Goal: Task Accomplishment & Management: Manage account settings

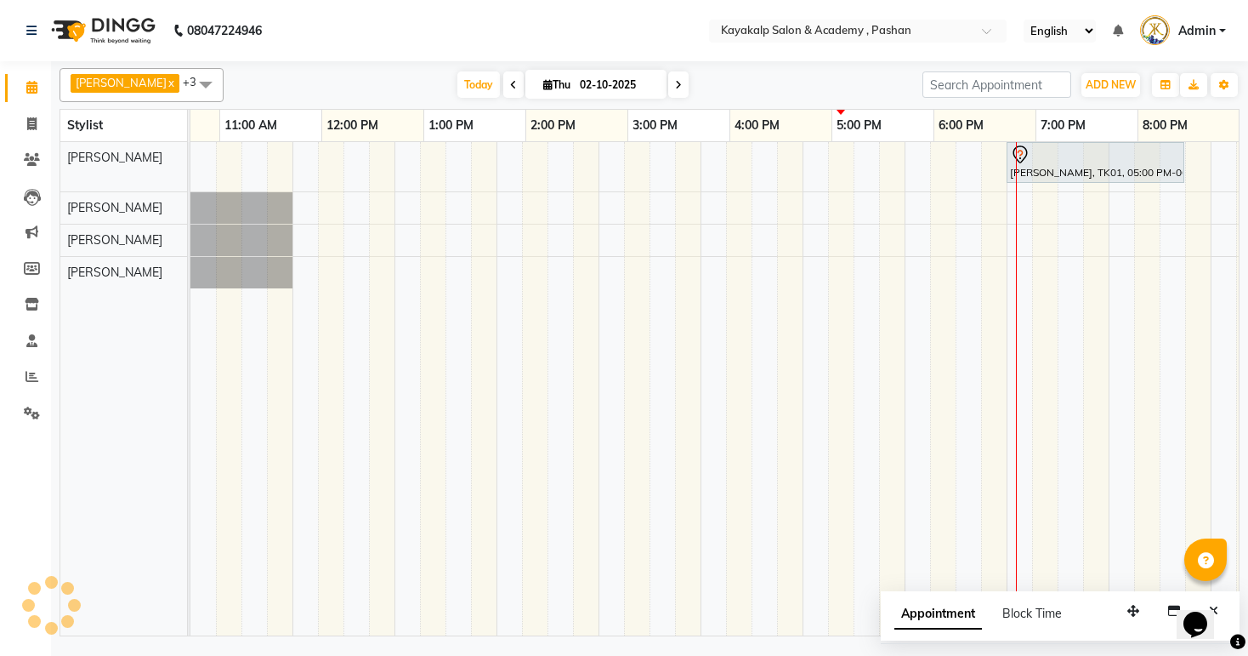
scroll to position [0, 175]
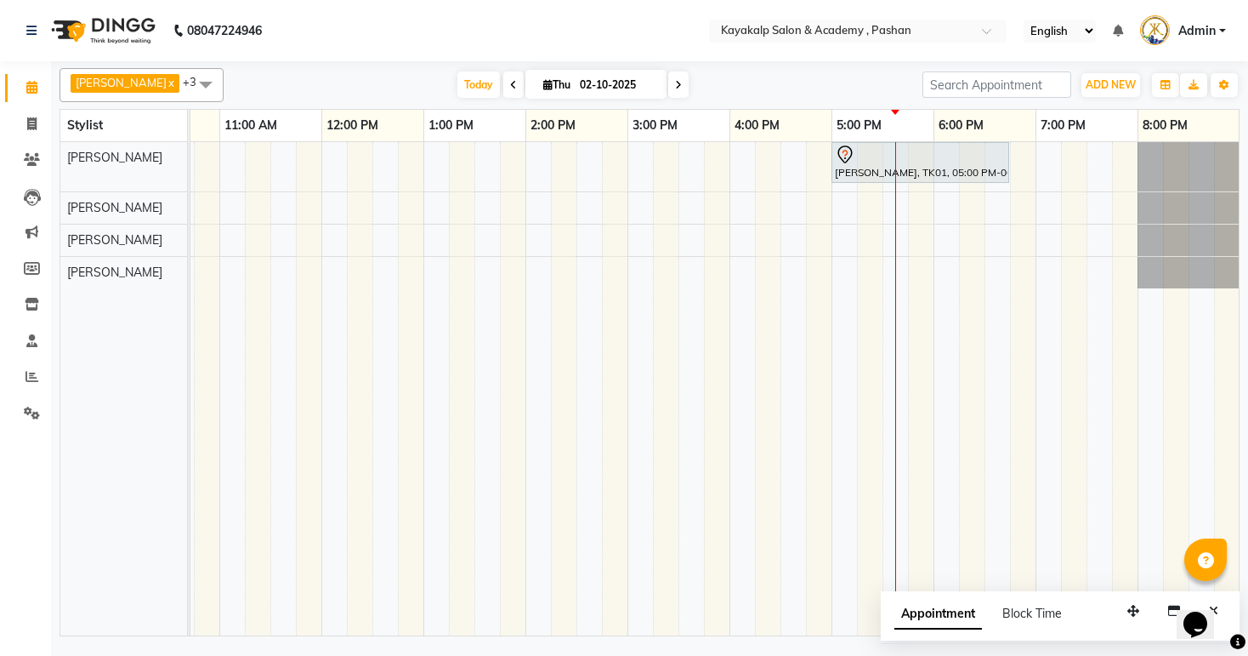
click at [582, 91] on input "02-10-2025" at bounding box center [617, 85] width 85 height 26
select select "10"
select select "2025"
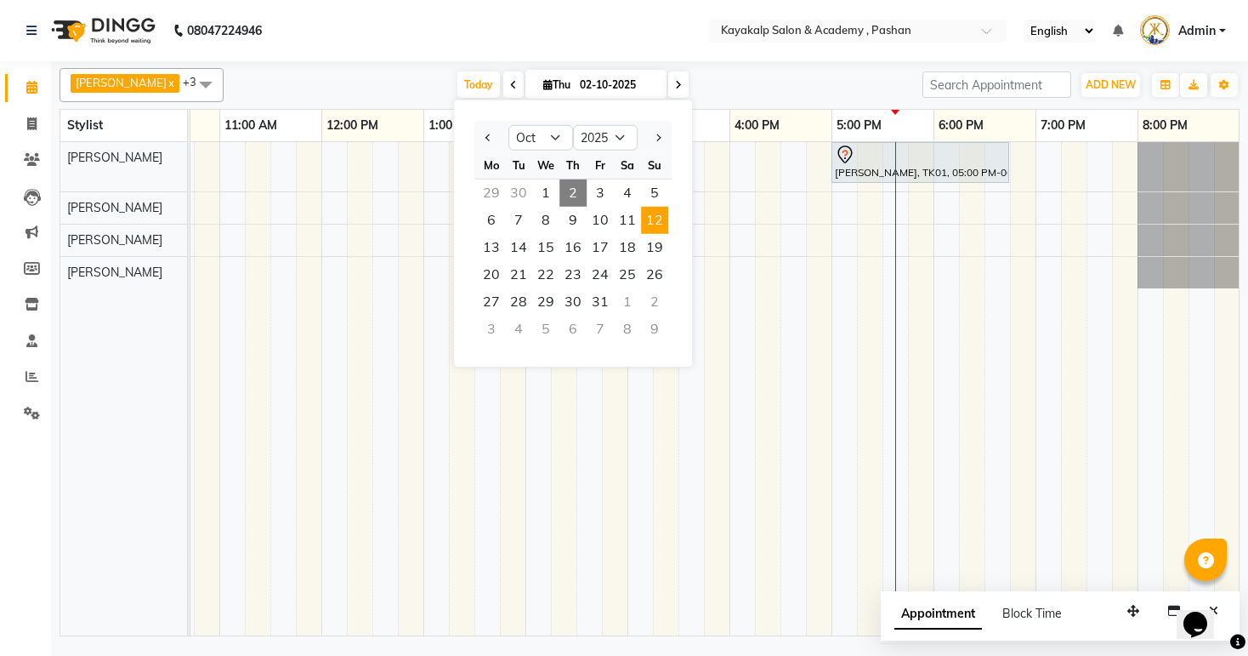
click at [664, 224] on span "12" at bounding box center [654, 220] width 27 height 27
type input "[DATE]"
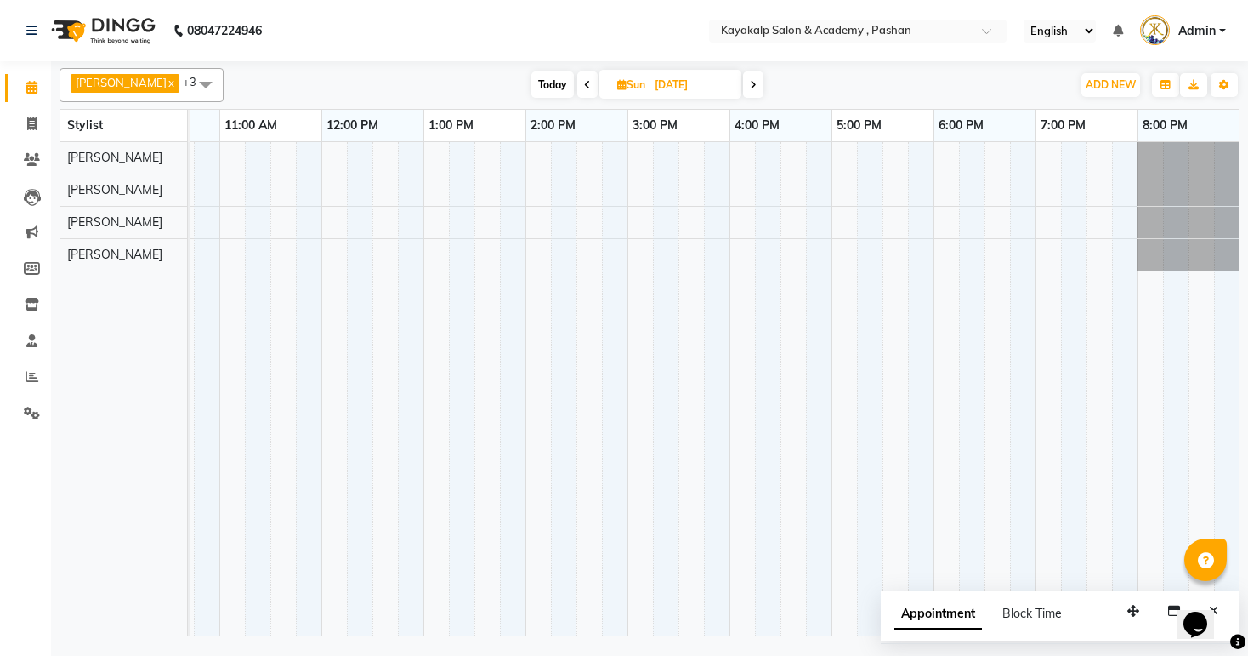
click at [433, 153] on div at bounding box center [627, 388] width 1224 height 493
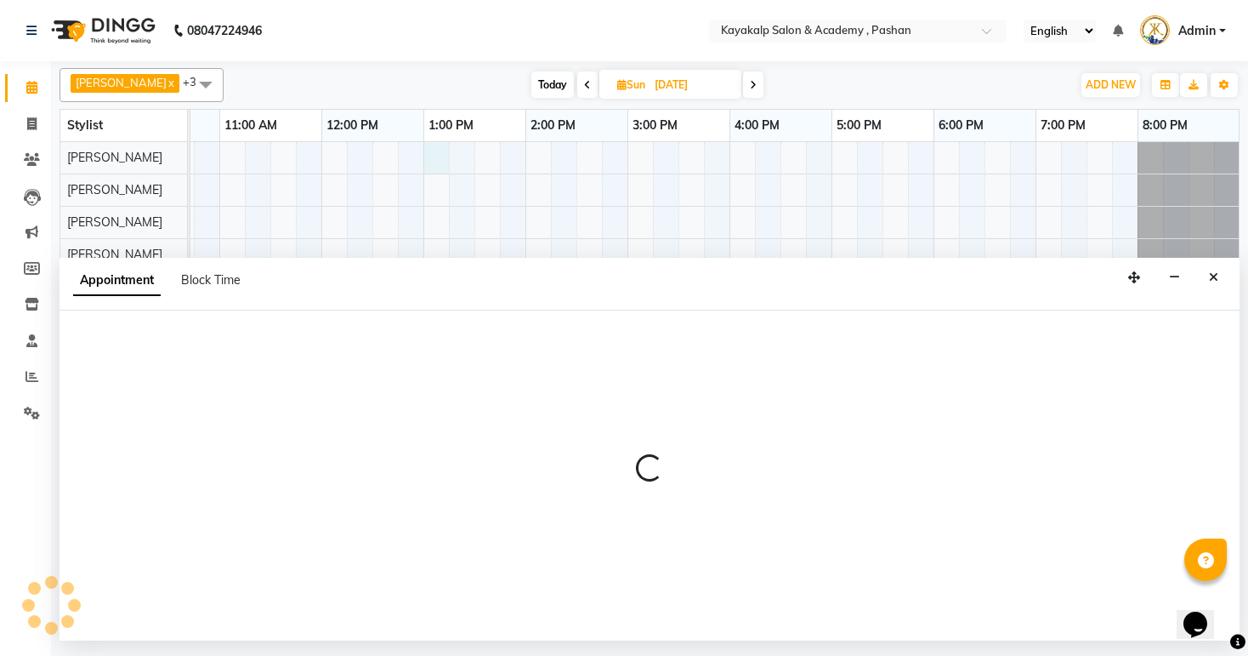
select select "29289"
select select "tentative"
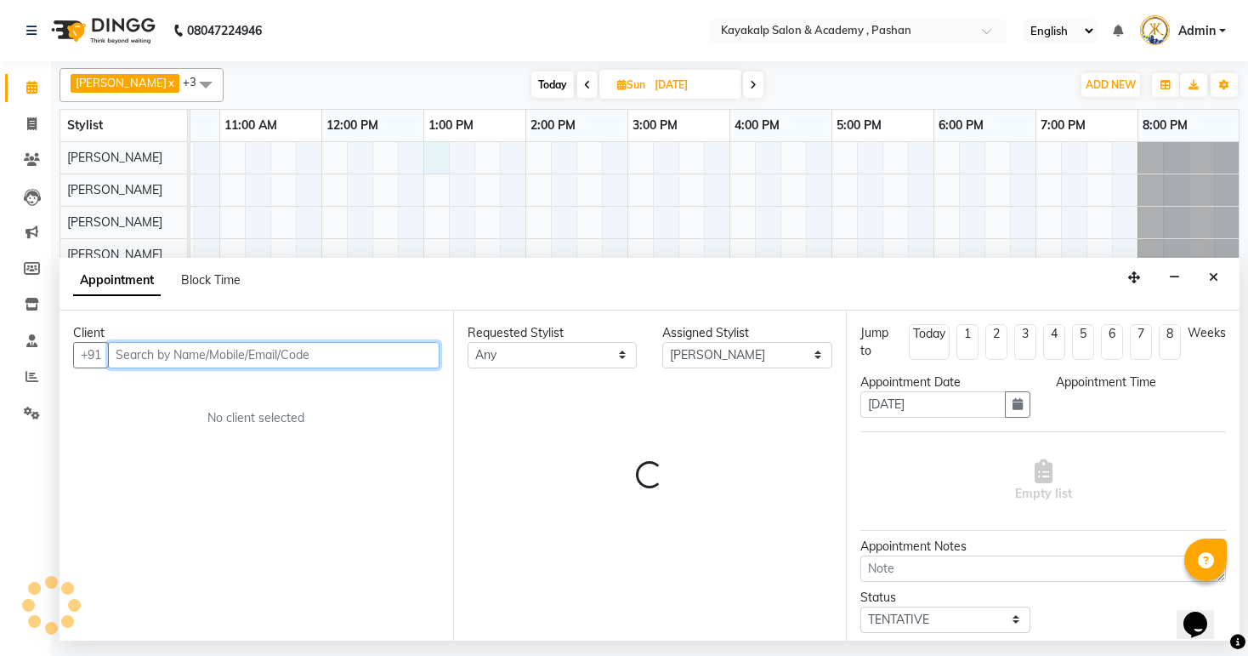
select select "780"
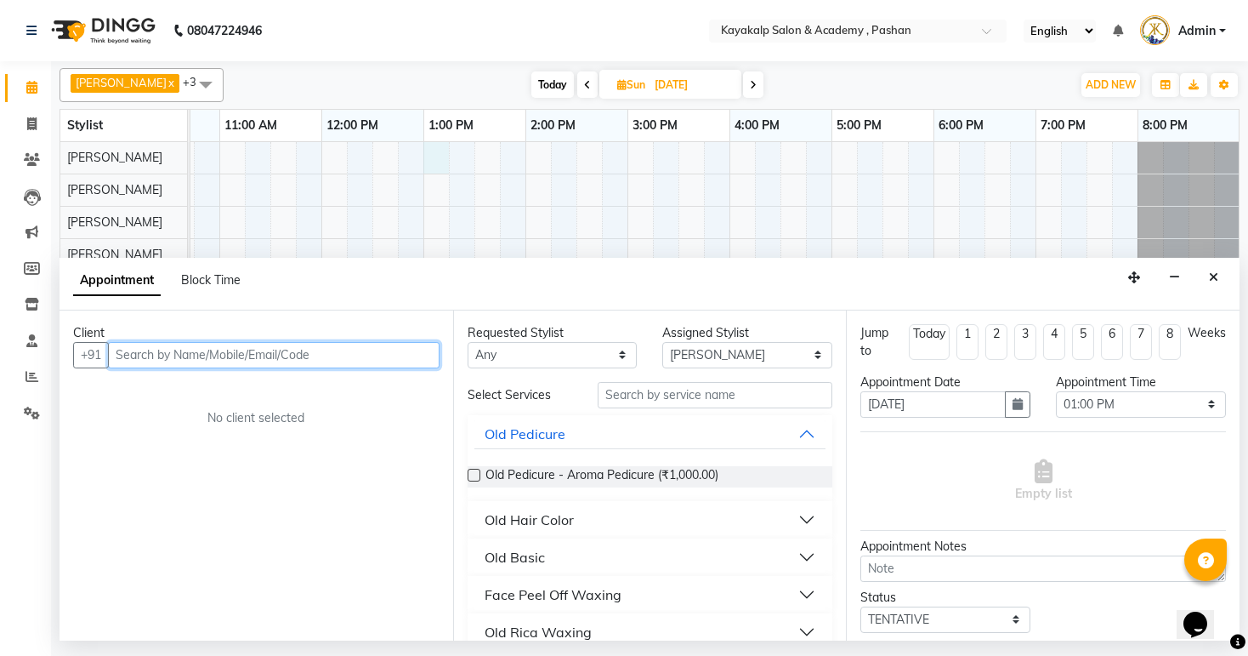
click at [327, 349] on input "text" at bounding box center [274, 355] width 332 height 26
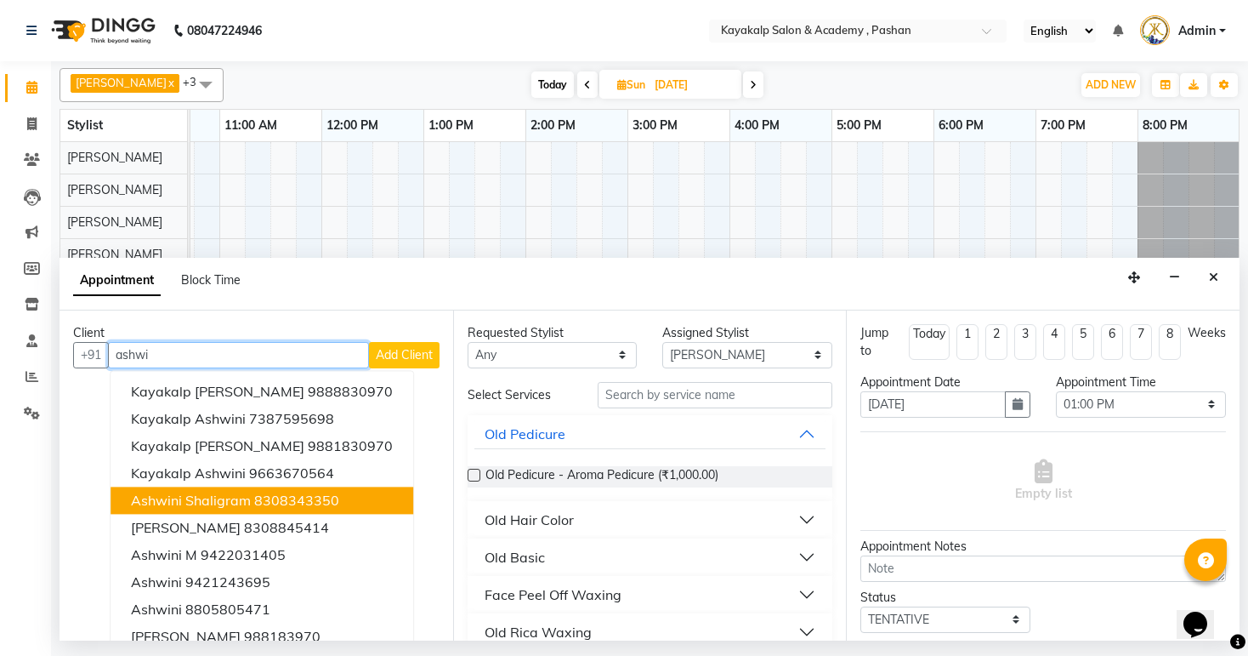
click at [251, 497] on button "Ashwini Shaligram 8308343350" at bounding box center [262, 499] width 303 height 27
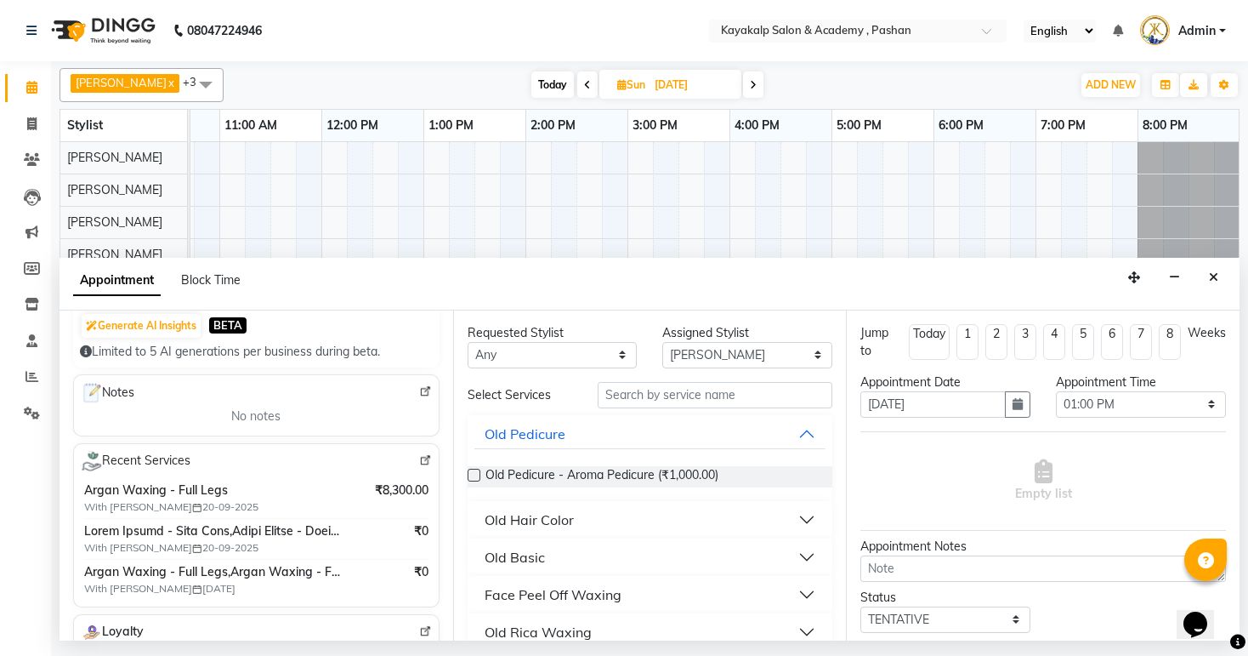
scroll to position [204, 0]
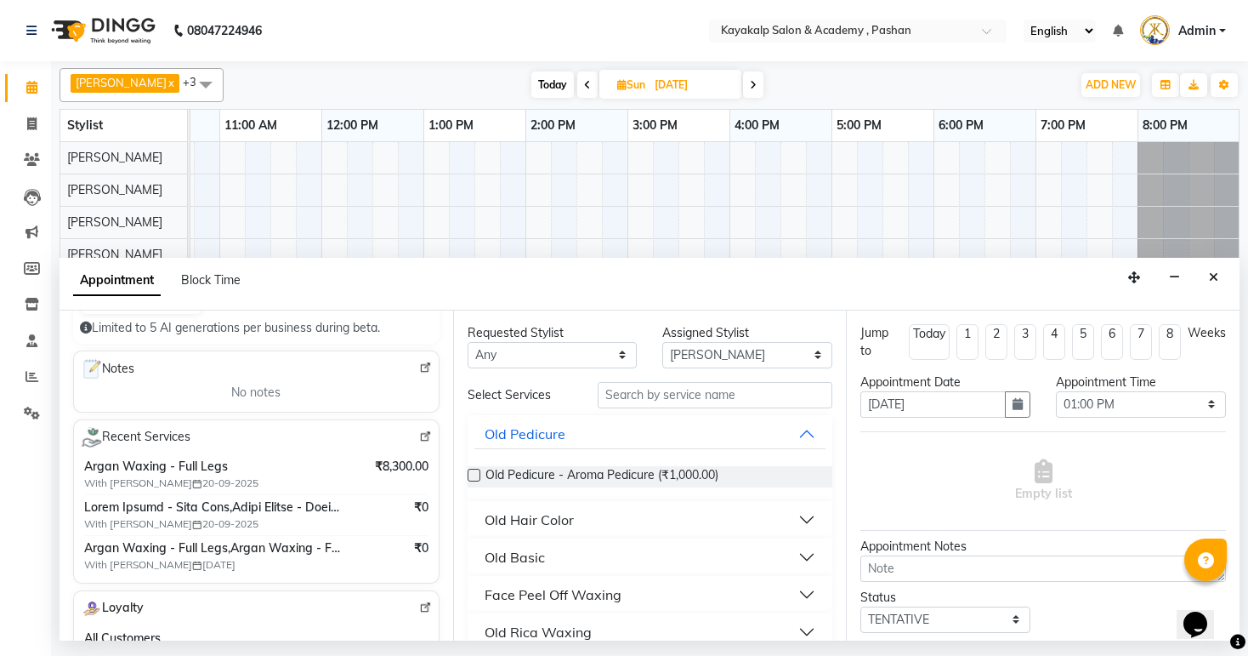
type input "8308343350"
click at [375, 471] on span "₹8,300.00" at bounding box center [402, 466] width 54 height 18
click at [419, 435] on img at bounding box center [425, 436] width 13 height 13
click at [1214, 274] on icon "Close" at bounding box center [1213, 277] width 9 height 12
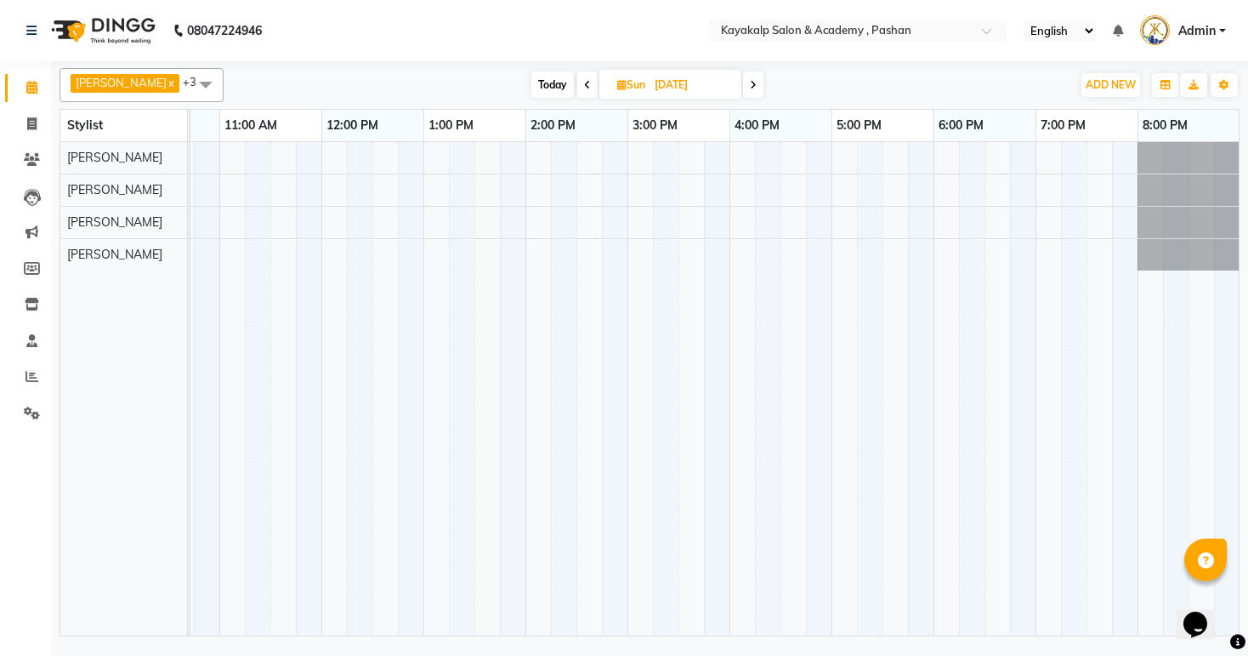
drag, startPoint x: 543, startPoint y: 82, endPoint x: 546, endPoint y: 92, distance: 9.7
click at [545, 88] on span "Today" at bounding box center [552, 84] width 43 height 26
type input "02-10-2025"
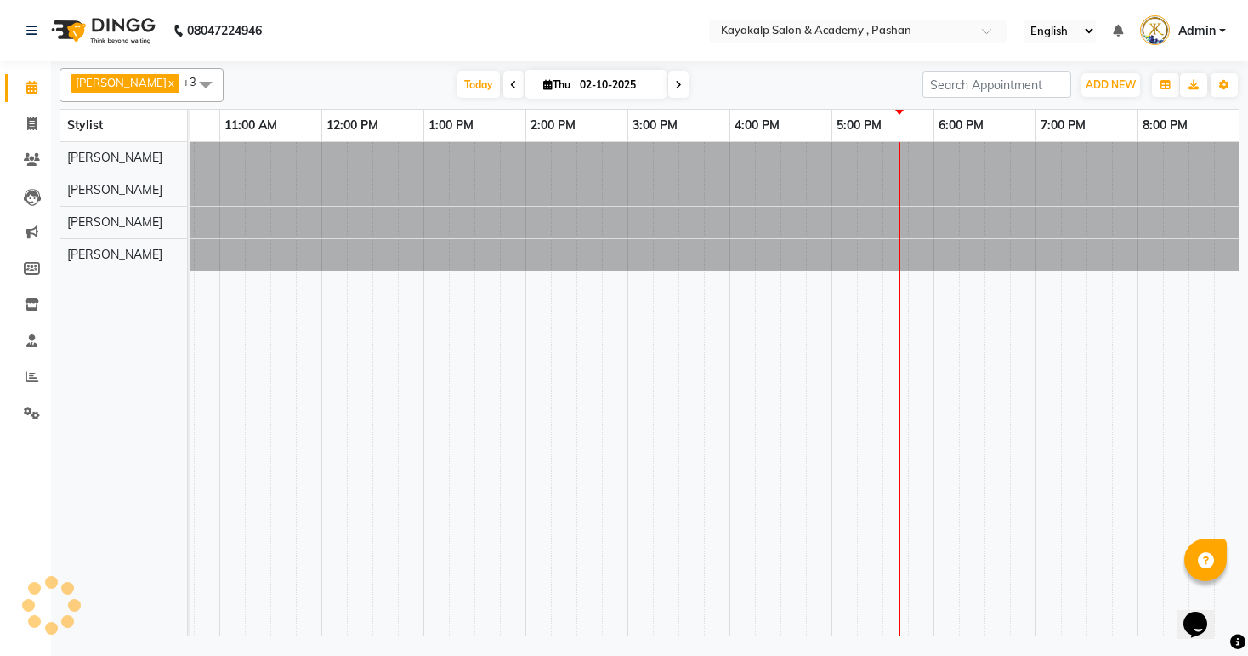
scroll to position [0, 175]
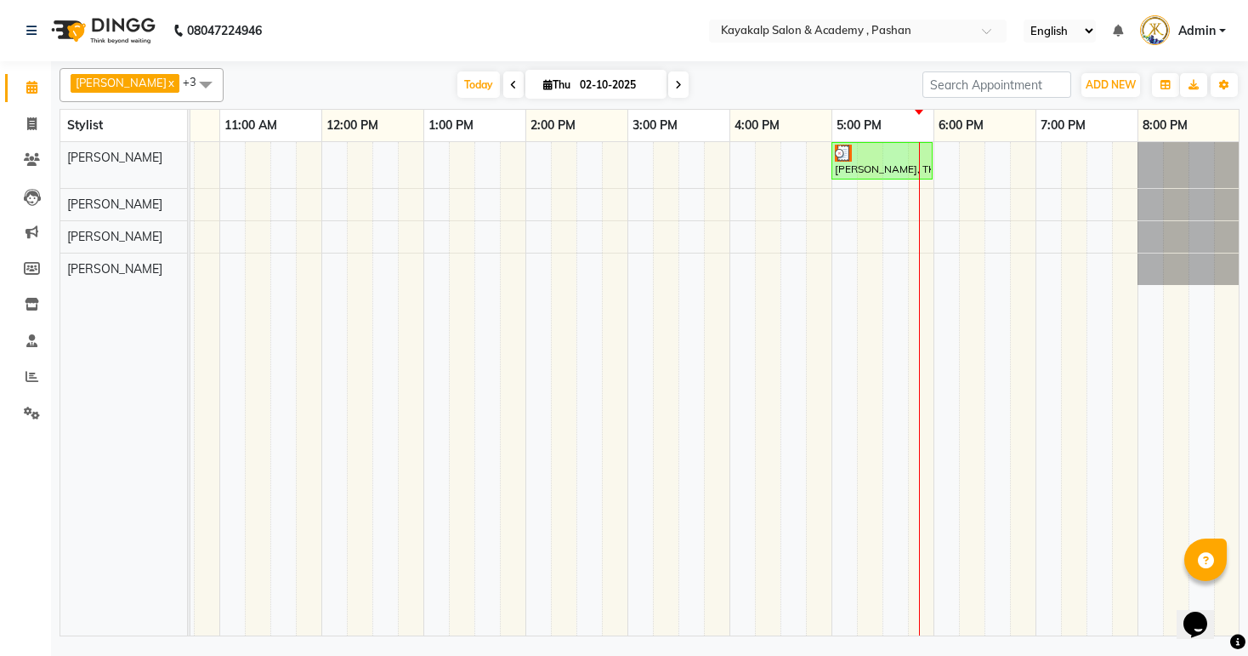
click at [799, 236] on div "[PERSON_NAME], TK01, 05:00 PM-06:00 PM, Argan Waxing - Full Arms" at bounding box center [627, 388] width 1224 height 493
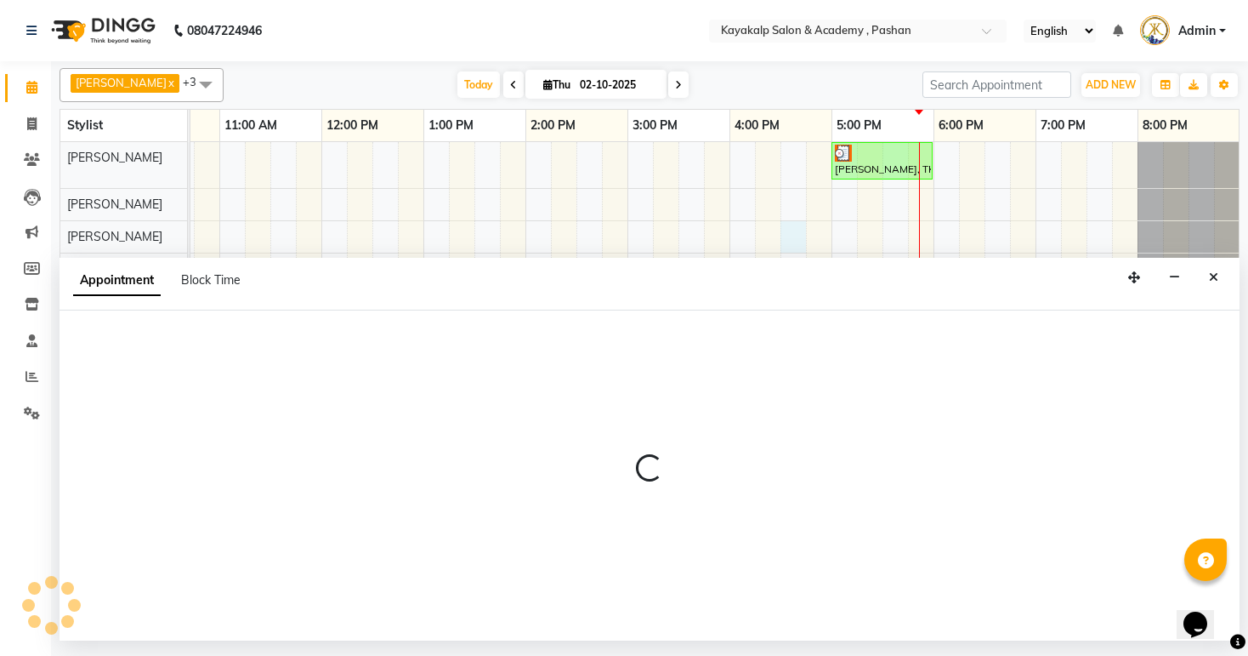
select select "89426"
select select "tentative"
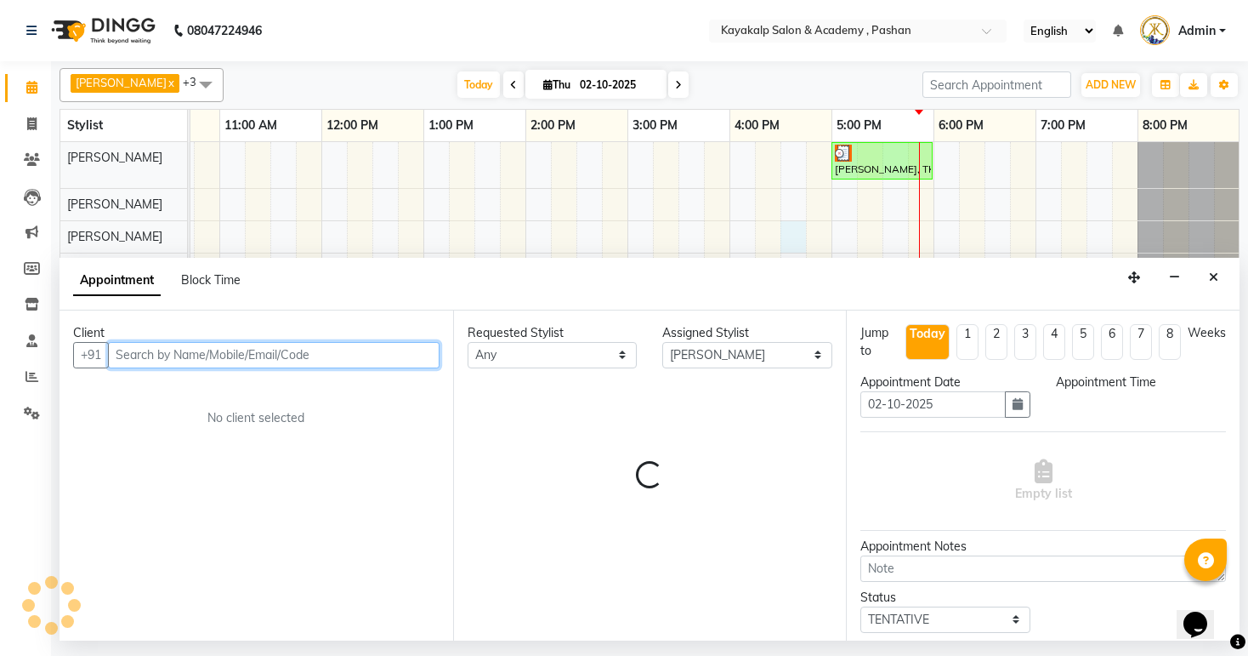
select select "990"
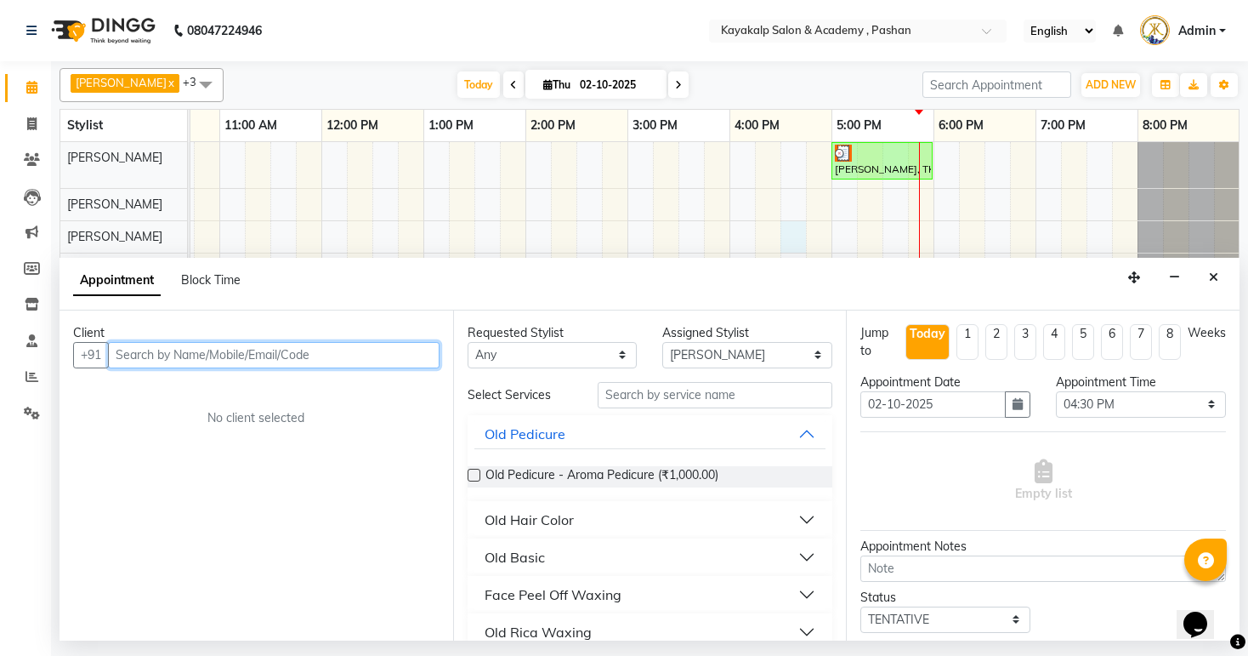
click at [299, 351] on input "text" at bounding box center [274, 355] width 332 height 26
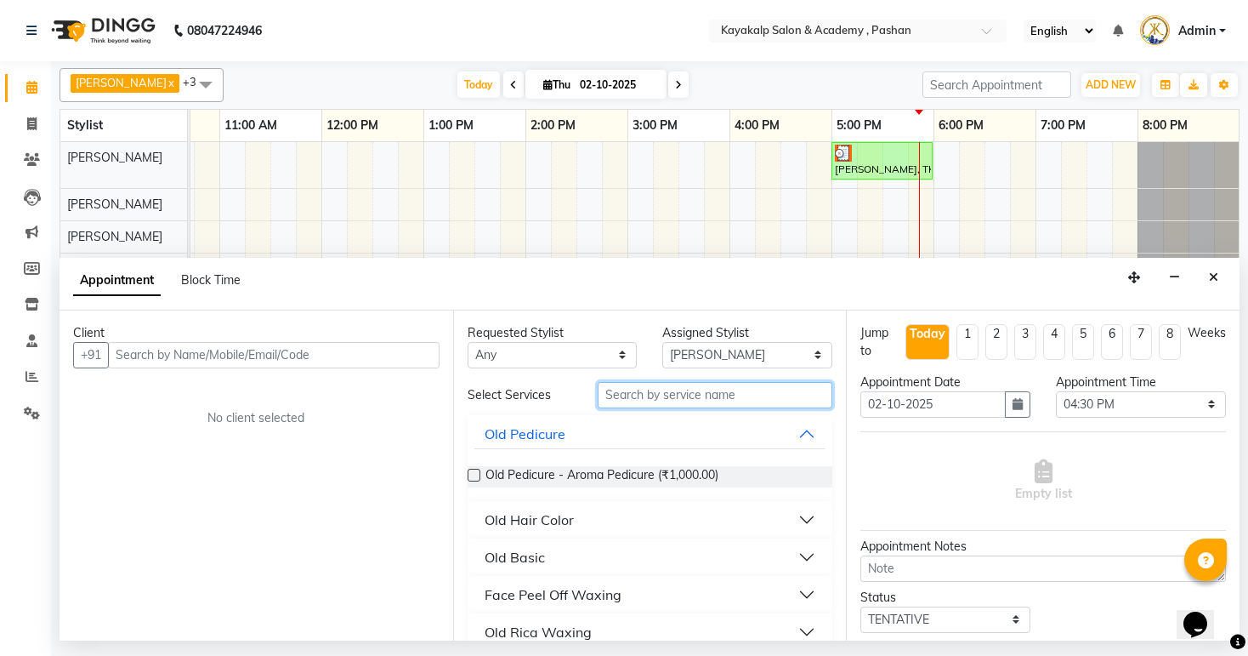
click at [684, 395] on input "text" at bounding box center [715, 395] width 235 height 26
type input "pedi"
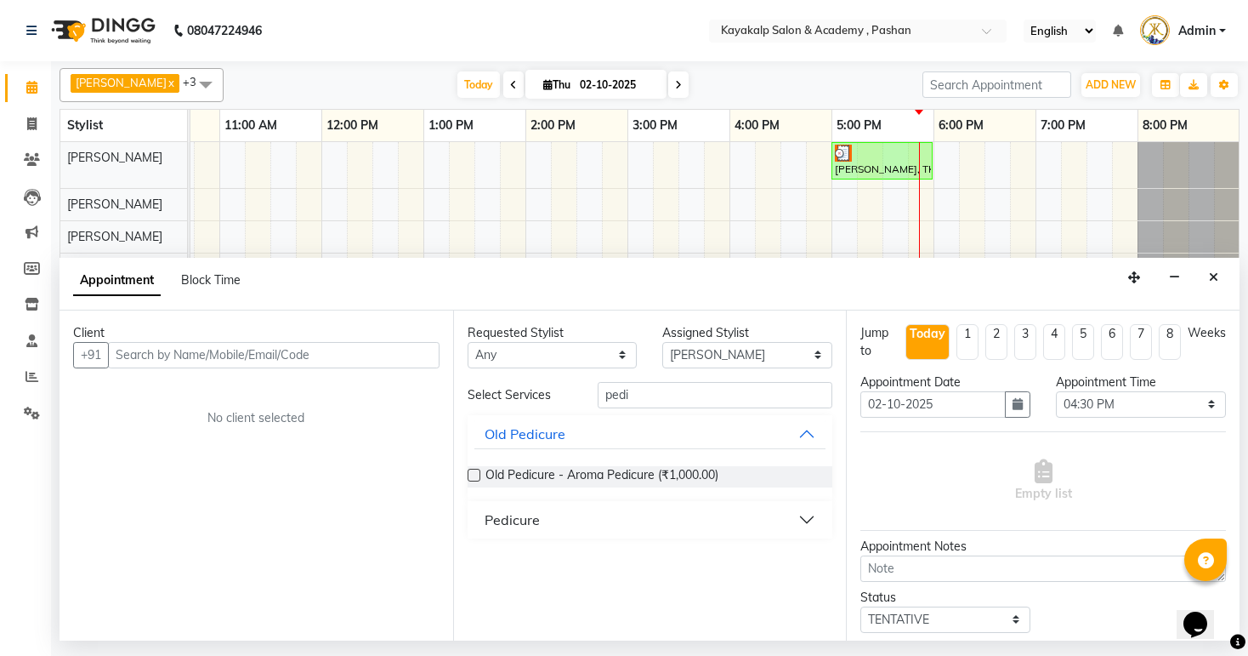
click at [497, 520] on div "Pedicure" at bounding box center [512, 519] width 55 height 20
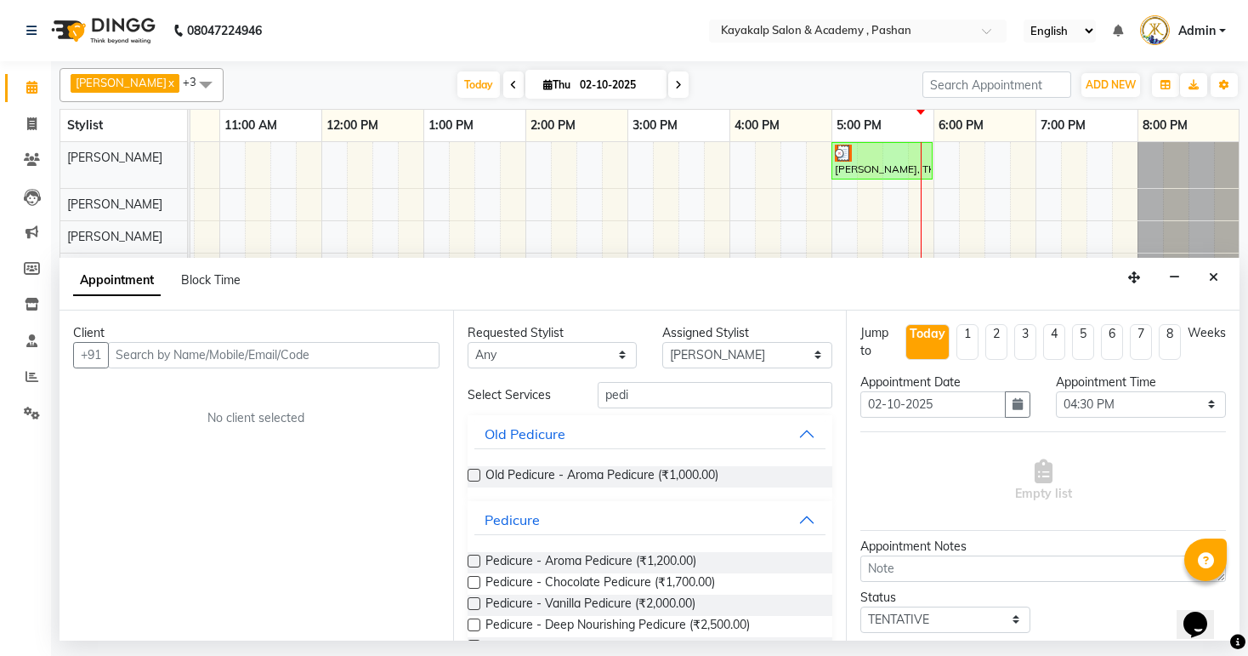
click at [470, 561] on label at bounding box center [474, 560] width 13 height 13
click at [470, 561] on input "checkbox" at bounding box center [473, 562] width 11 height 11
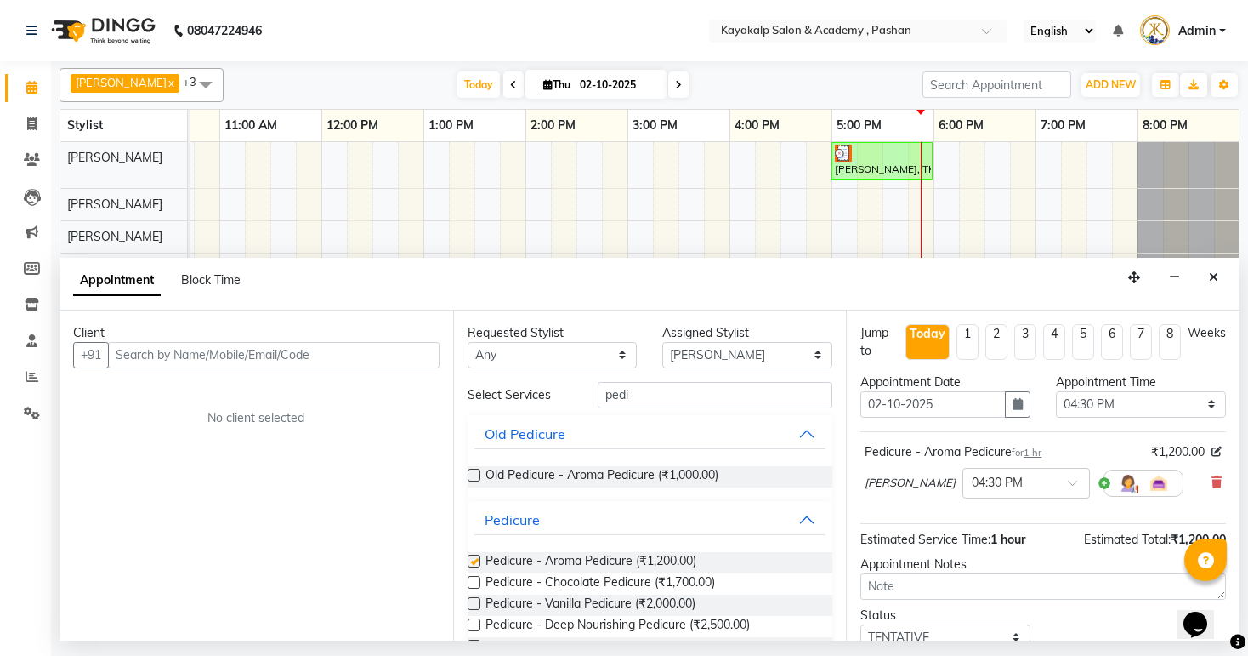
checkbox input "false"
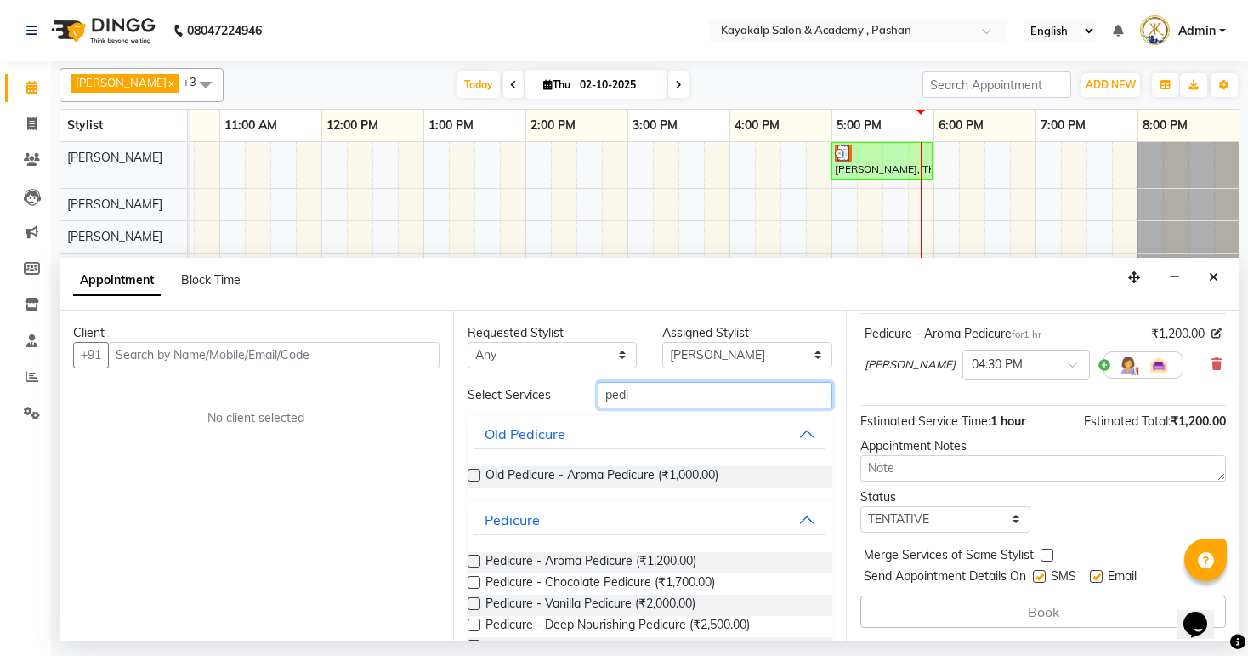
click at [682, 400] on input "pedi" at bounding box center [715, 395] width 235 height 26
type input "p"
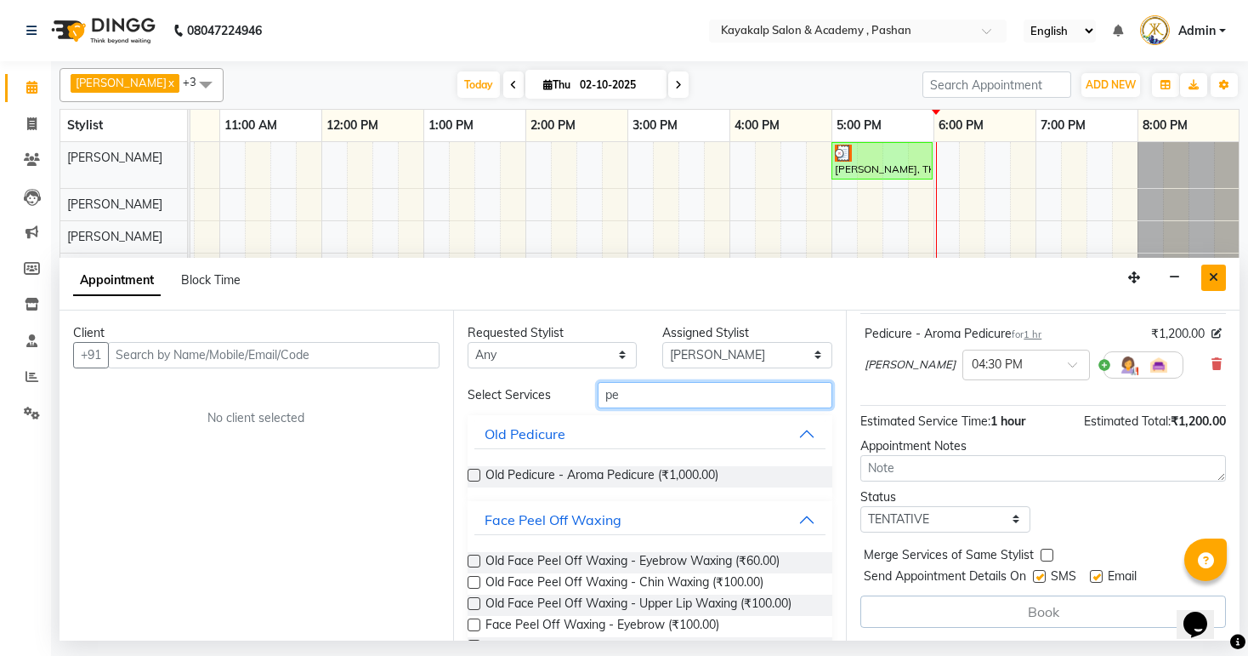
type input "pe"
click at [1214, 268] on button "Close" at bounding box center [1213, 277] width 25 height 26
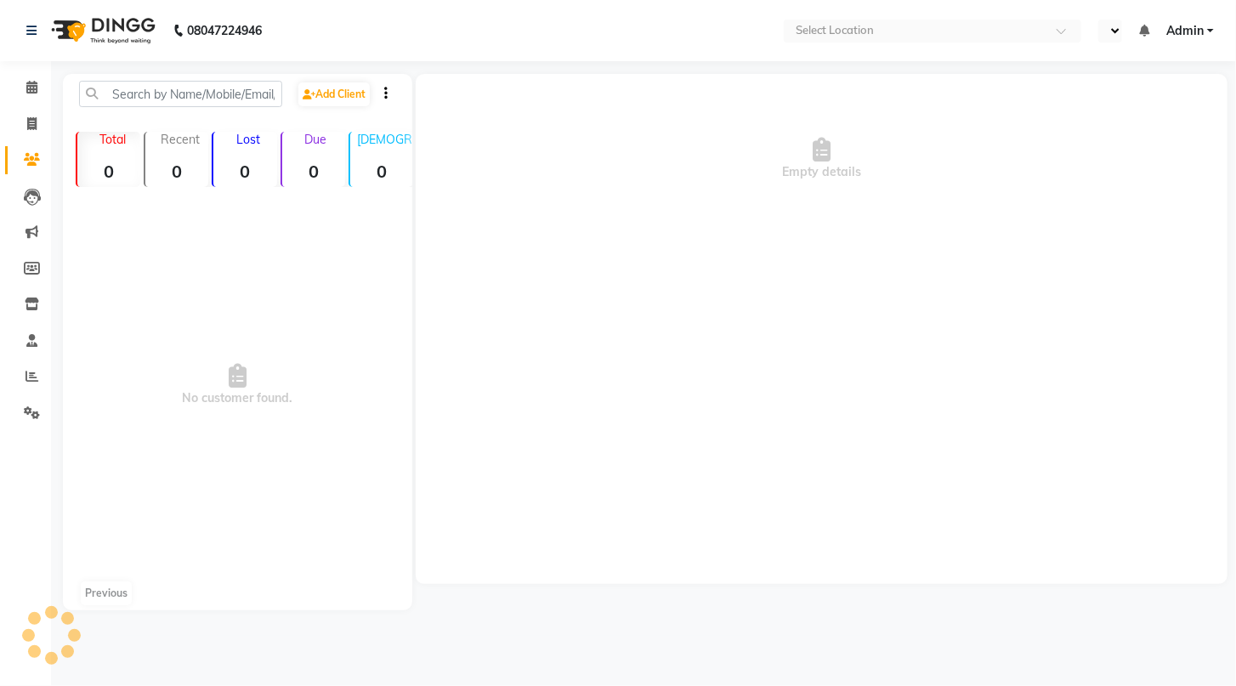
select select "en"
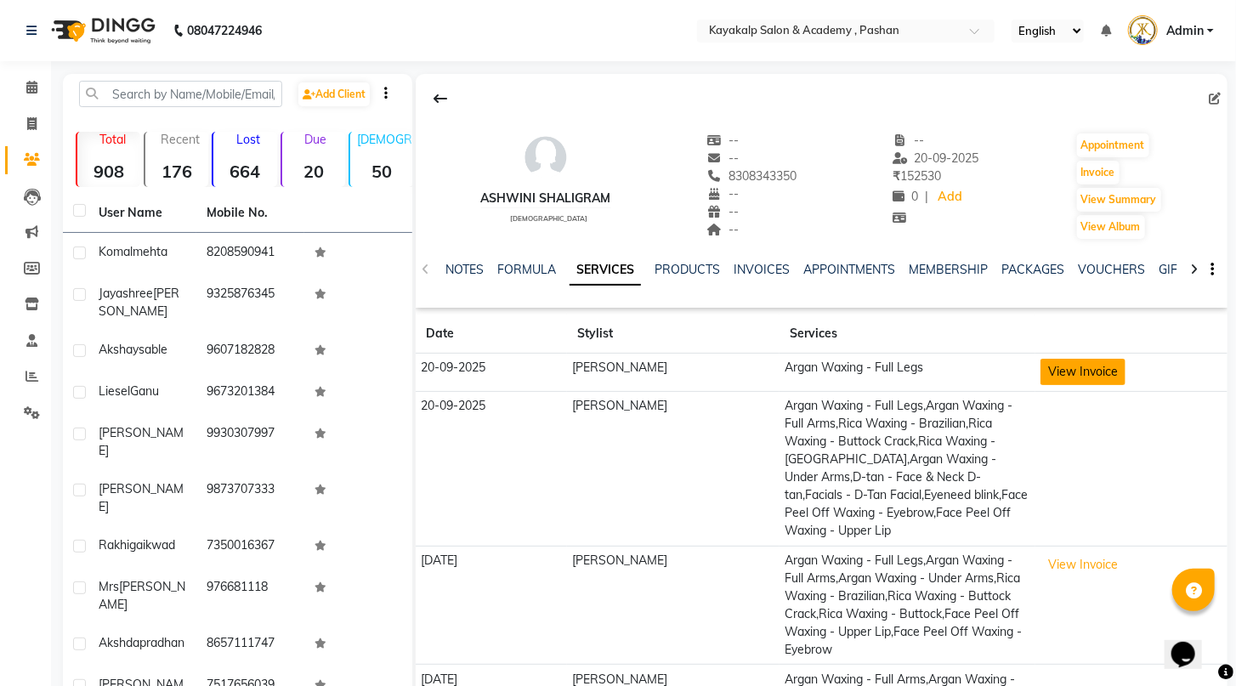
click at [1066, 370] on button "View Invoice" at bounding box center [1083, 372] width 85 height 26
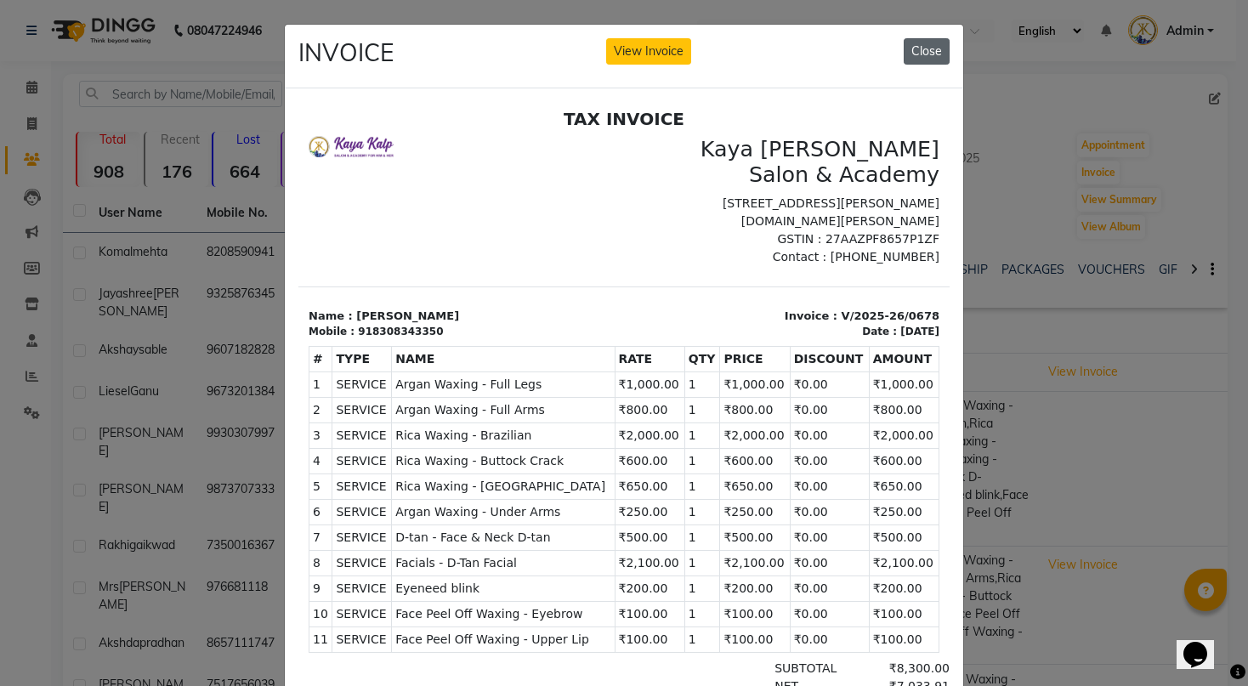
click at [928, 49] on button "Close" at bounding box center [927, 51] width 46 height 26
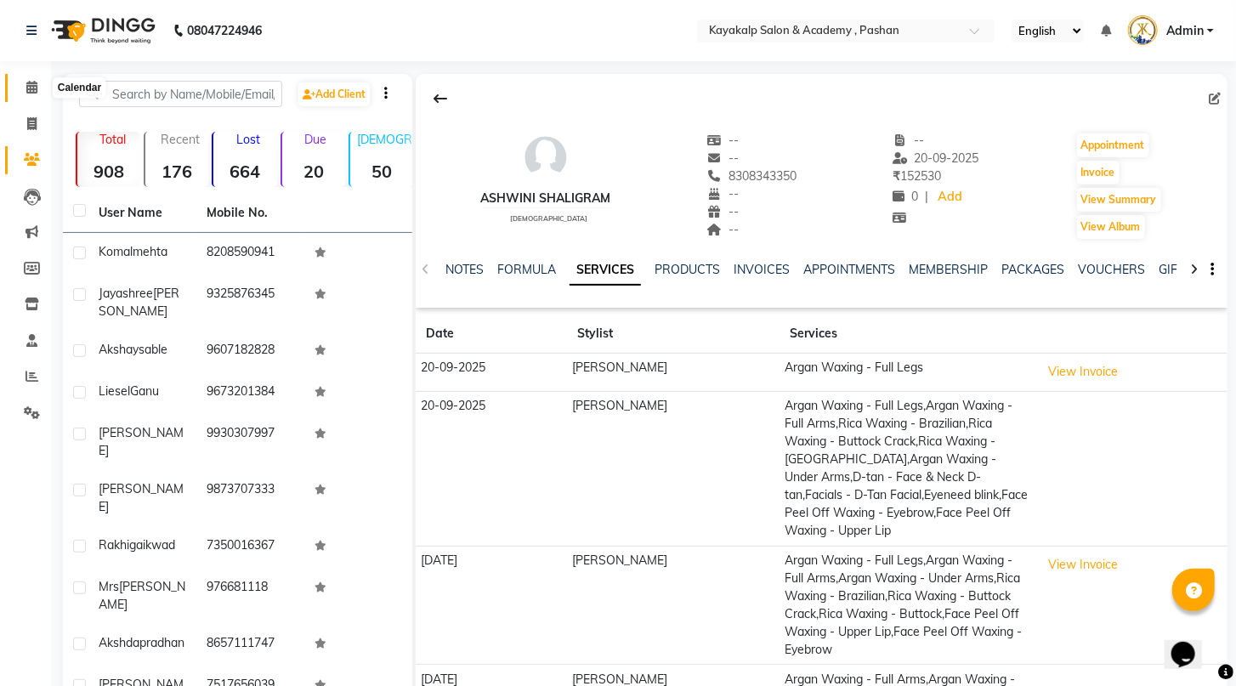
click at [33, 81] on icon at bounding box center [31, 87] width 11 height 13
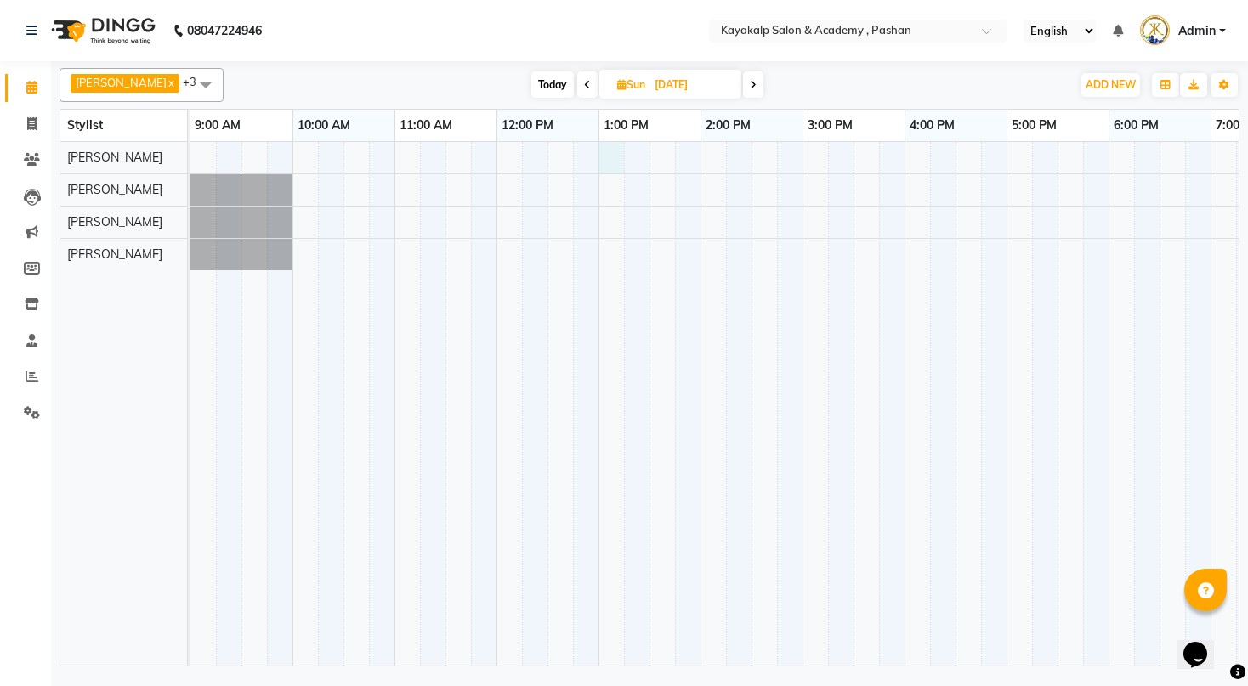
click at [611, 163] on div at bounding box center [802, 404] width 1224 height 524
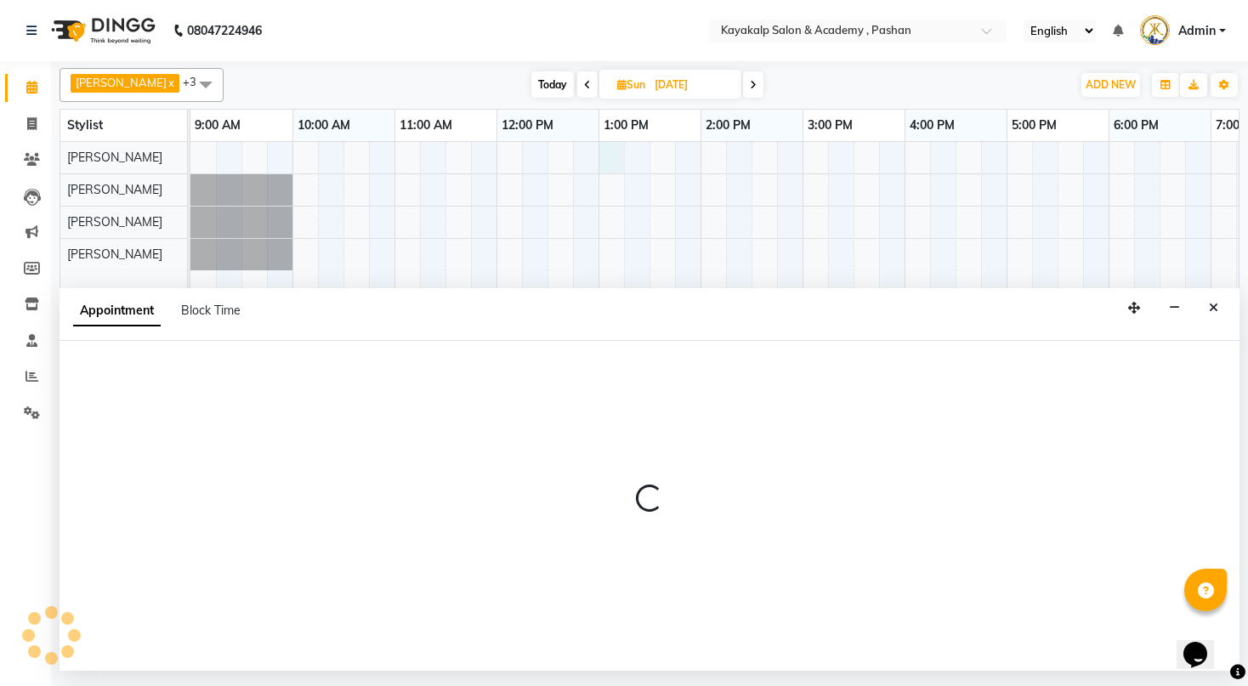
select select "29289"
select select "tentative"
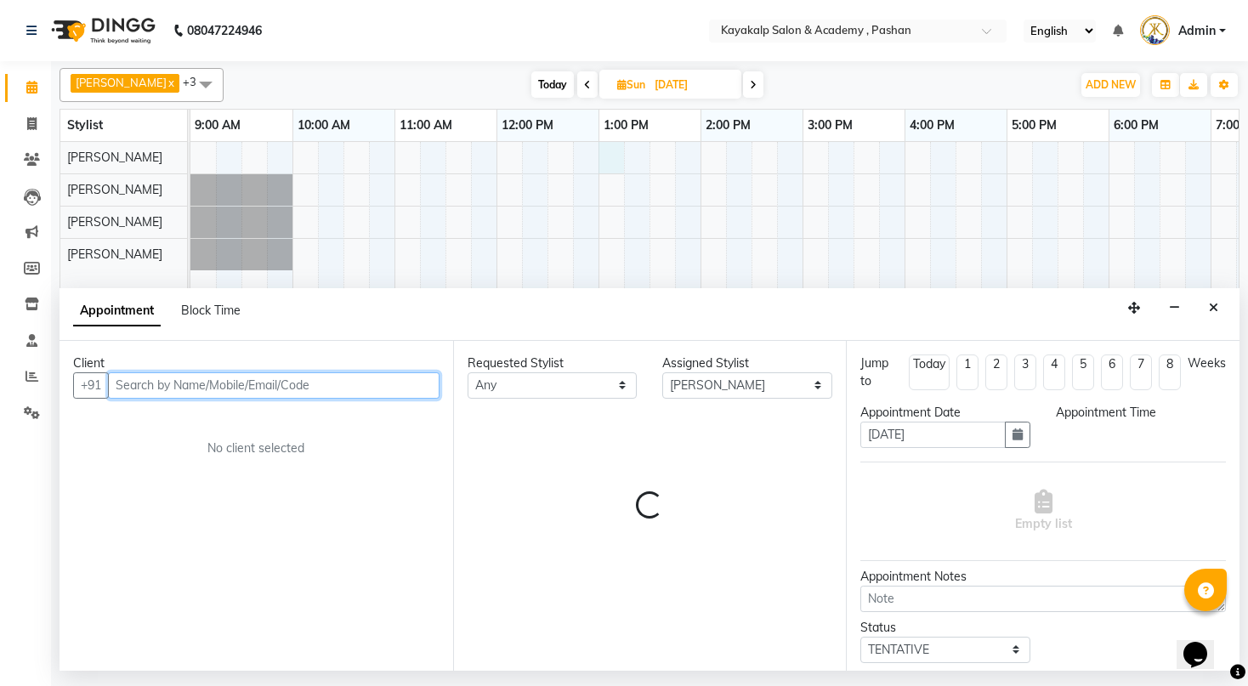
select select "780"
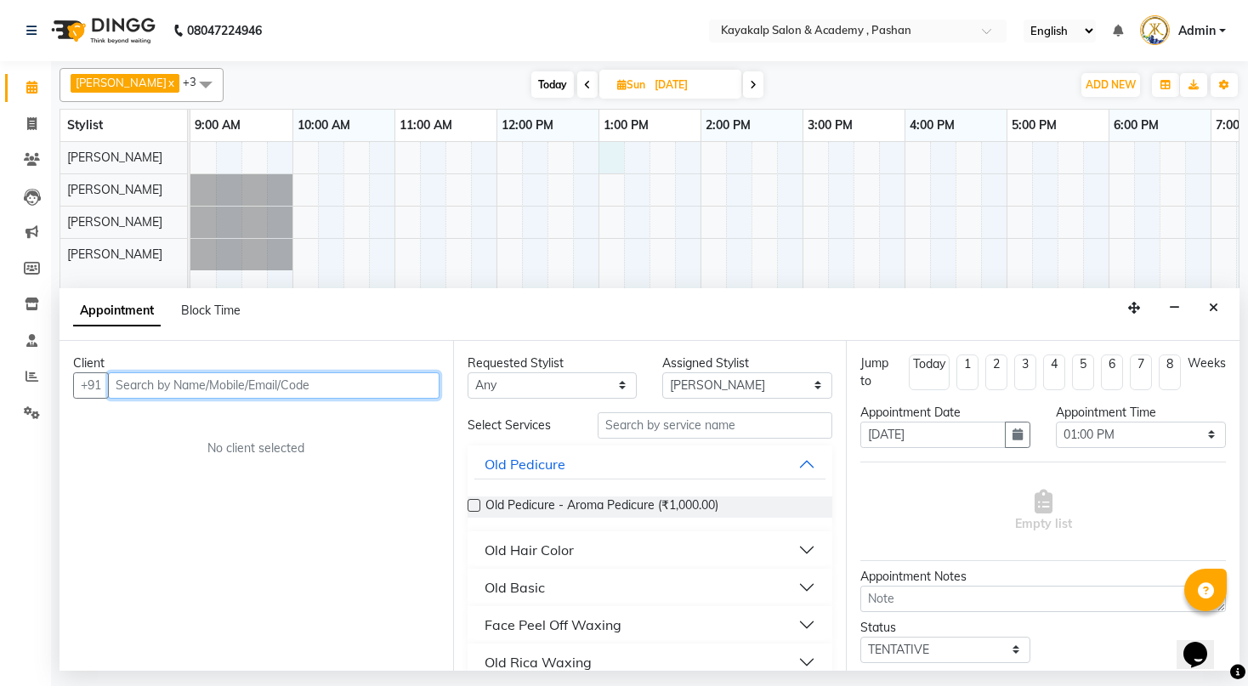
click at [322, 375] on input "text" at bounding box center [274, 385] width 332 height 26
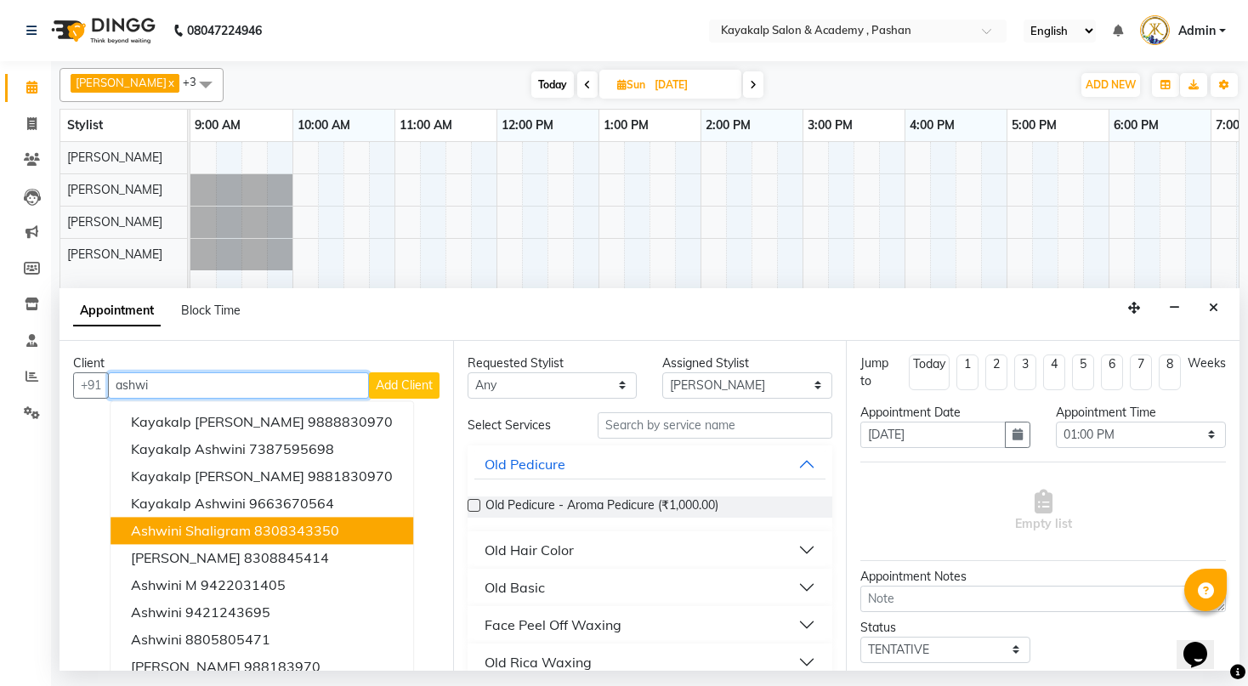
click at [234, 528] on span "Ashwini Shaligram" at bounding box center [191, 530] width 120 height 17
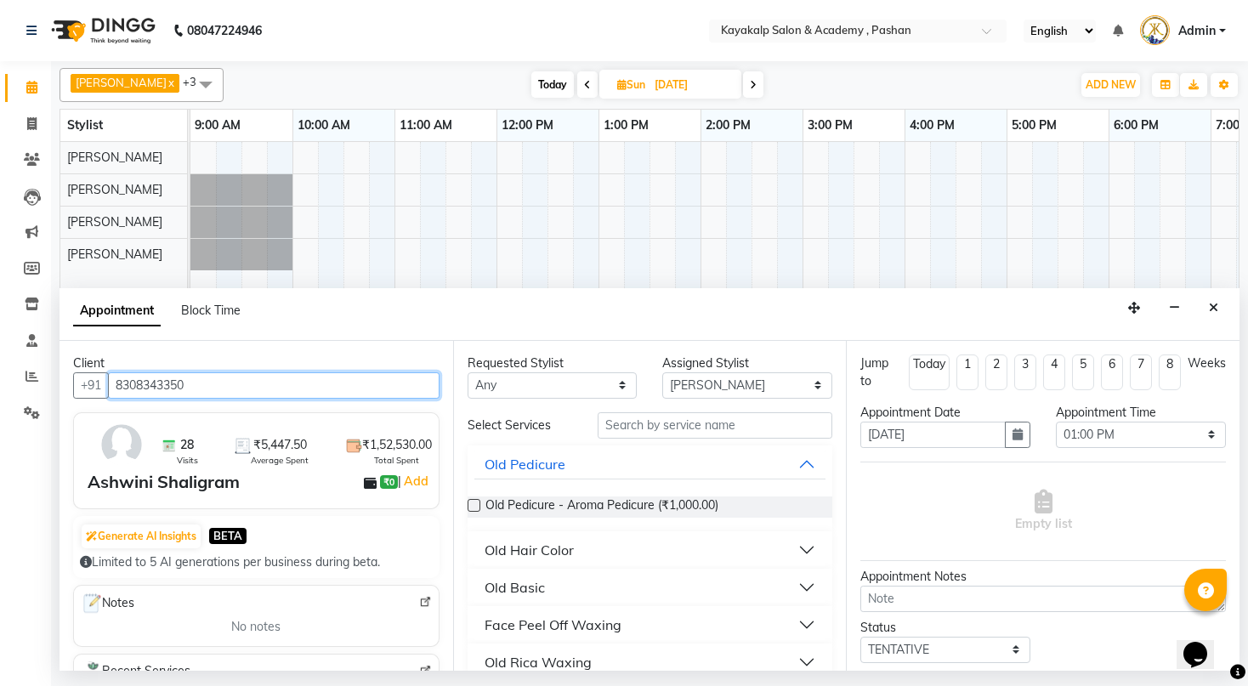
type input "8308343350"
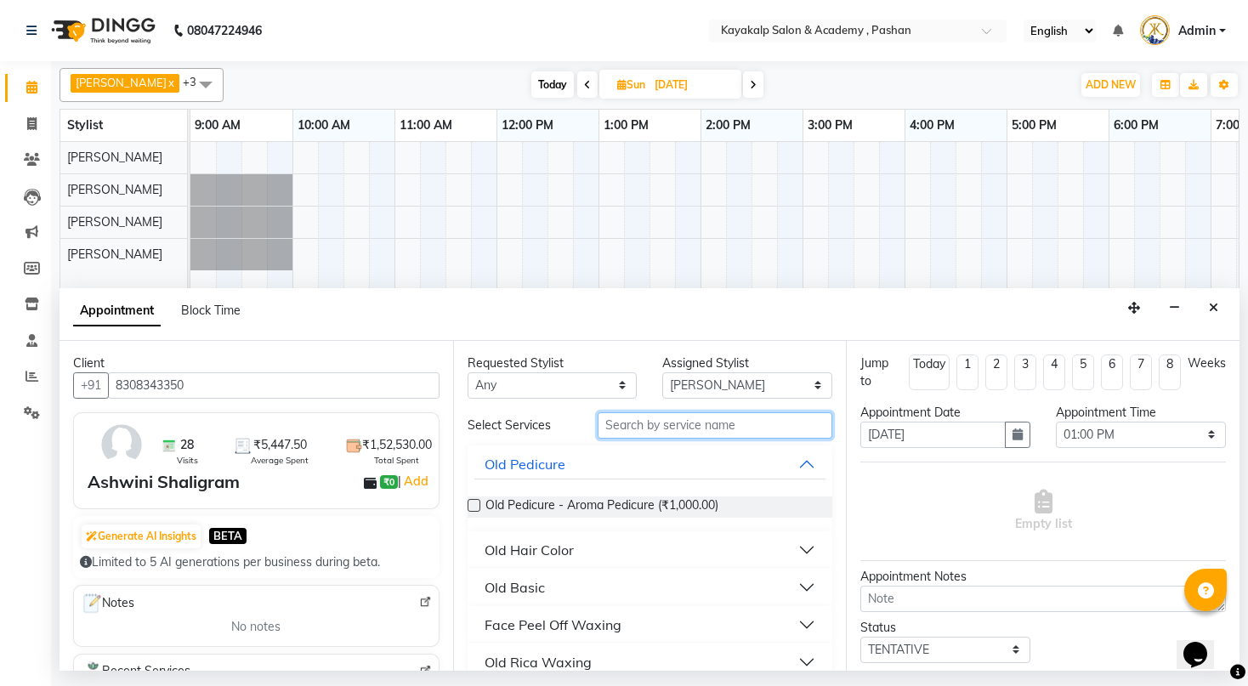
click at [653, 423] on input "text" at bounding box center [715, 425] width 235 height 26
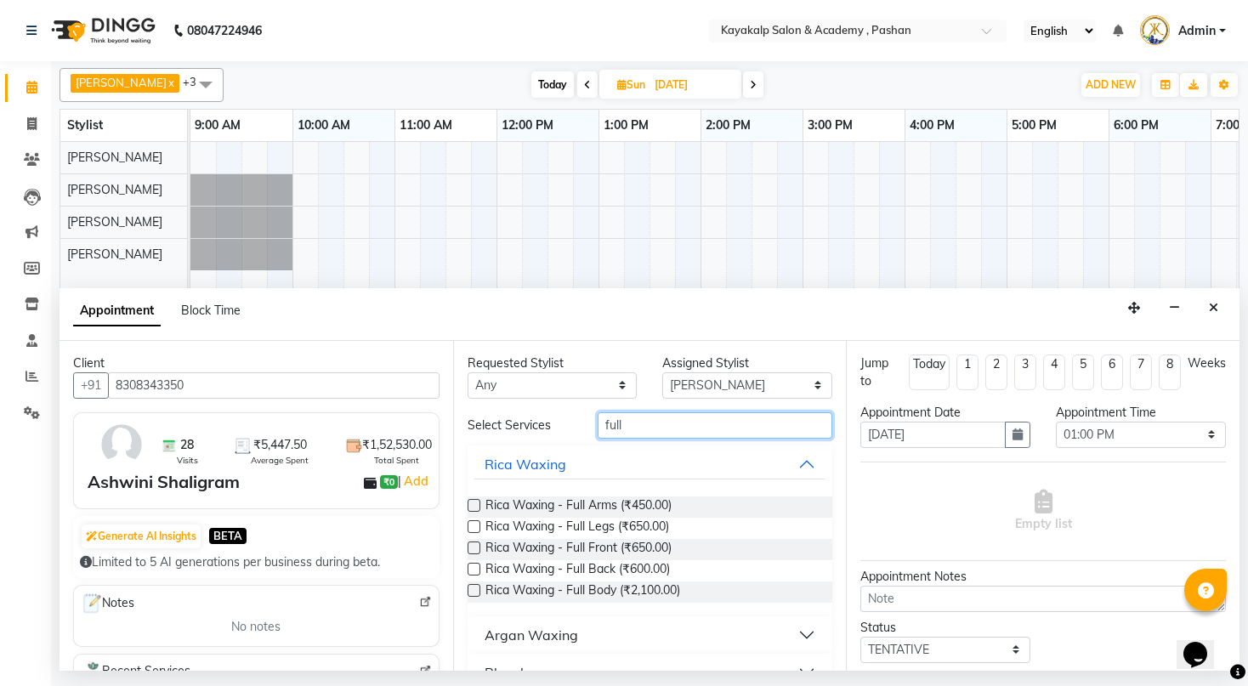
type input "full"
click at [526, 633] on div "Argan Waxing" at bounding box center [532, 635] width 94 height 20
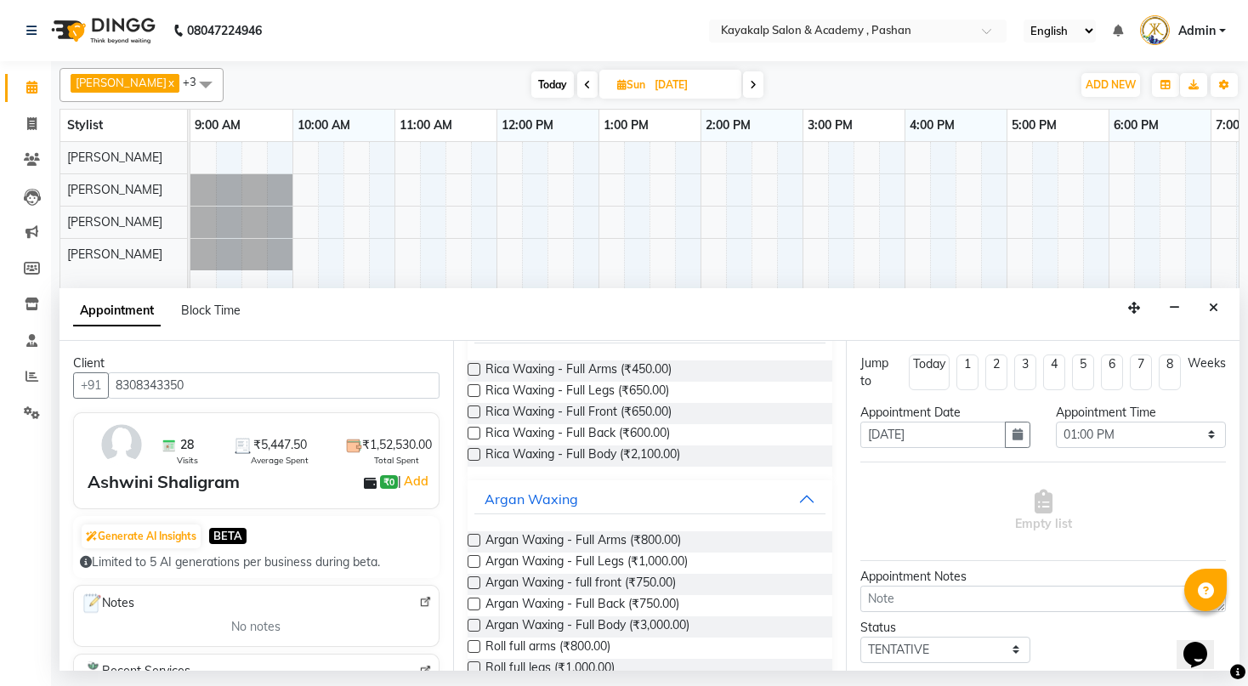
click at [469, 540] on label at bounding box center [474, 540] width 13 height 13
click at [469, 540] on input "checkbox" at bounding box center [473, 542] width 11 height 11
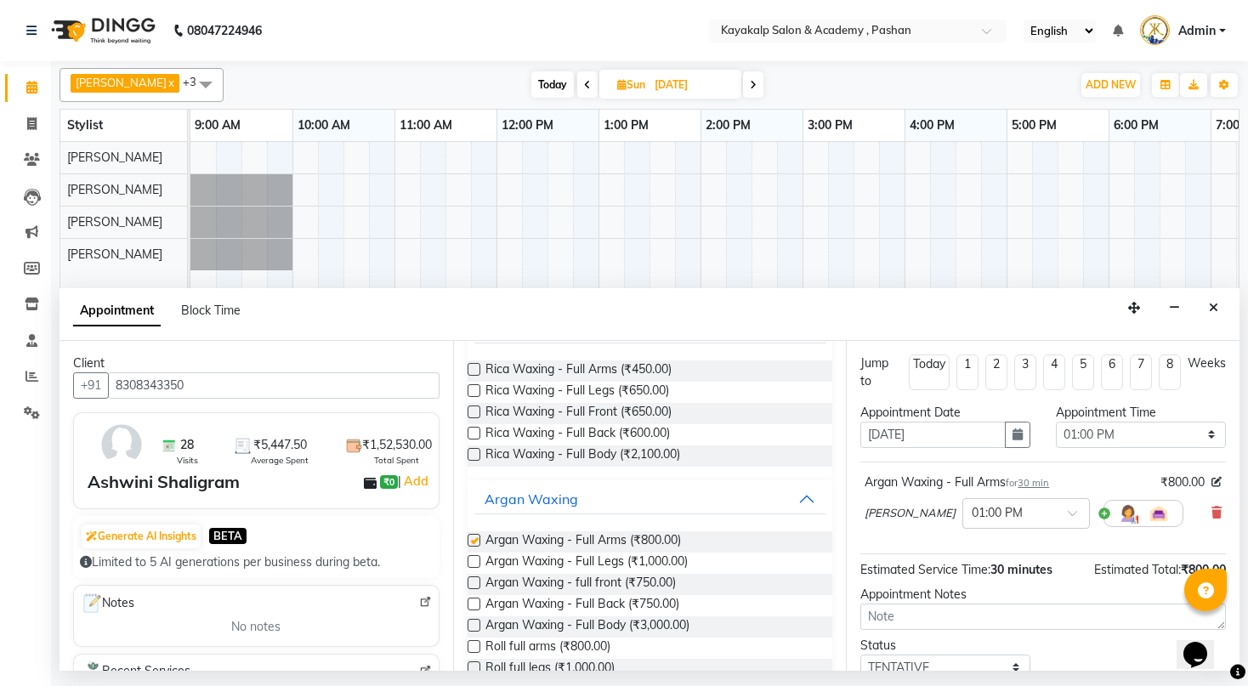
checkbox input "false"
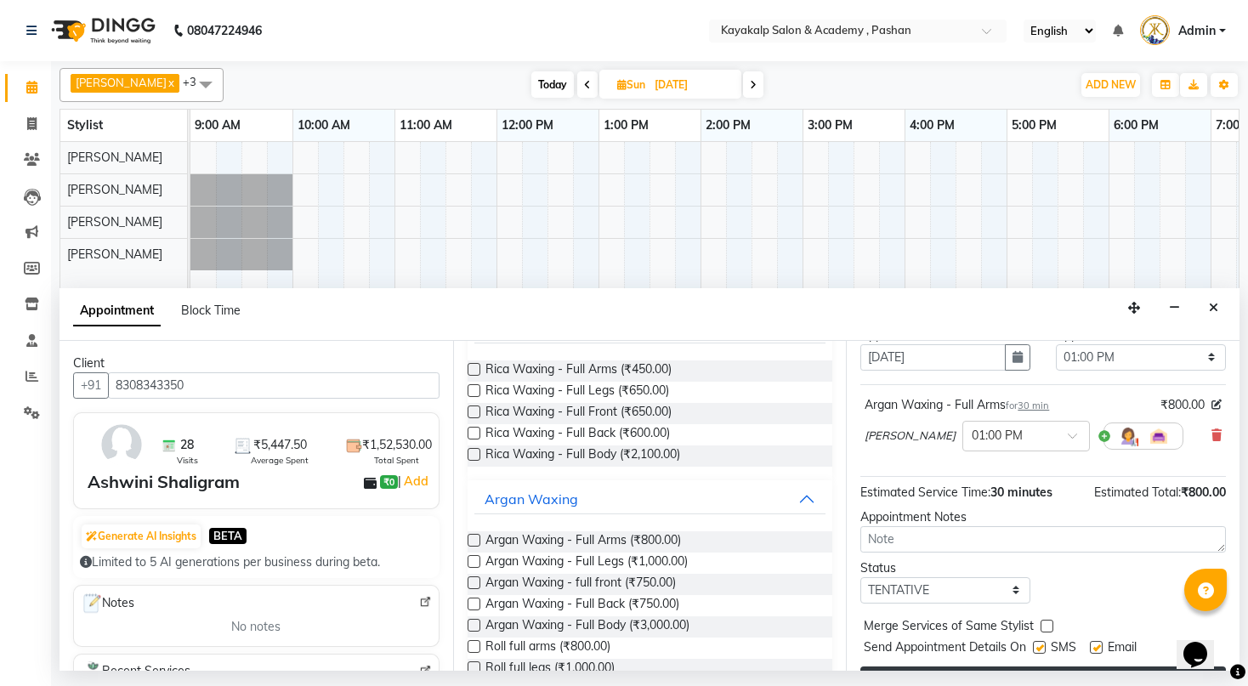
scroll to position [116, 0]
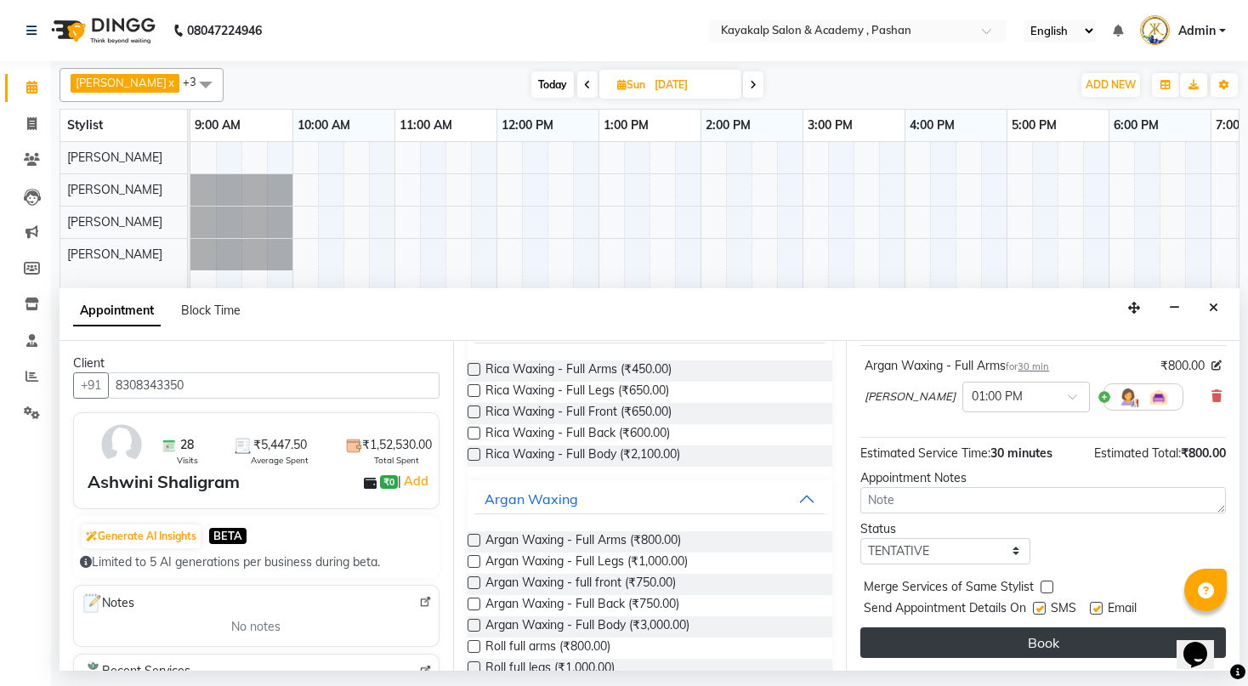
click at [965, 627] on button "Book" at bounding box center [1043, 642] width 366 height 31
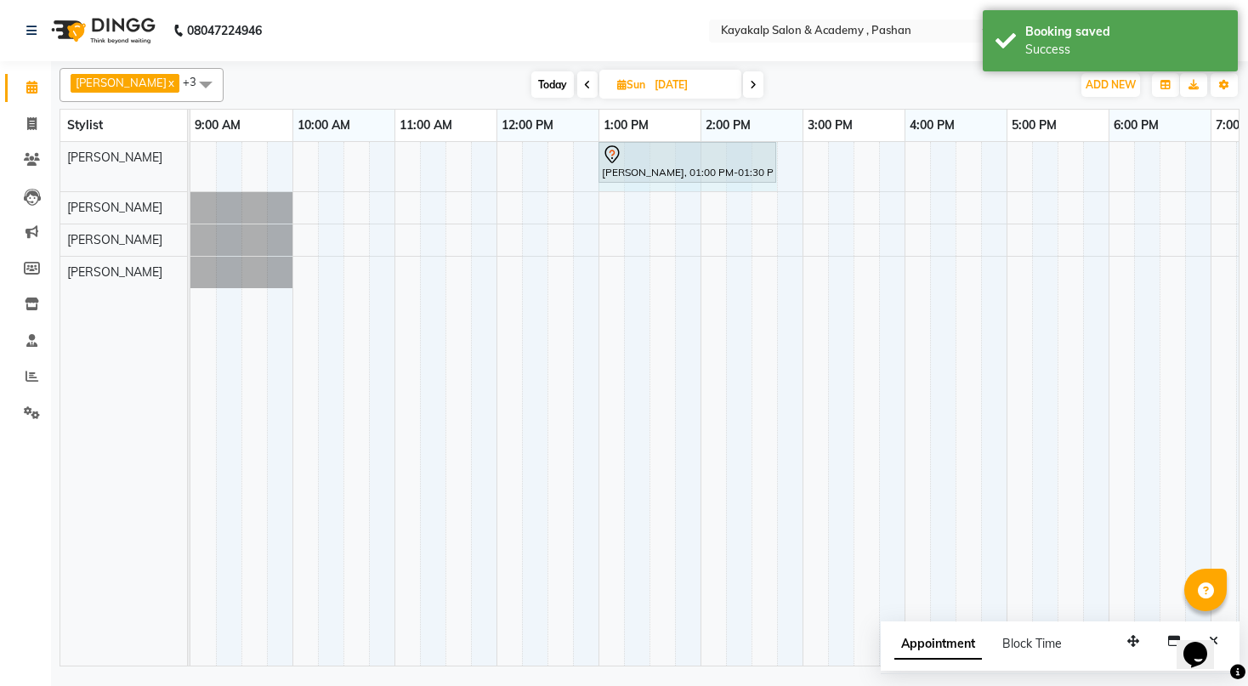
drag, startPoint x: 647, startPoint y: 155, endPoint x: 762, endPoint y: 173, distance: 116.2
click at [190, 173] on div "[PERSON_NAME], 01:00 PM-01:30 PM, Argan Waxing - Full Arms Ashwini Shaligram, 0…" at bounding box center [190, 166] width 0 height 49
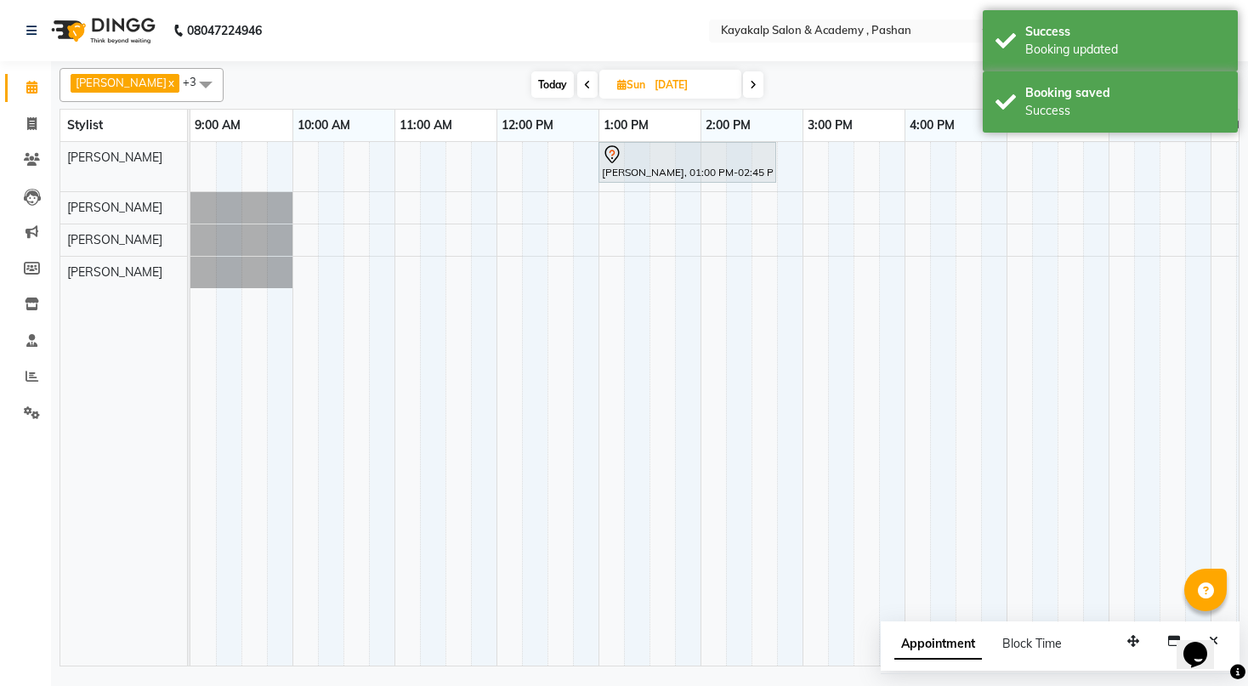
click at [546, 84] on span "Today" at bounding box center [552, 84] width 43 height 26
type input "02-10-2025"
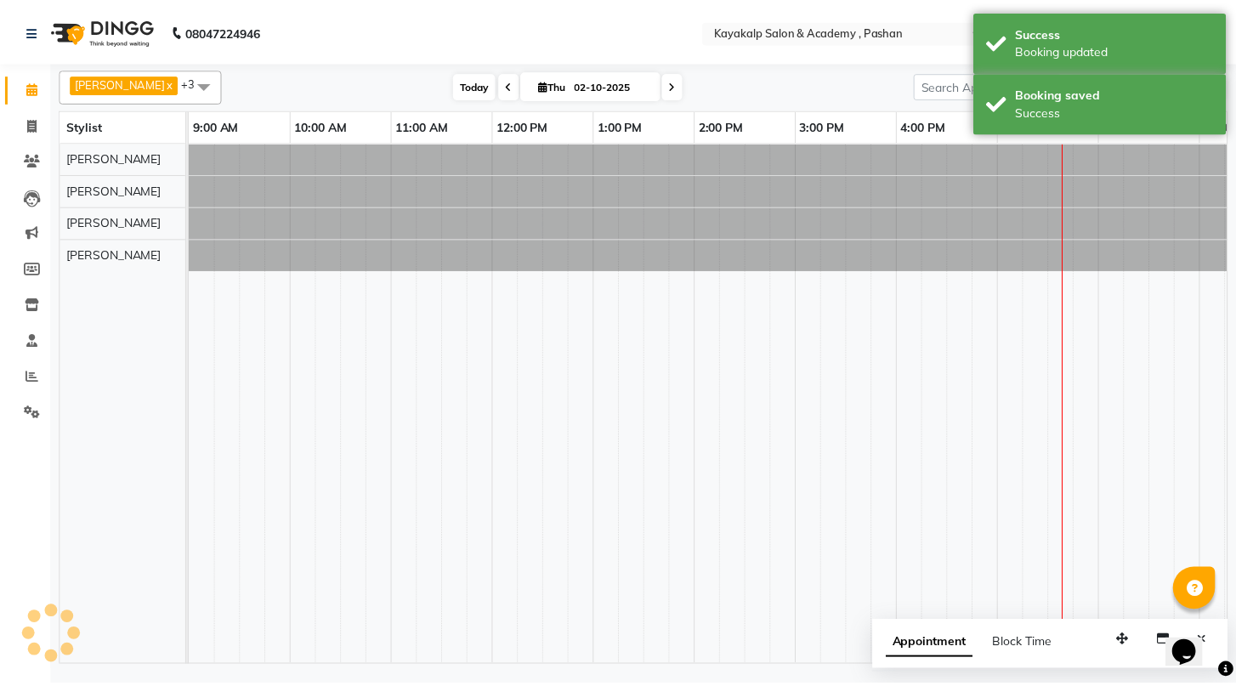
scroll to position [0, 175]
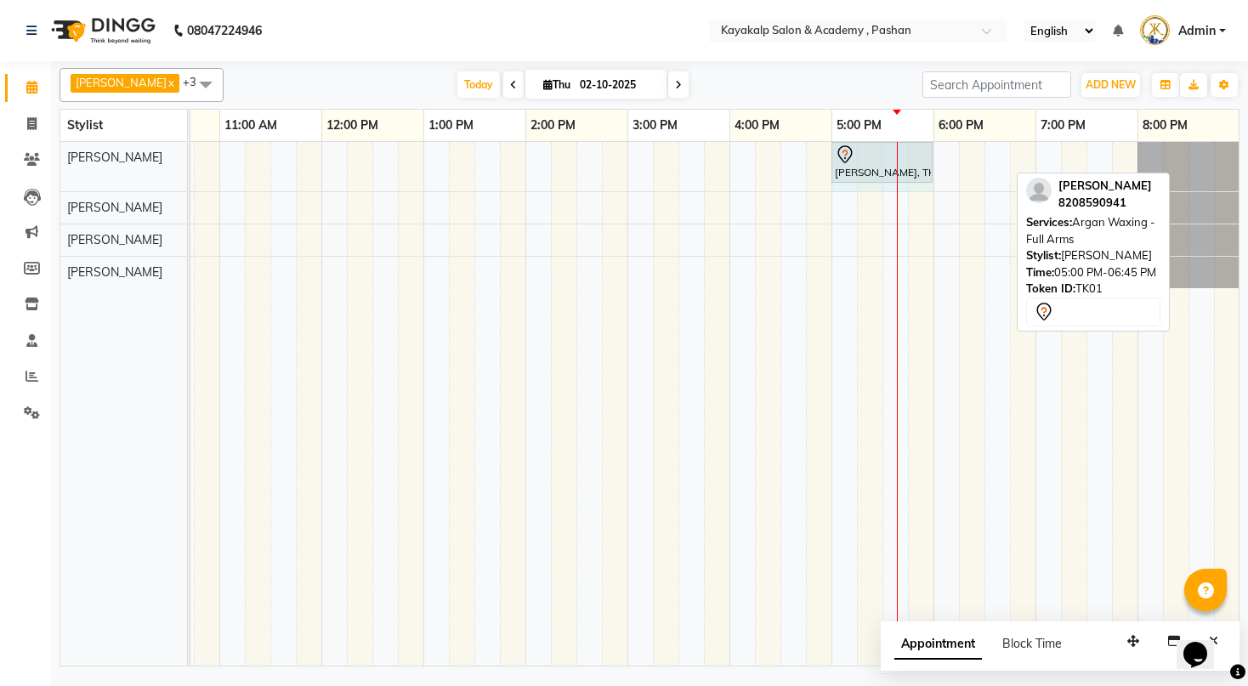
drag, startPoint x: 1004, startPoint y: 150, endPoint x: 908, endPoint y: 185, distance: 102.2
click at [908, 185] on div "[PERSON_NAME], TK01, 05:00 PM-06:45 PM, Argan Waxing - Full Arms [PERSON_NAME],…" at bounding box center [627, 166] width 1224 height 49
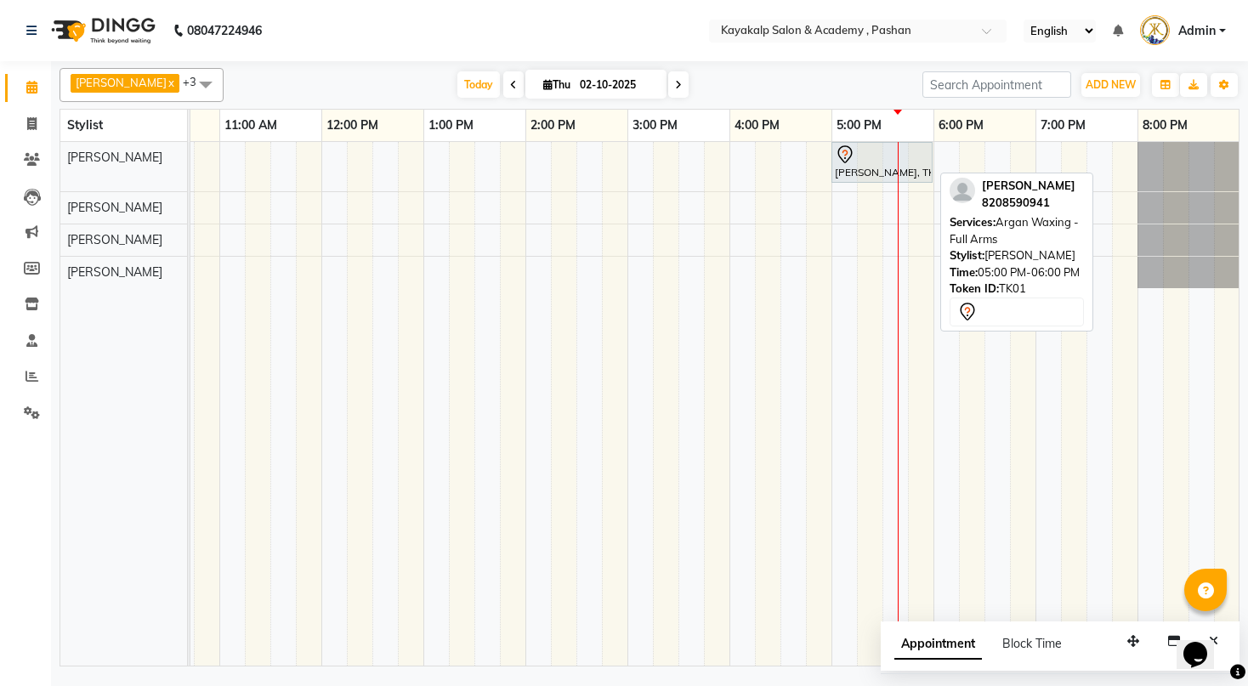
click at [856, 153] on div at bounding box center [882, 155] width 94 height 20
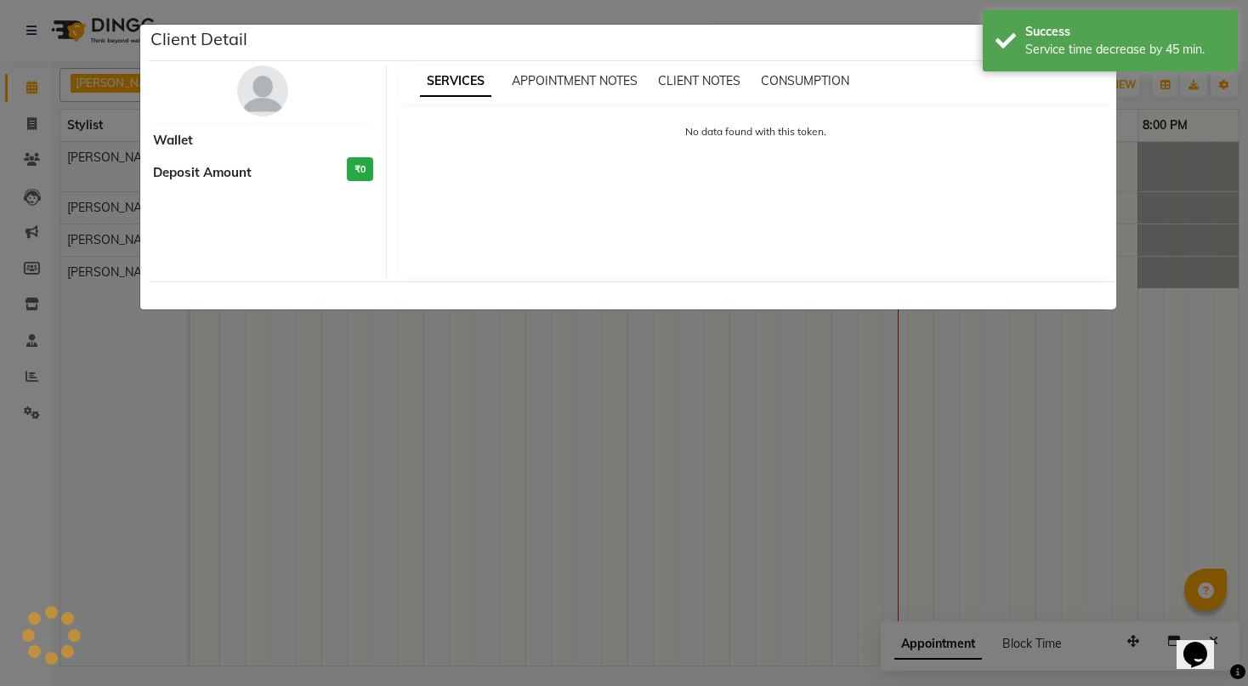
select select "7"
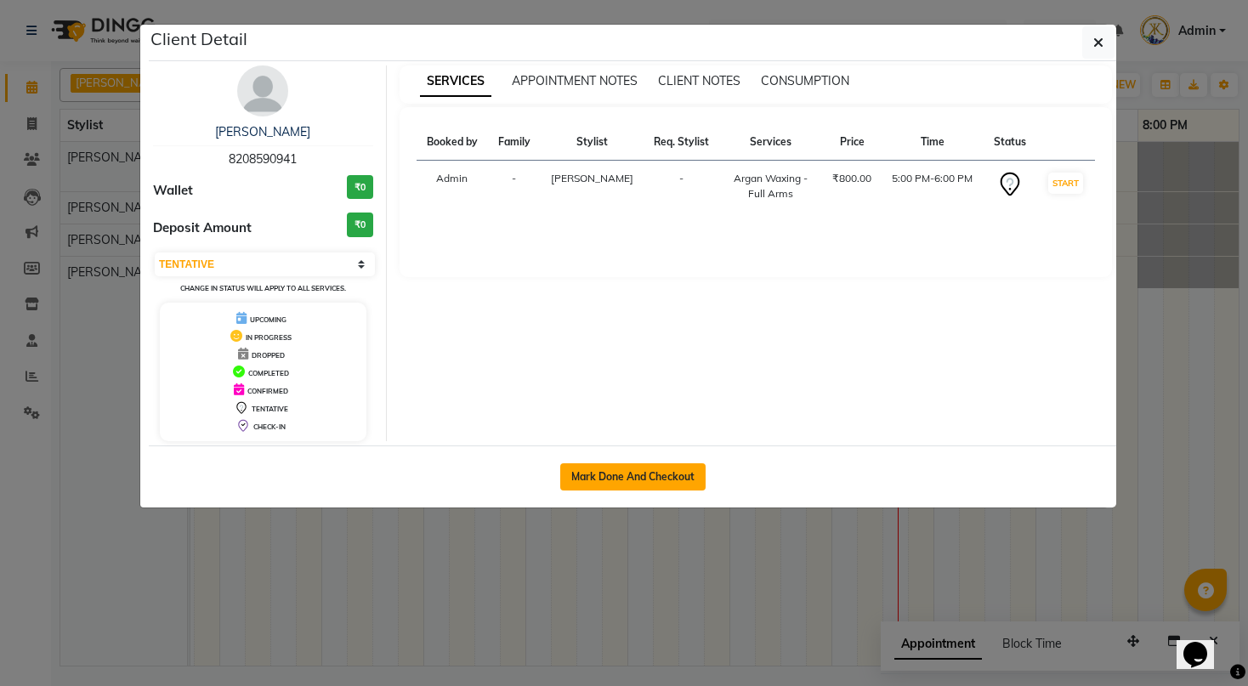
click at [639, 480] on button "Mark Done And Checkout" at bounding box center [632, 476] width 145 height 27
select select "service"
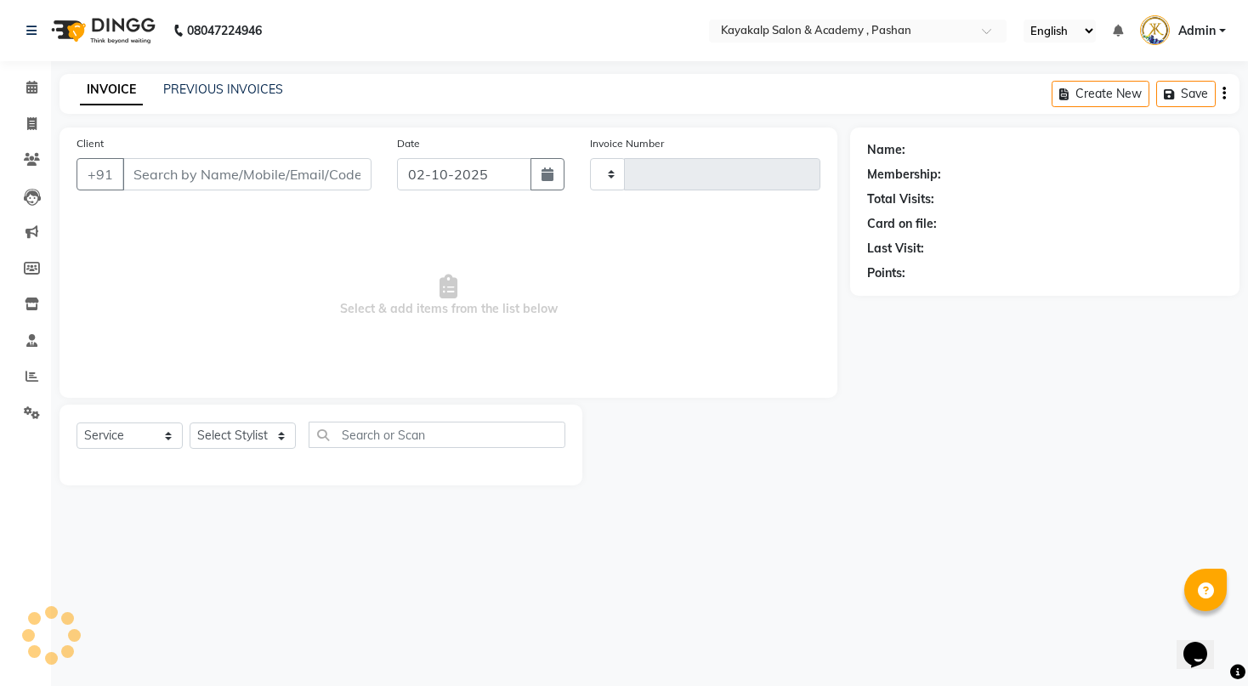
type input "0737"
select select "4804"
type input "8208590941"
select select "29289"
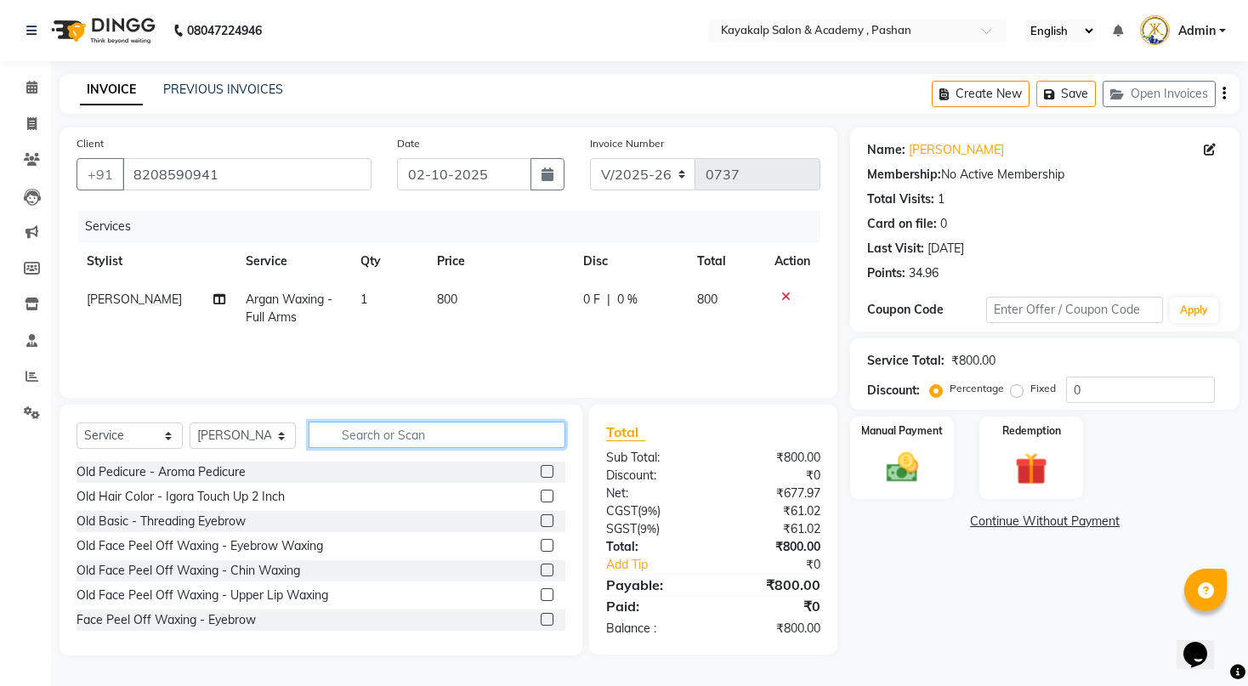
click at [397, 432] on input "text" at bounding box center [437, 435] width 257 height 26
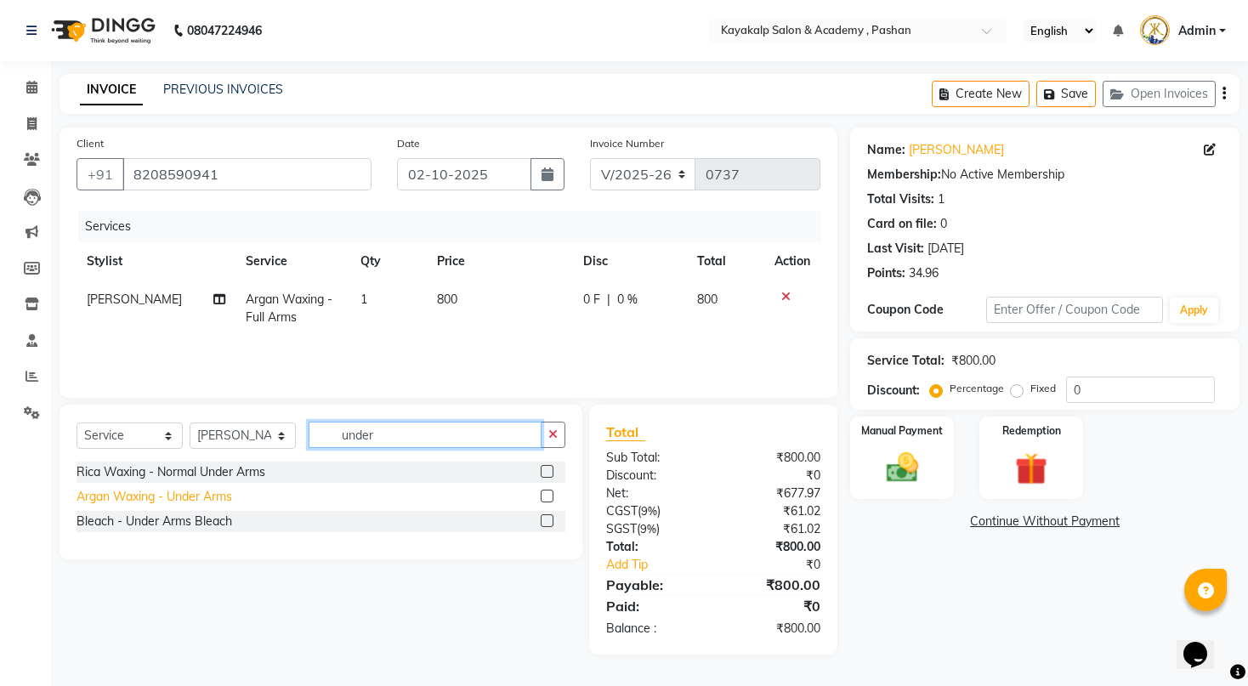
type input "under"
click at [181, 503] on div "Argan Waxing - Under Arms" at bounding box center [155, 497] width 156 height 18
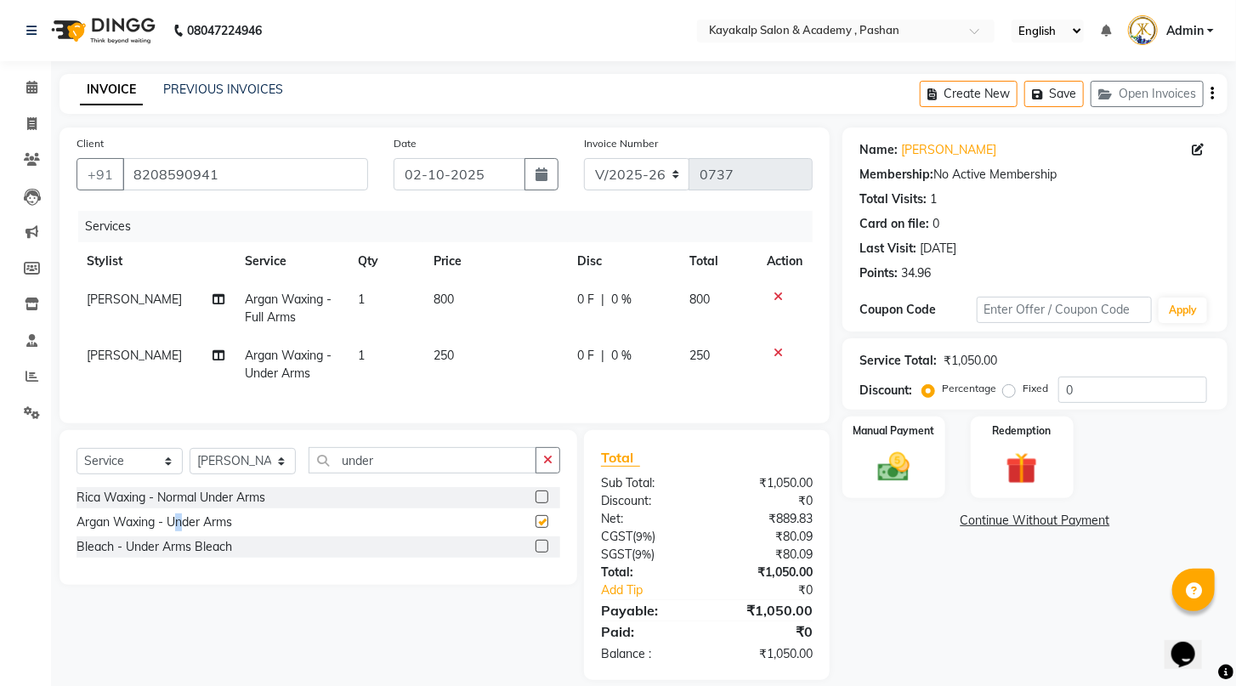
checkbox input "false"
click at [387, 472] on input "under" at bounding box center [423, 460] width 228 height 26
type input "u"
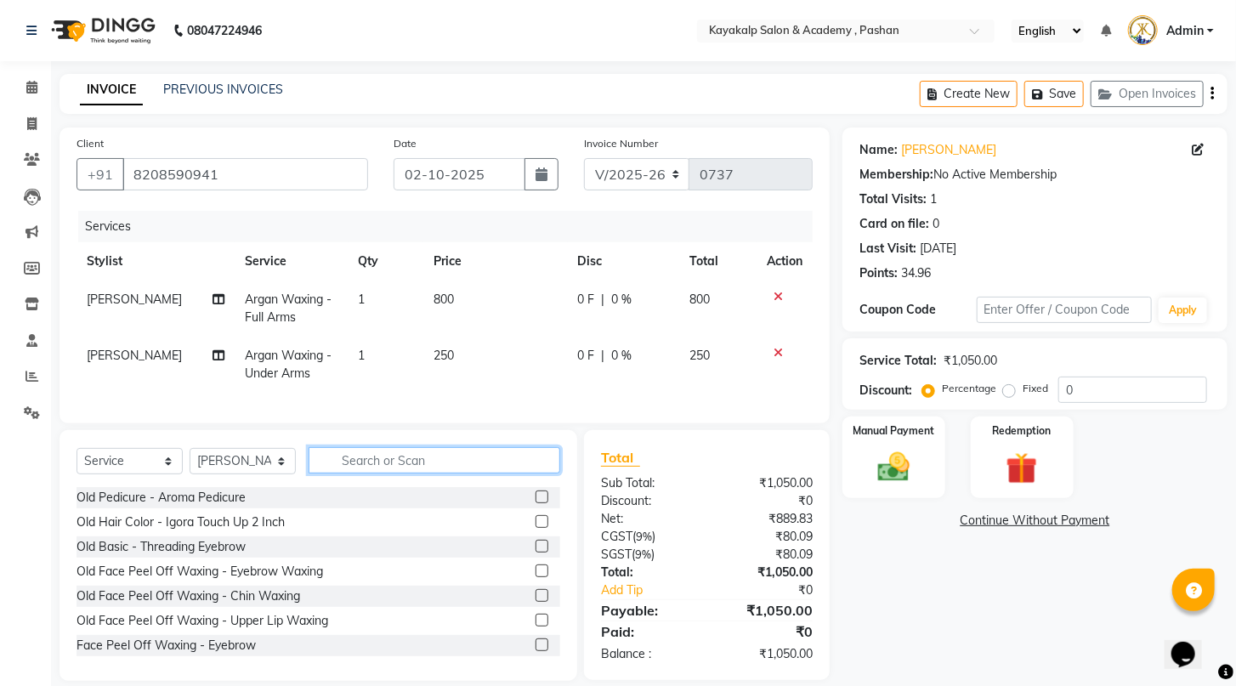
type input "f"
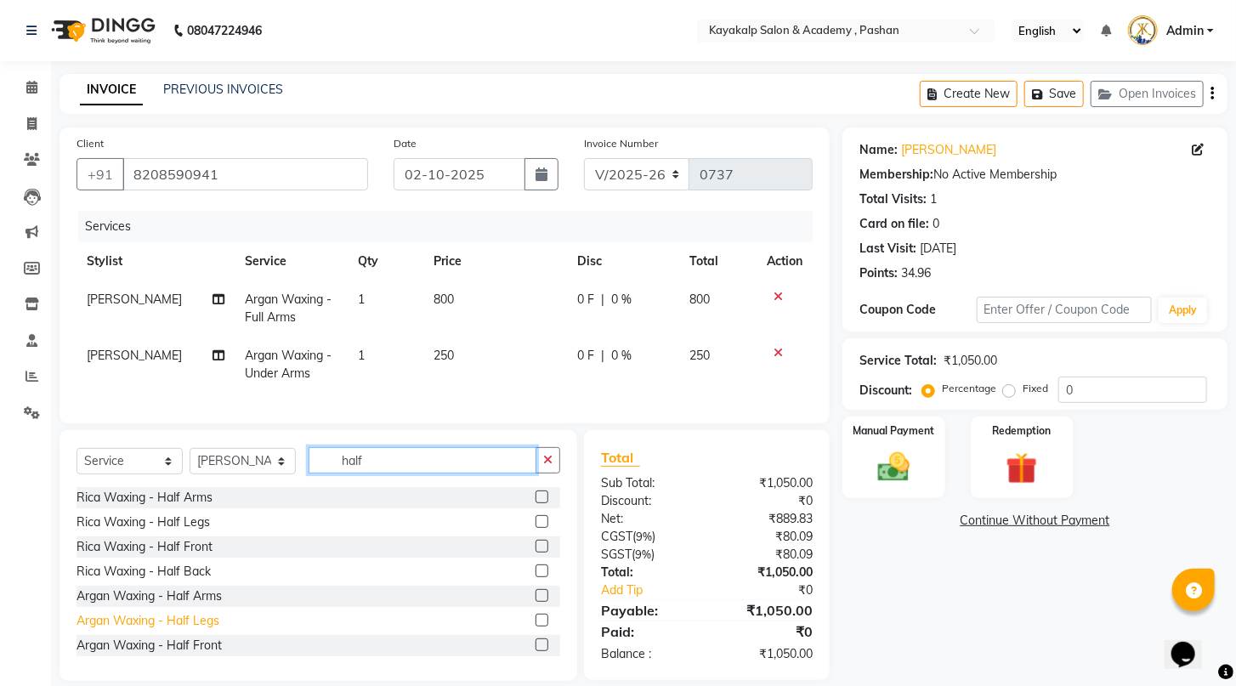
type input "half"
click at [172, 630] on div "Argan Waxing - Half Legs" at bounding box center [148, 621] width 143 height 18
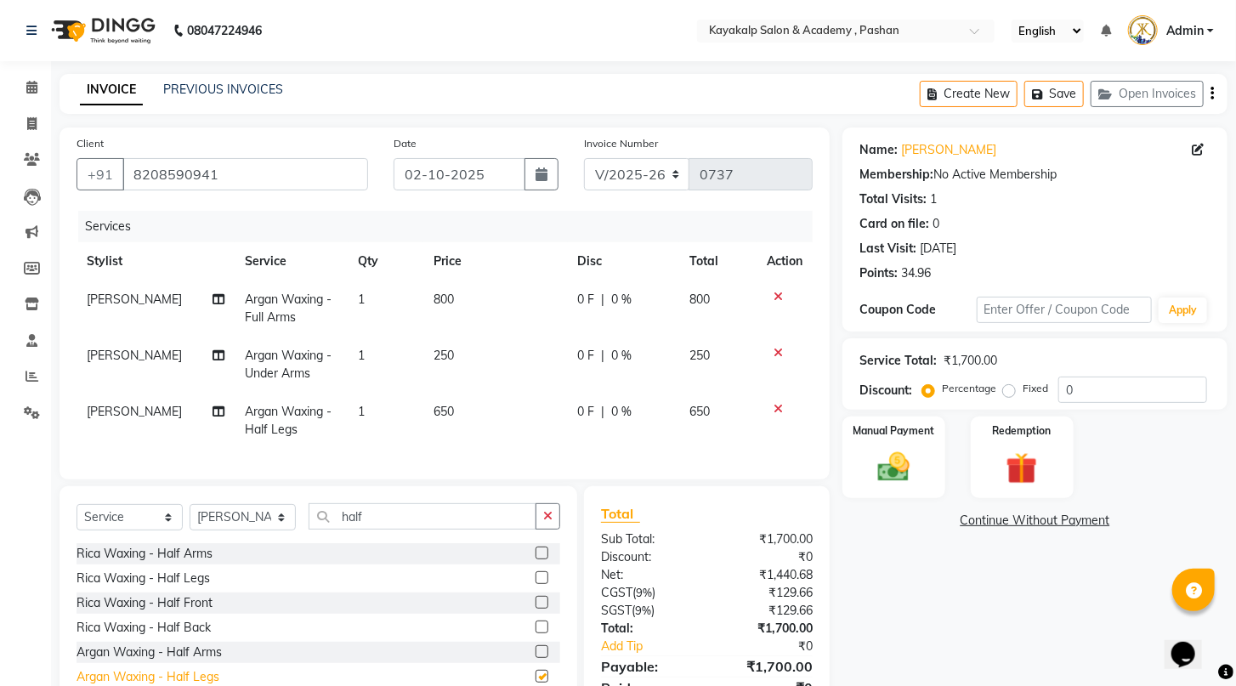
checkbox input "false"
click at [454, 405] on td "650" at bounding box center [495, 421] width 144 height 56
select select "29289"
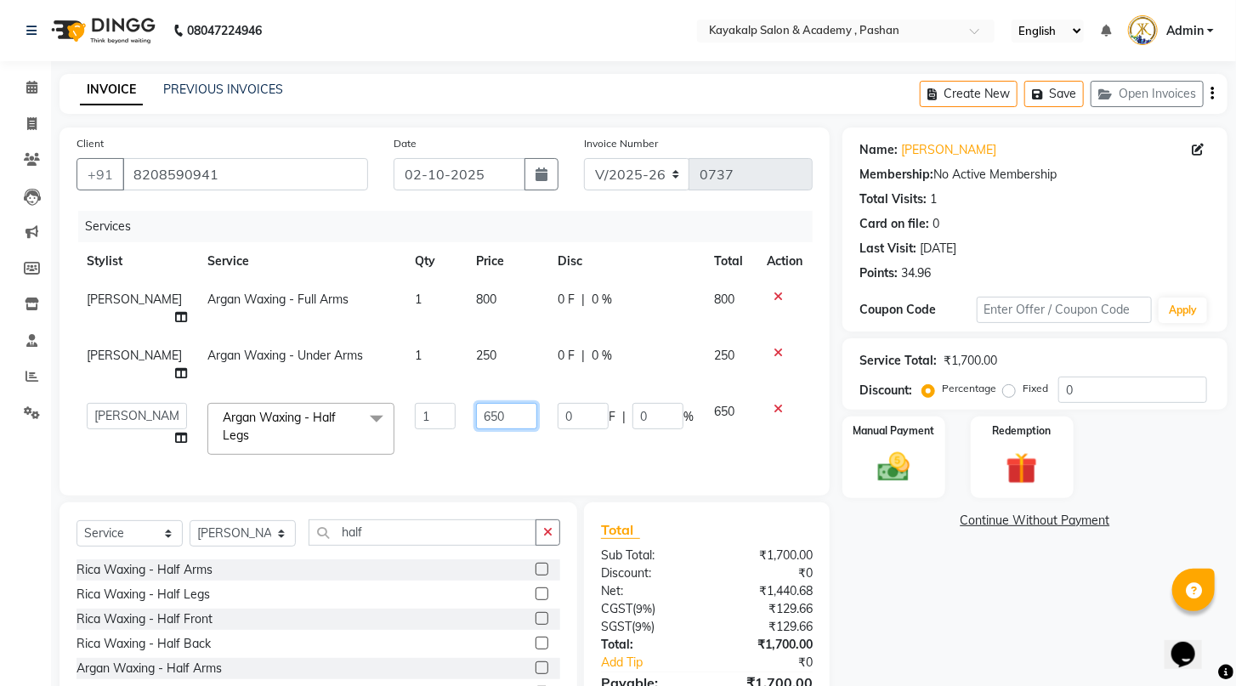
click at [503, 421] on input "650" at bounding box center [506, 416] width 60 height 26
click at [475, 307] on td "800" at bounding box center [506, 309] width 81 height 56
select select "29289"
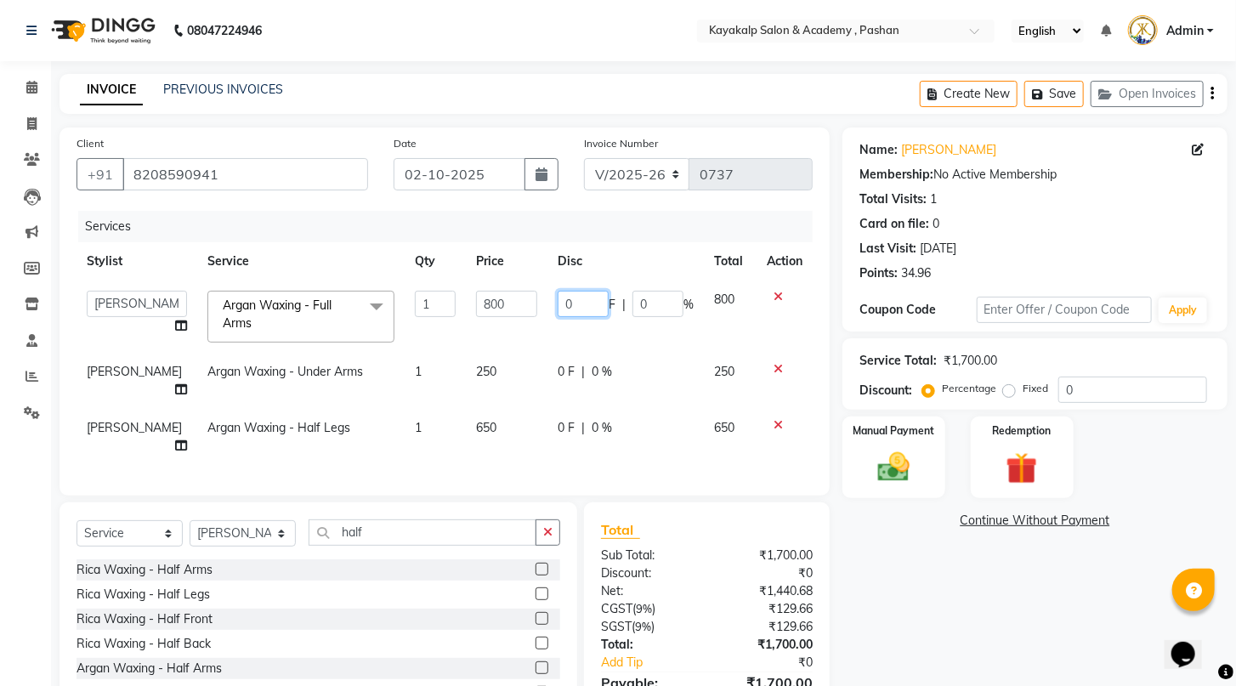
click at [571, 306] on input "0" at bounding box center [583, 304] width 51 height 26
type input "100"
drag, startPoint x: 613, startPoint y: 345, endPoint x: 625, endPoint y: 344, distance: 12.0
click at [624, 344] on tbody "Ashwini hidlekar [PERSON_NAME] [PERSON_NAME] [PERSON_NAME] [PERSON_NAME] Suraj …" at bounding box center [445, 373] width 736 height 185
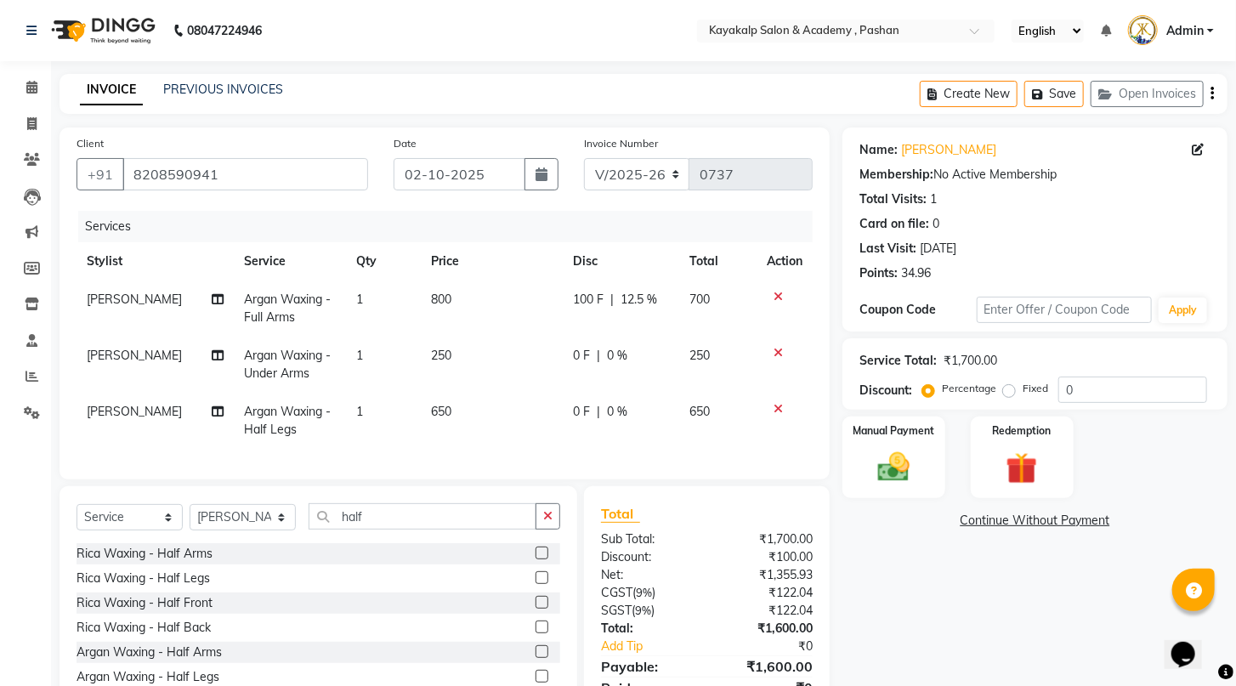
click at [599, 298] on span "100 F" at bounding box center [588, 300] width 31 height 18
select select "29289"
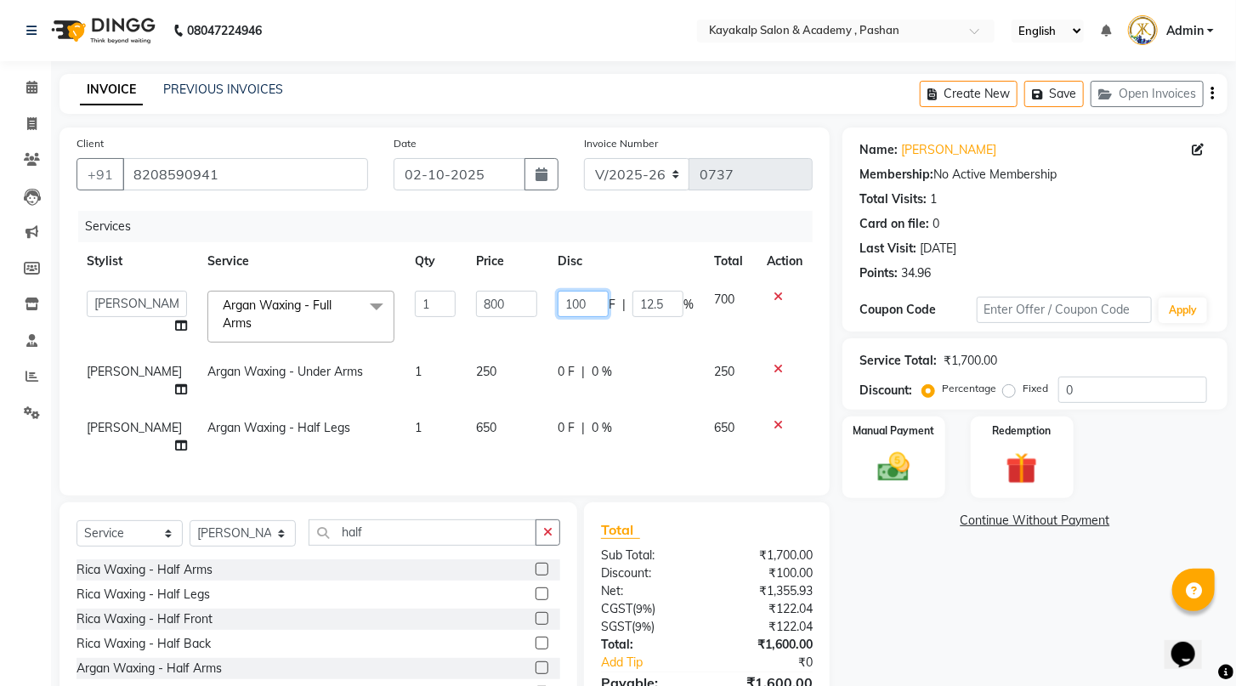
click at [588, 302] on input "100" at bounding box center [583, 304] width 51 height 26
type input "150"
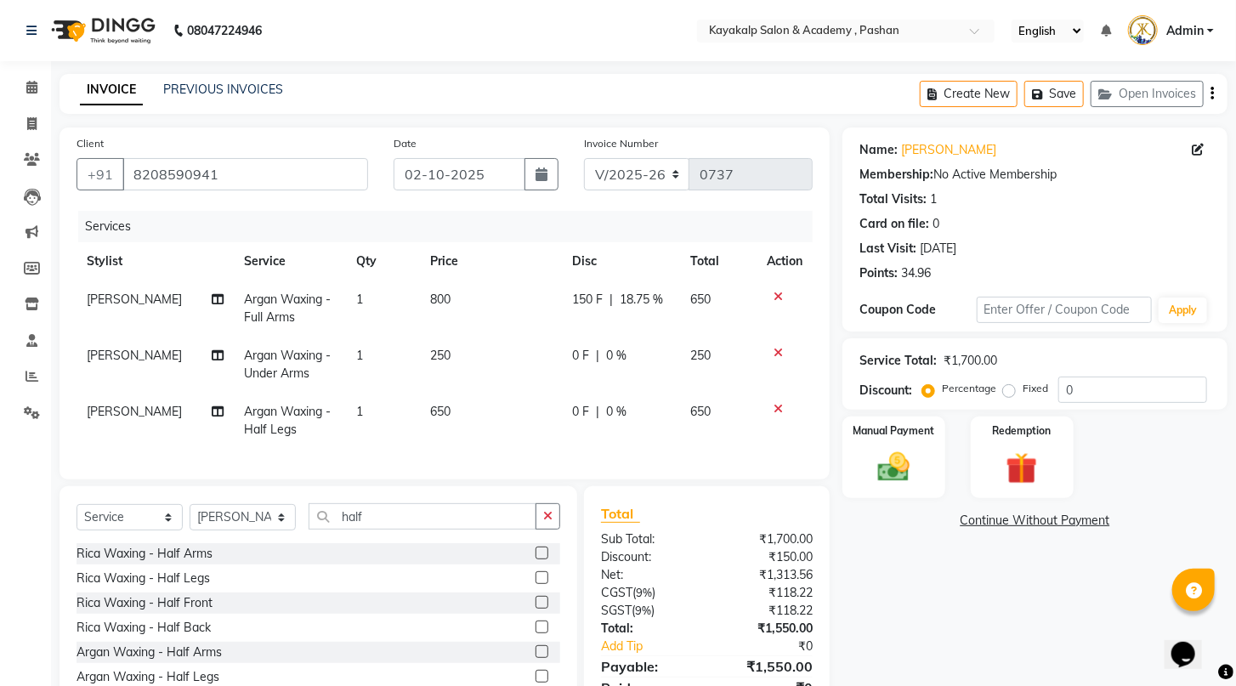
click at [696, 320] on td "650" at bounding box center [718, 309] width 77 height 56
select select "29289"
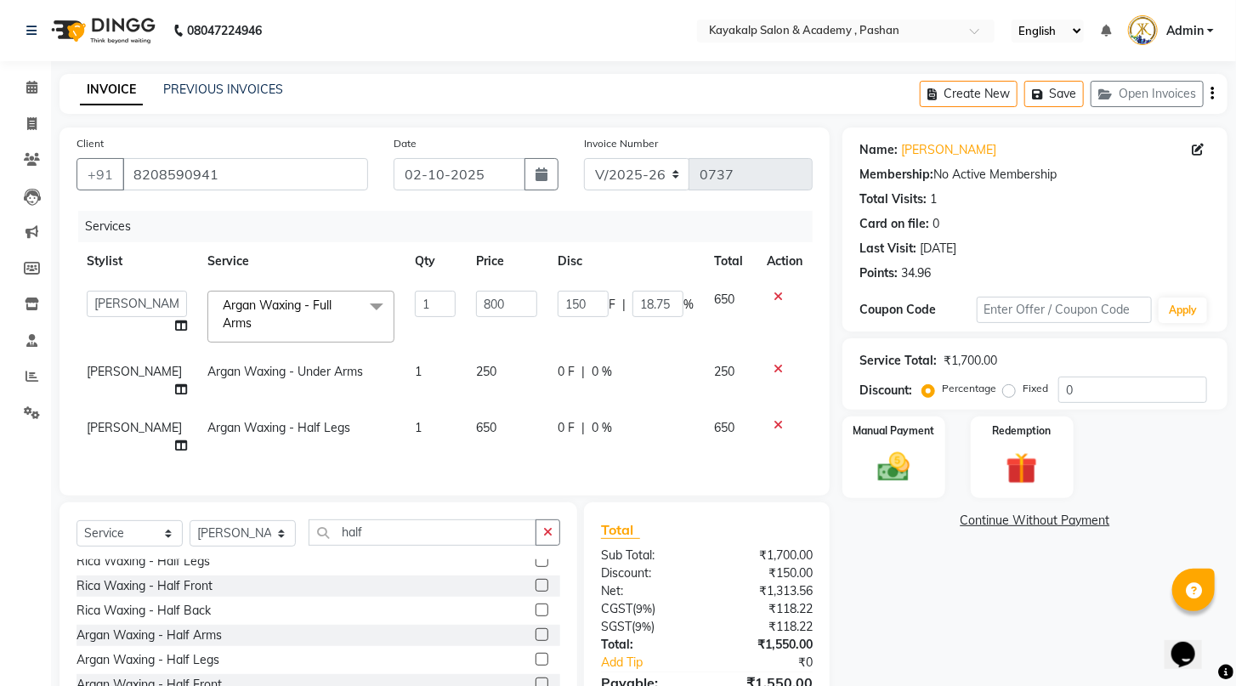
scroll to position [51, 0]
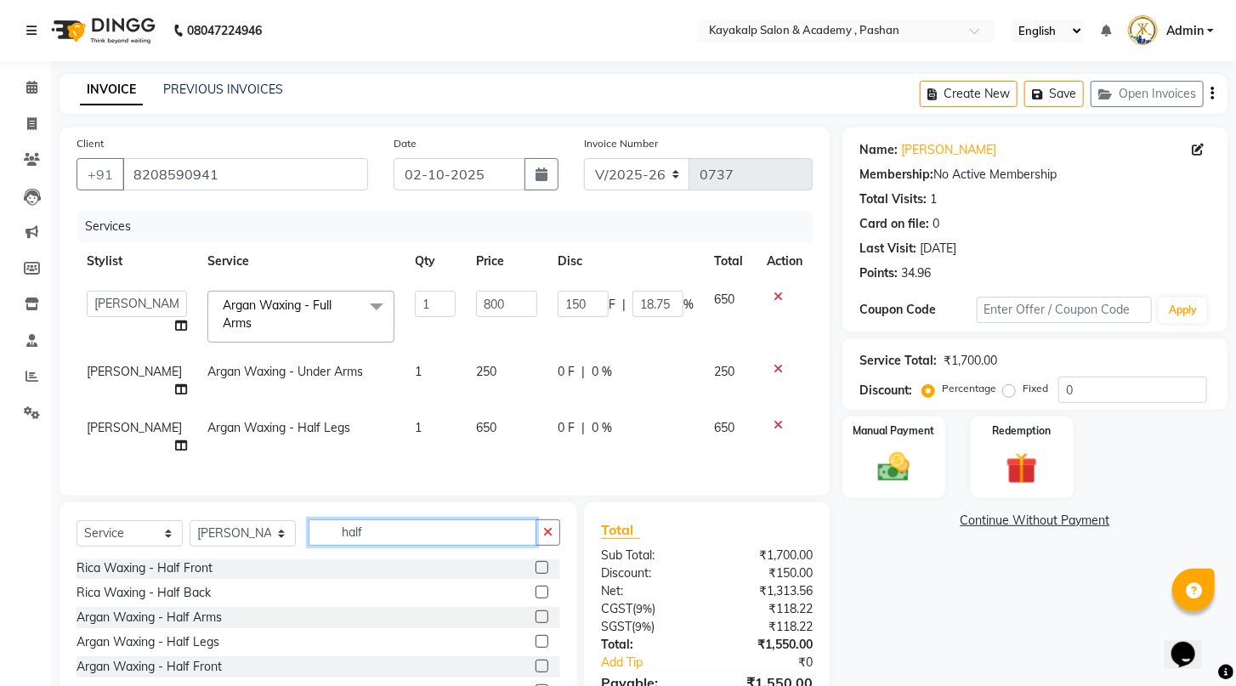
click at [406, 538] on input "half" at bounding box center [423, 533] width 228 height 26
type input "h"
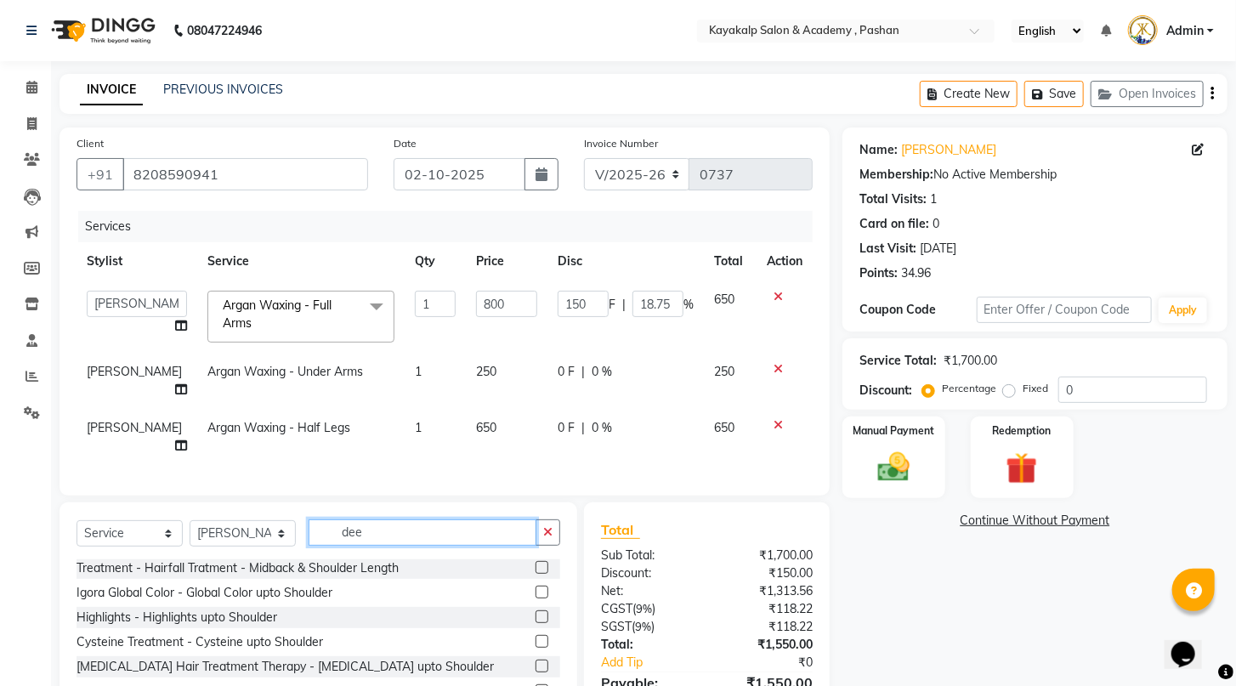
scroll to position [0, 0]
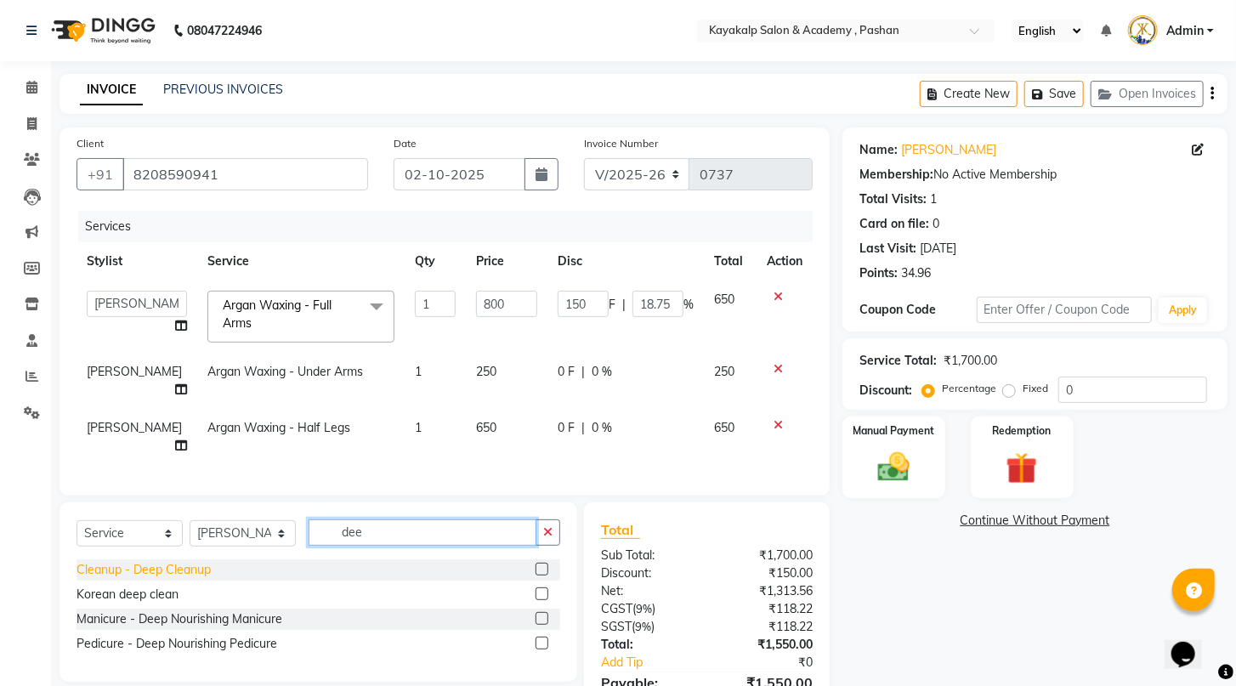
type input "dee"
click at [211, 577] on div "Cleanup - Deep Cleanup" at bounding box center [144, 570] width 134 height 18
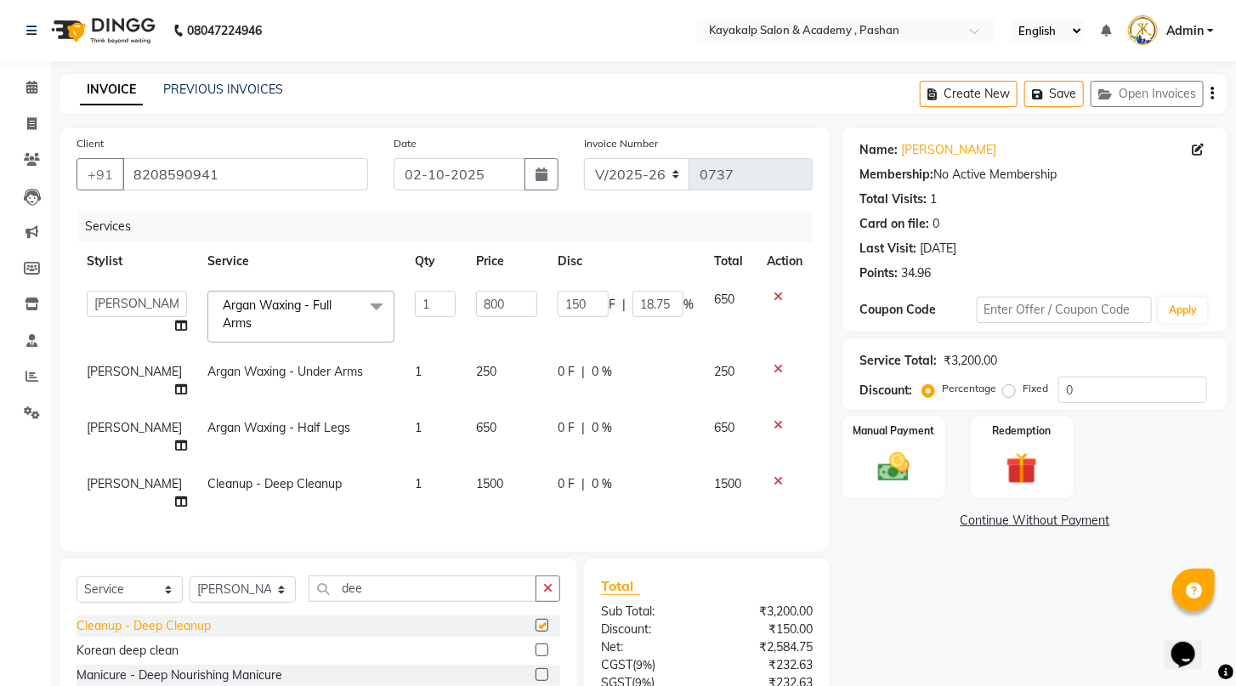
checkbox input "false"
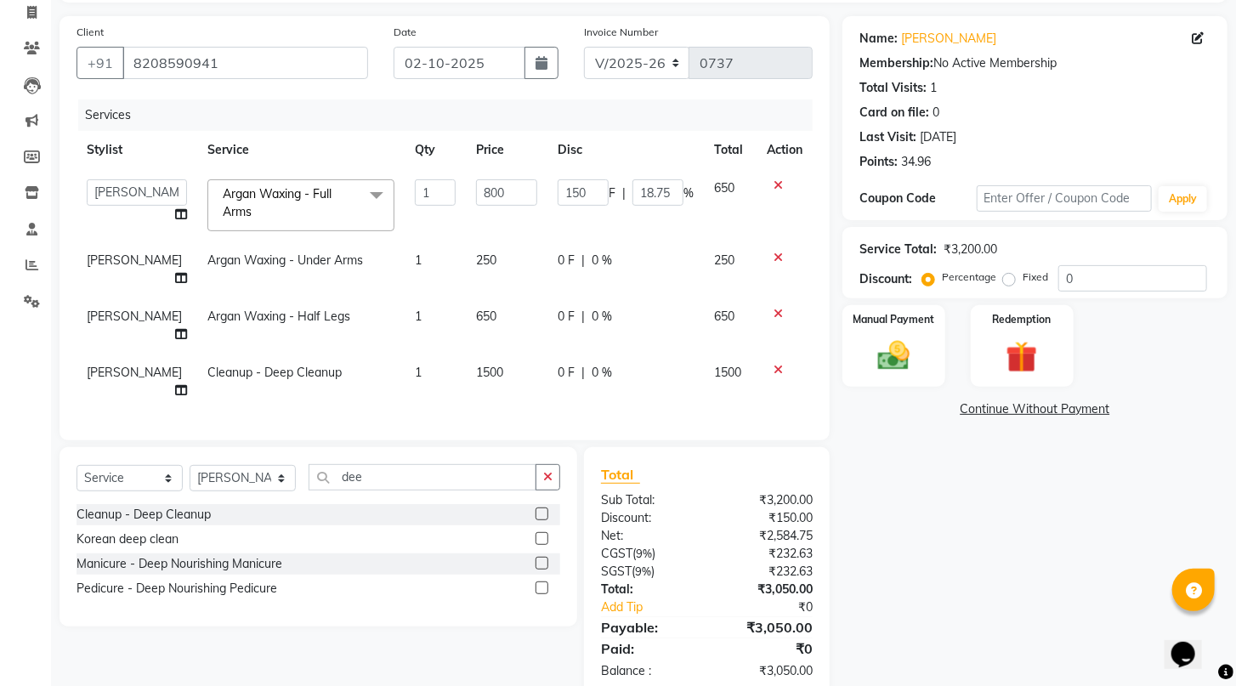
scroll to position [159, 0]
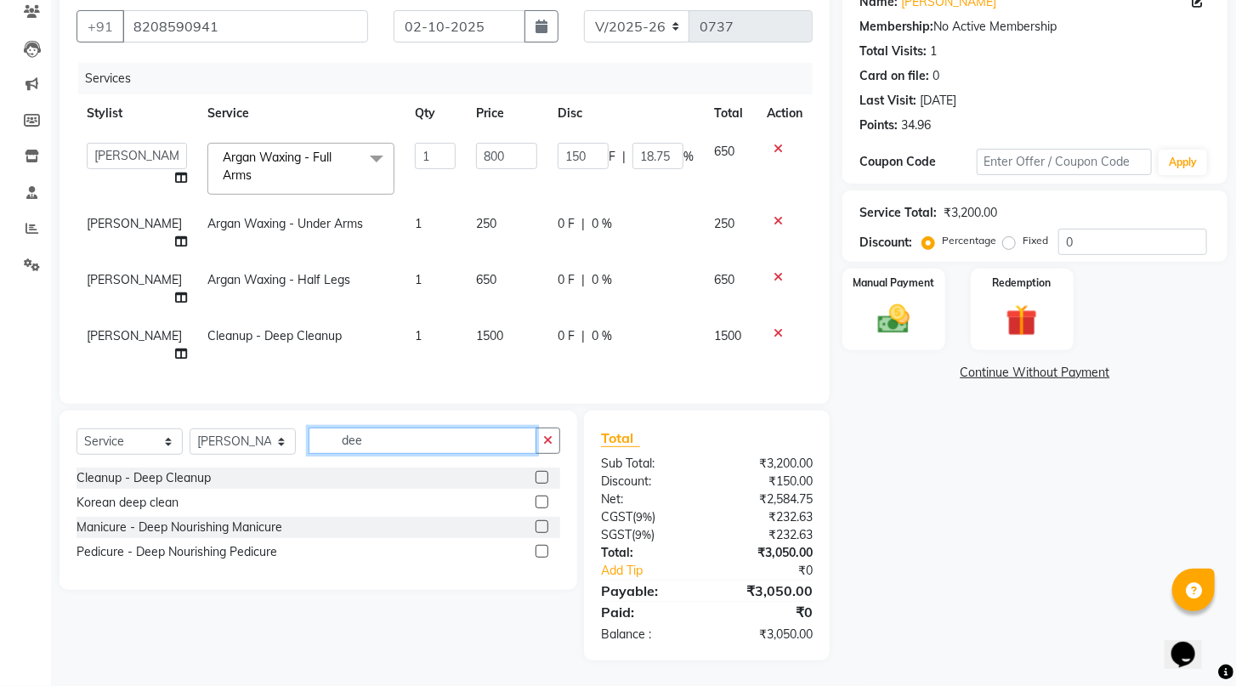
click at [449, 431] on input "dee" at bounding box center [423, 441] width 228 height 26
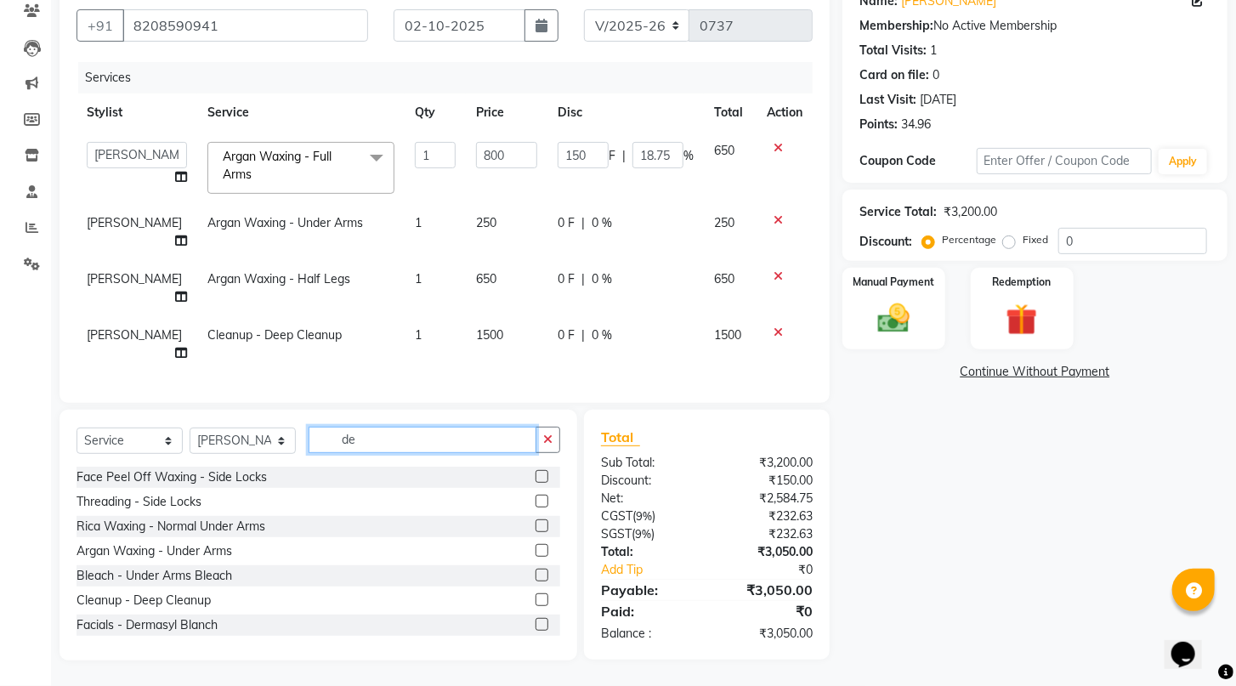
type input "d"
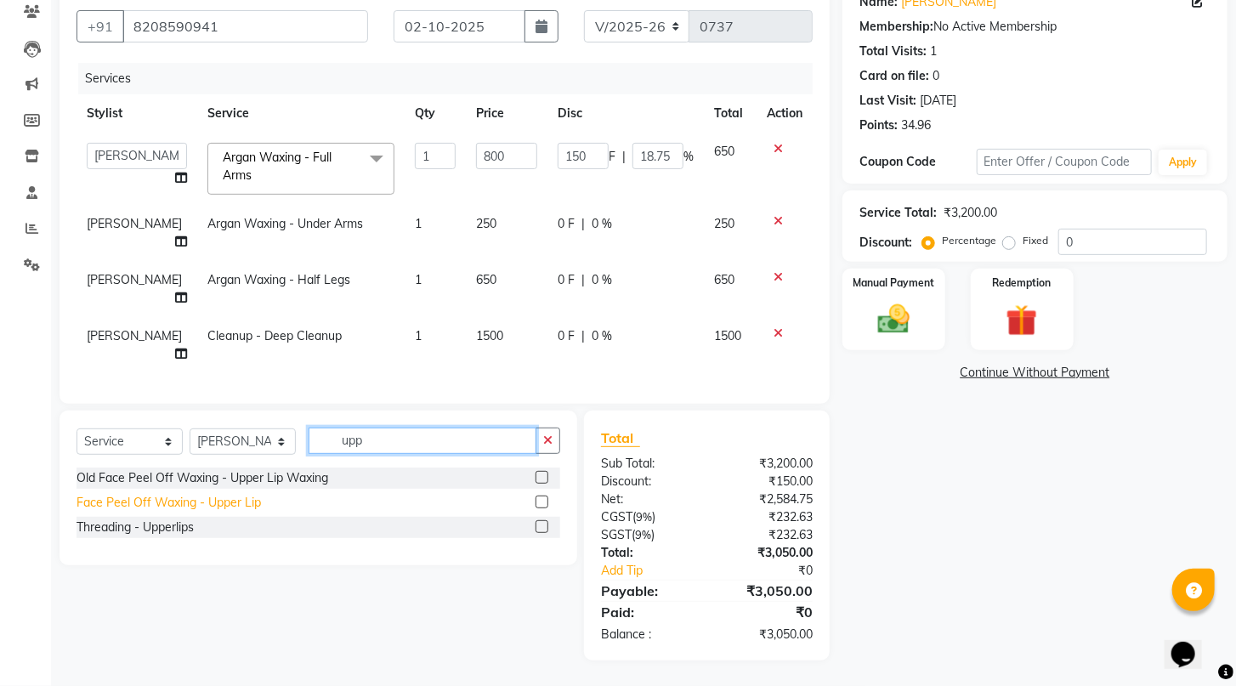
type input "upp"
click at [237, 503] on div "Face Peel Off Waxing - Upper Lip" at bounding box center [169, 503] width 185 height 18
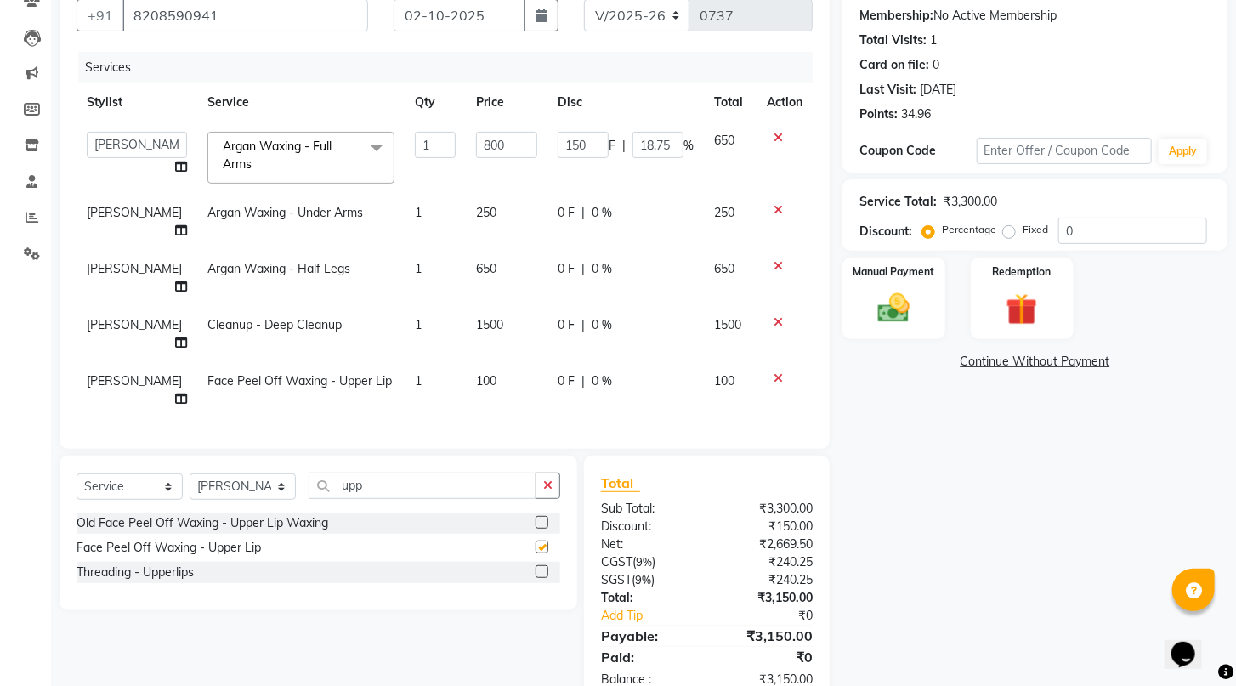
checkbox input "false"
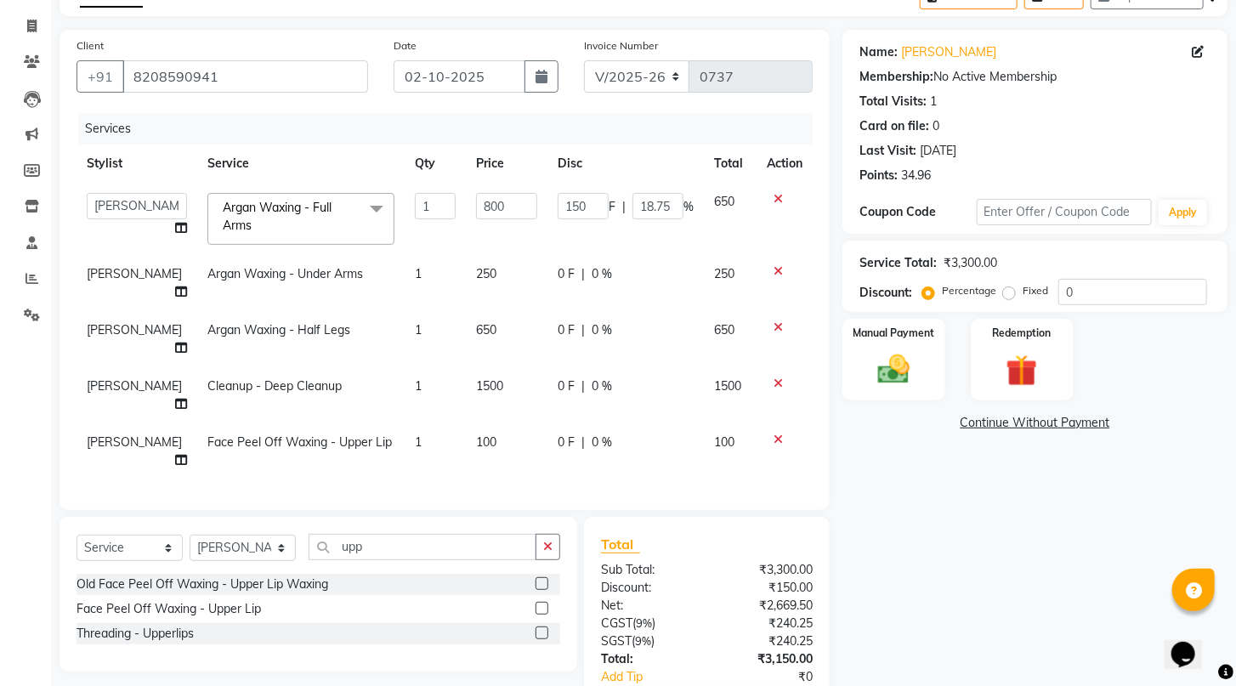
scroll to position [0, 0]
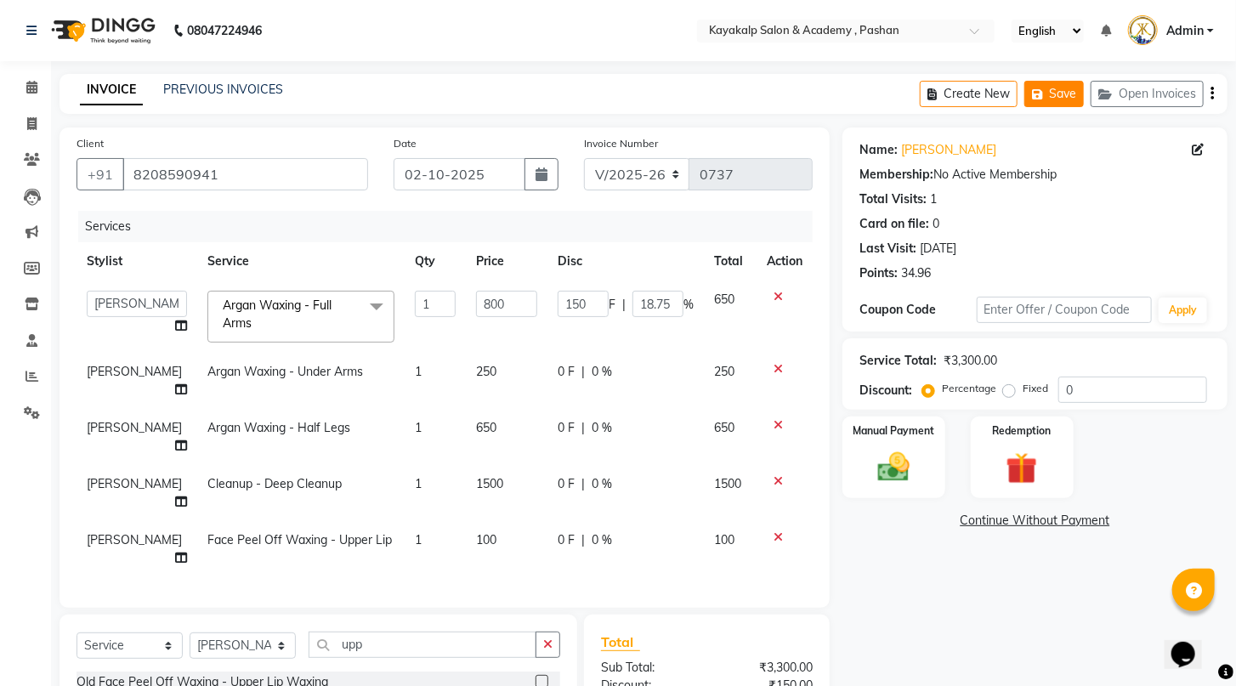
click at [1049, 93] on button "Save" at bounding box center [1055, 94] width 60 height 26
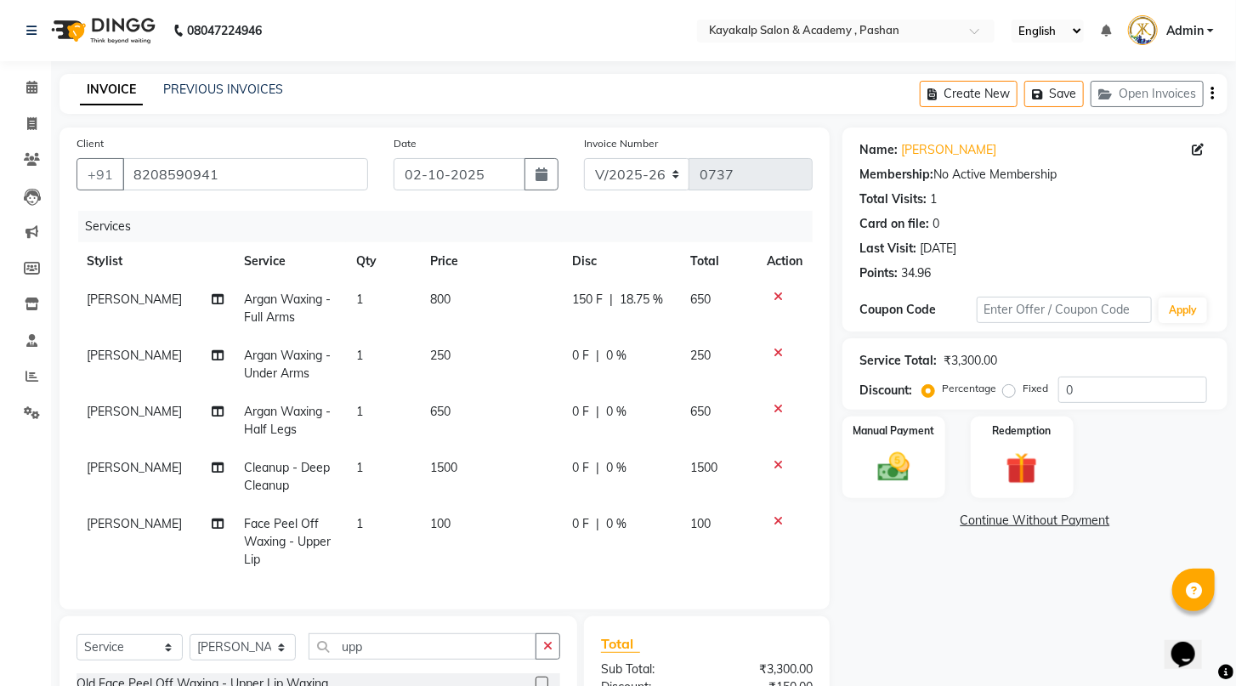
scroll to position [204, 0]
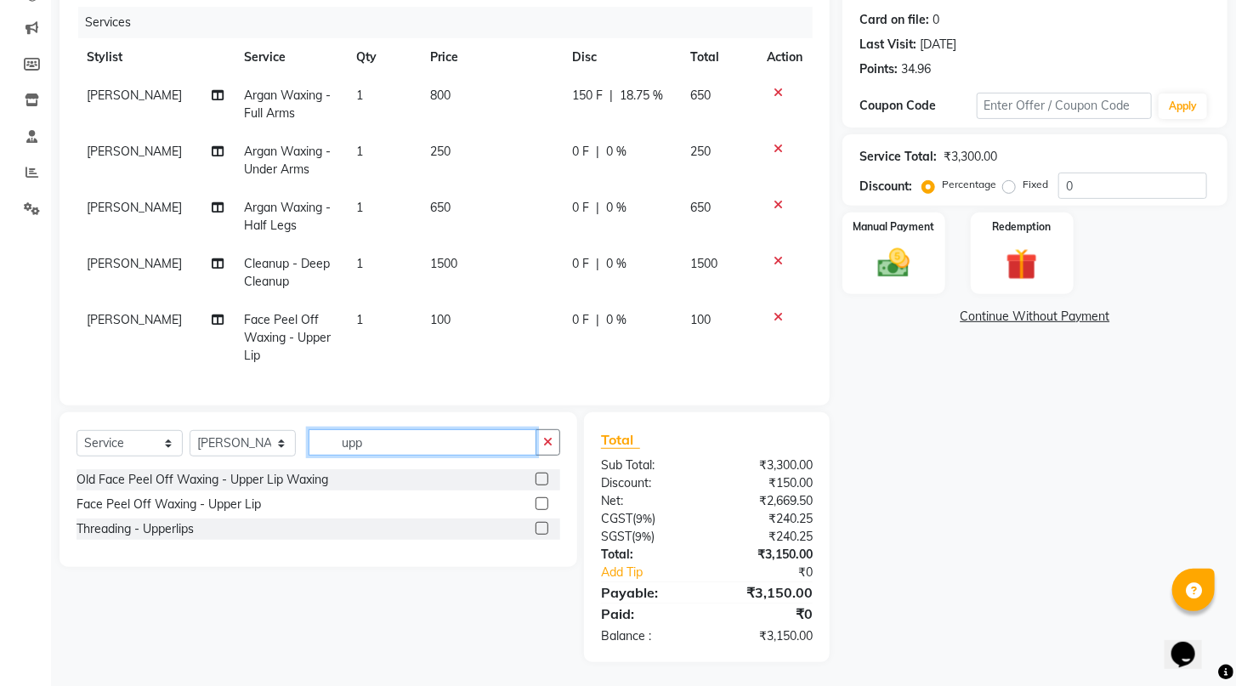
click at [409, 456] on input "upp" at bounding box center [423, 442] width 228 height 26
type input "u"
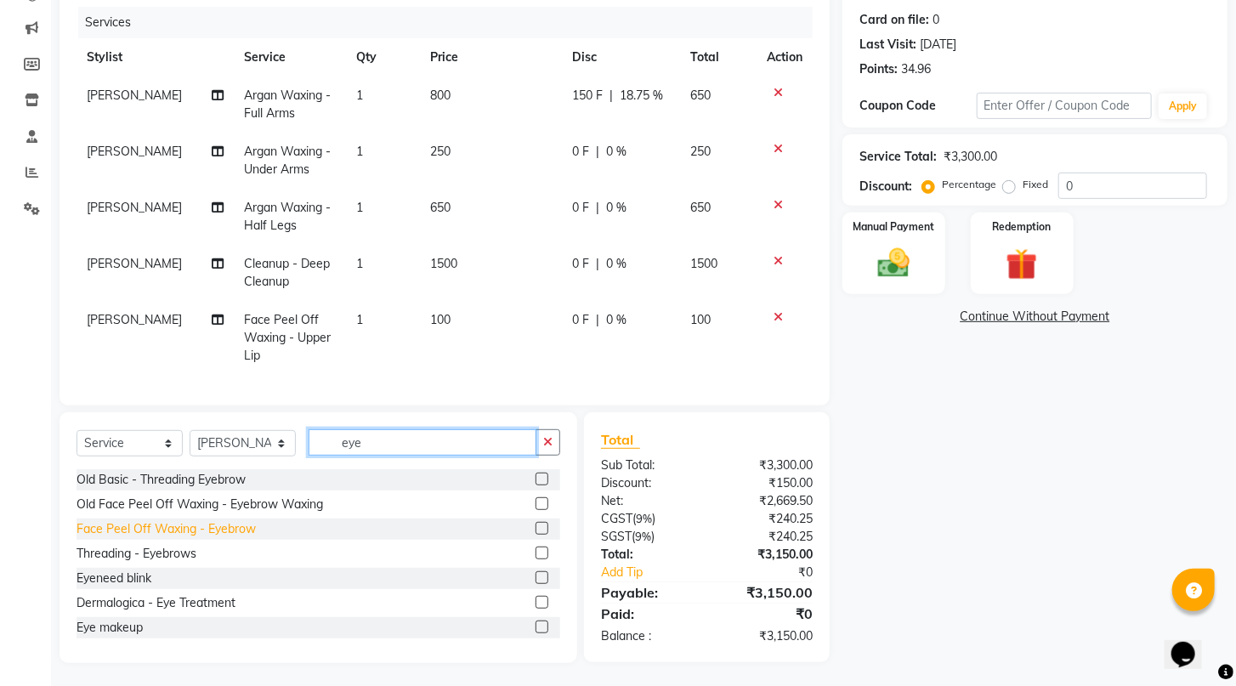
type input "eye"
click at [178, 538] on div "Face Peel Off Waxing - Eyebrow" at bounding box center [166, 529] width 179 height 18
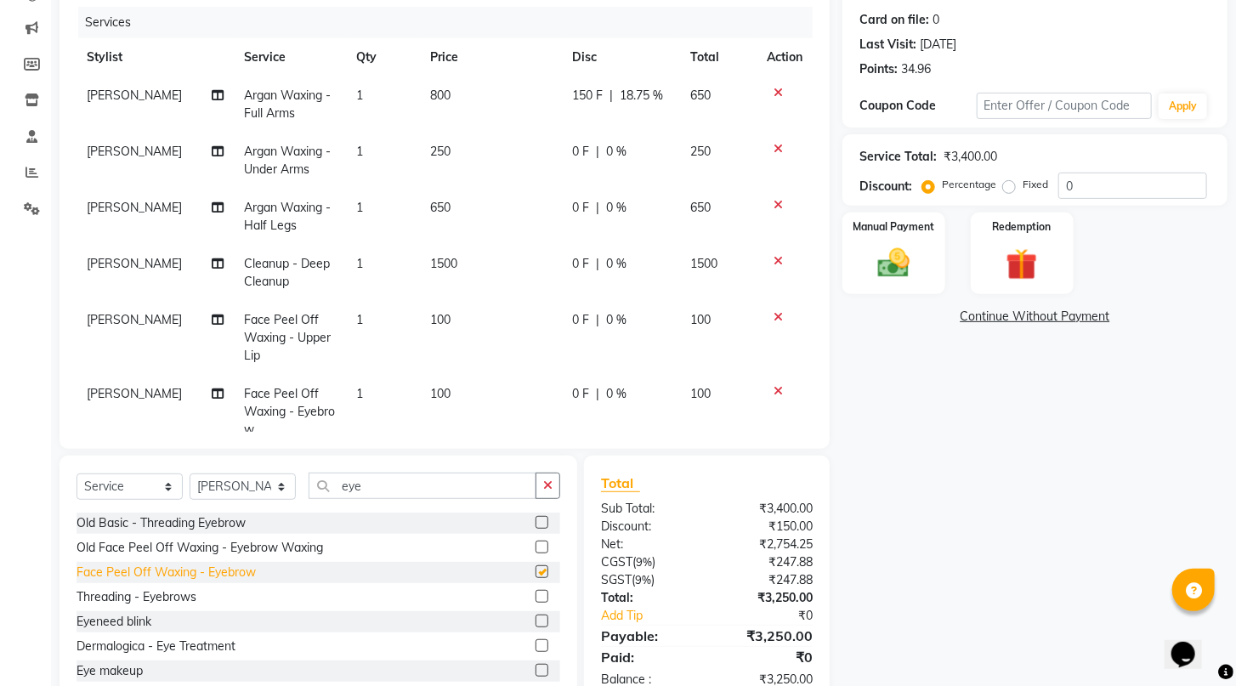
checkbox input "false"
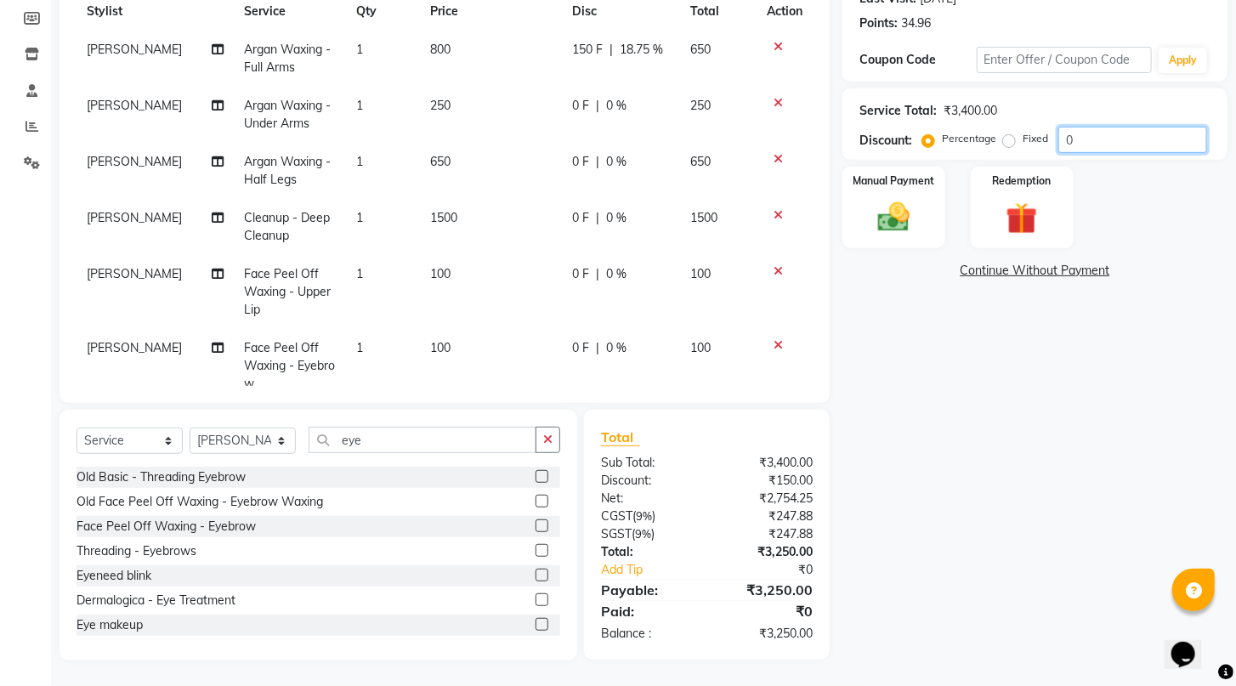
click at [1079, 149] on input "0" at bounding box center [1133, 140] width 149 height 26
type input "10"
click at [915, 237] on img at bounding box center [894, 218] width 54 height 38
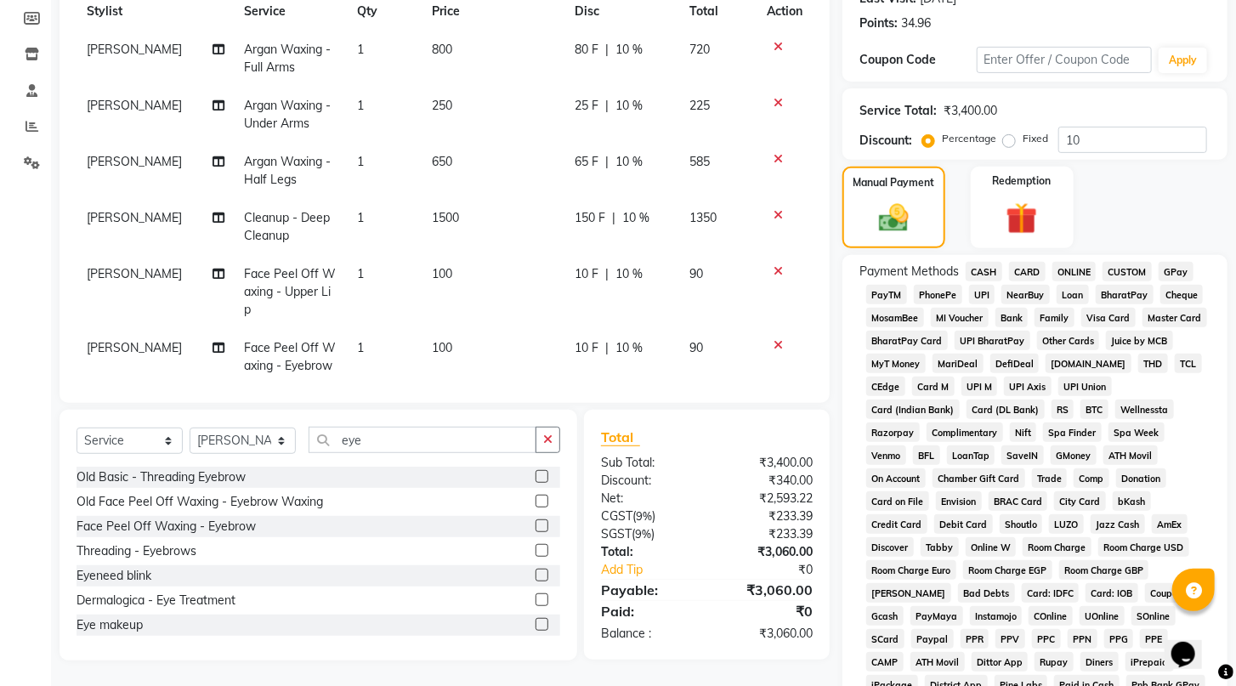
click at [1068, 281] on span "ONLINE" at bounding box center [1075, 272] width 44 height 20
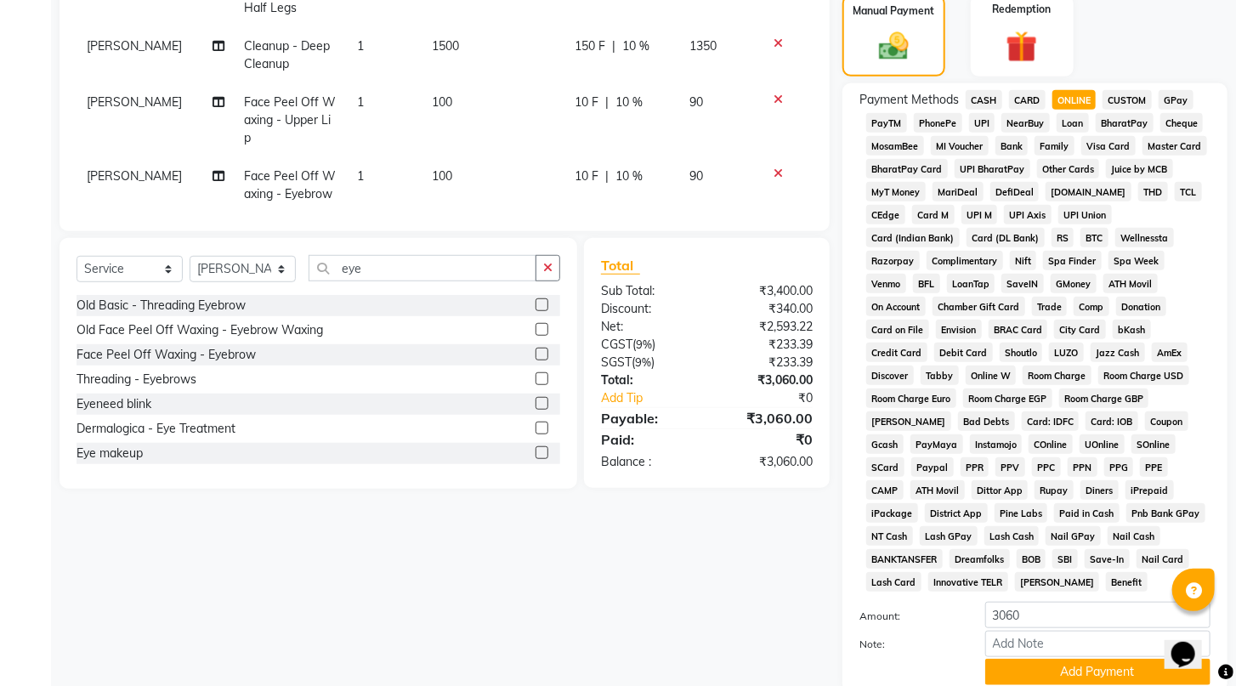
scroll to position [316, 0]
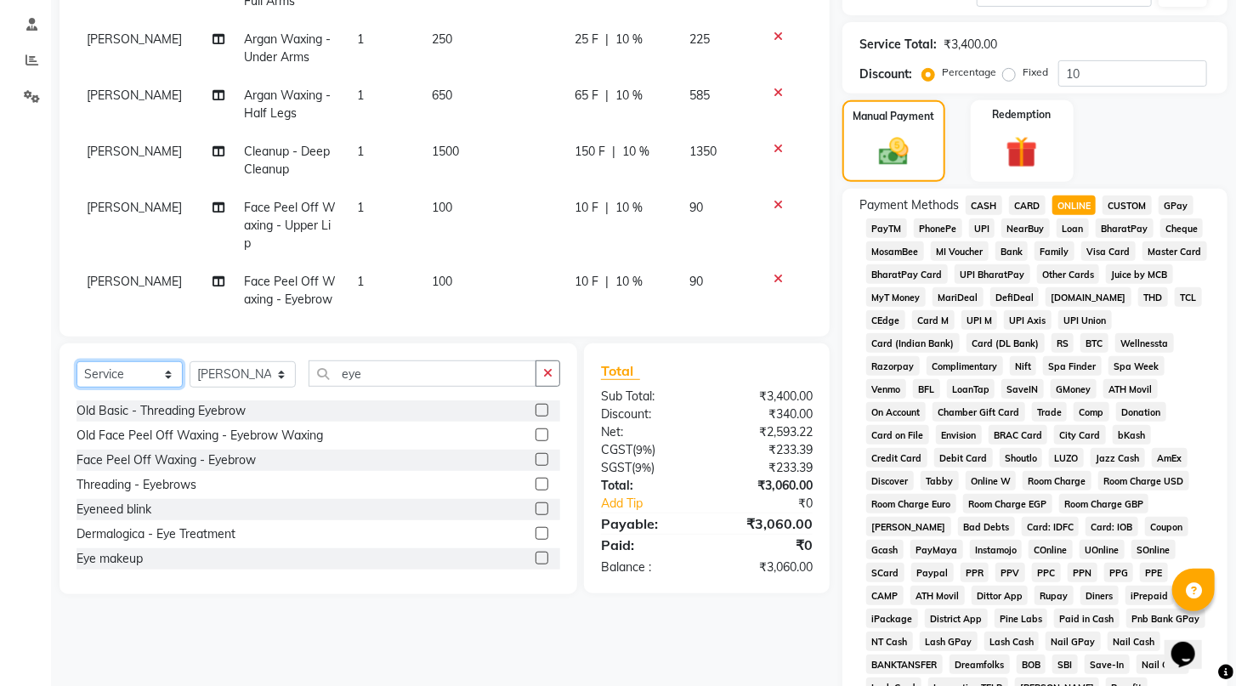
click at [161, 378] on select "Select Service Product Membership Package Voucher Prepaid Gift Card" at bounding box center [130, 374] width 106 height 26
select select "product"
click at [77, 362] on select "Select Service Product Membership Package Voucher Prepaid Gift Card" at bounding box center [130, 374] width 106 height 26
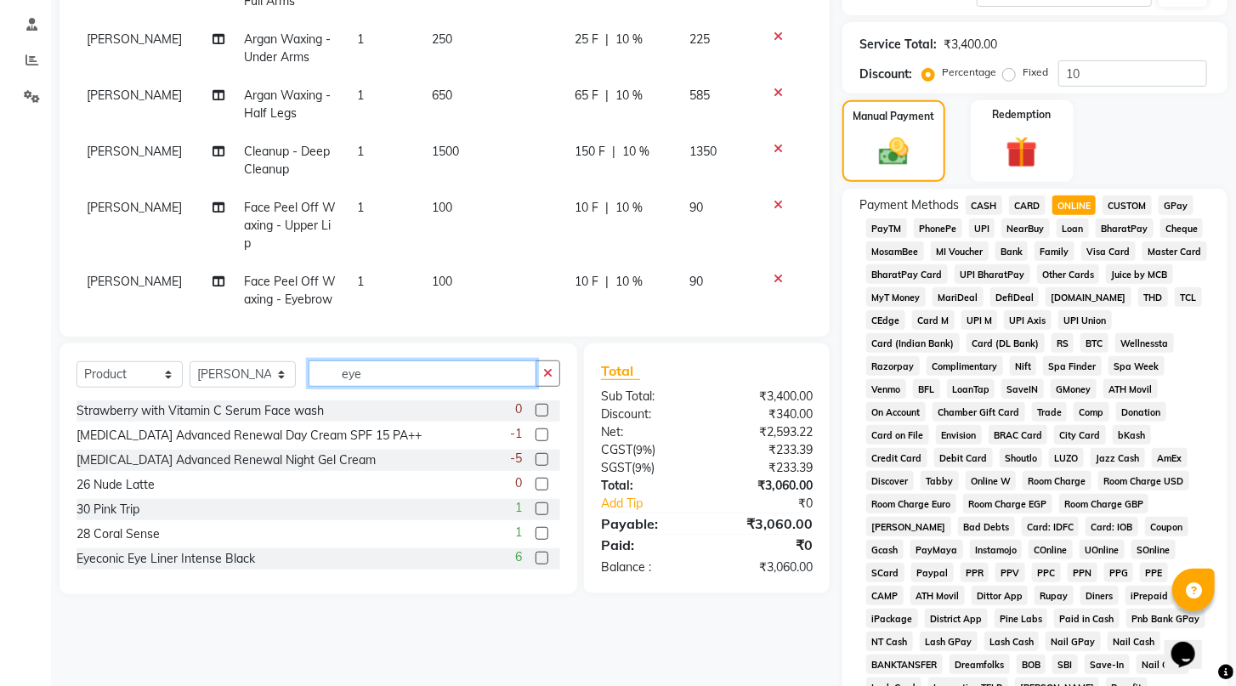
click at [385, 377] on input "eye" at bounding box center [423, 374] width 228 height 26
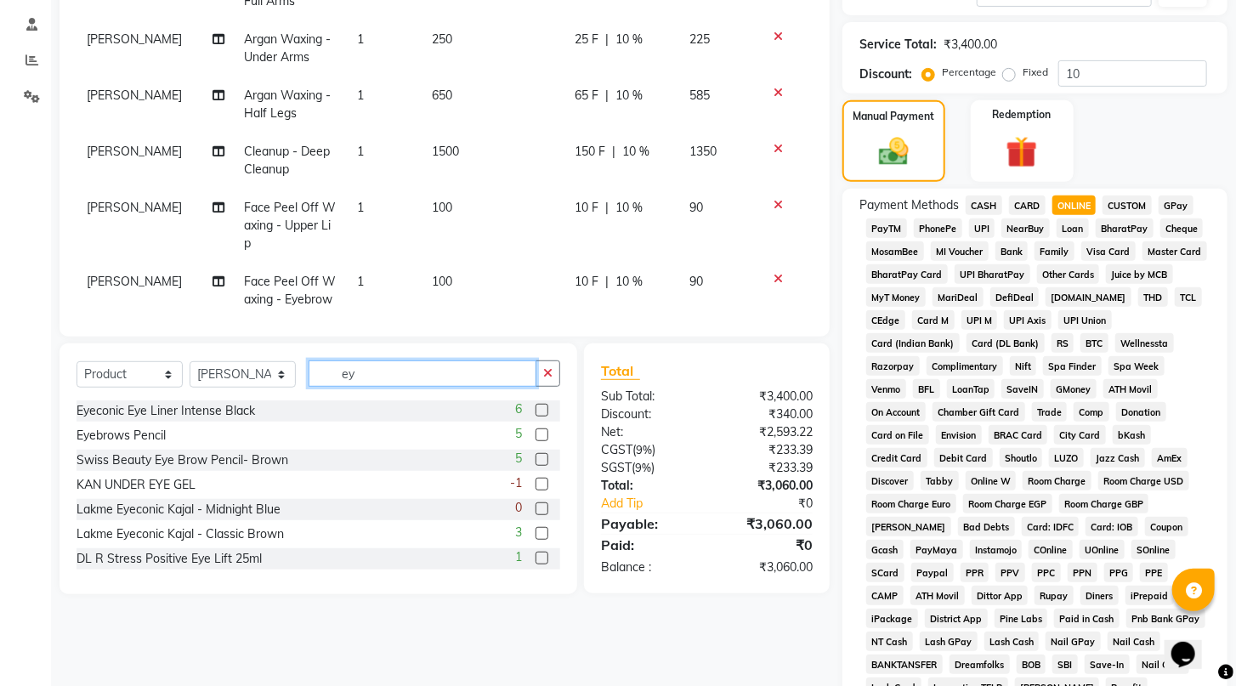
type input "e"
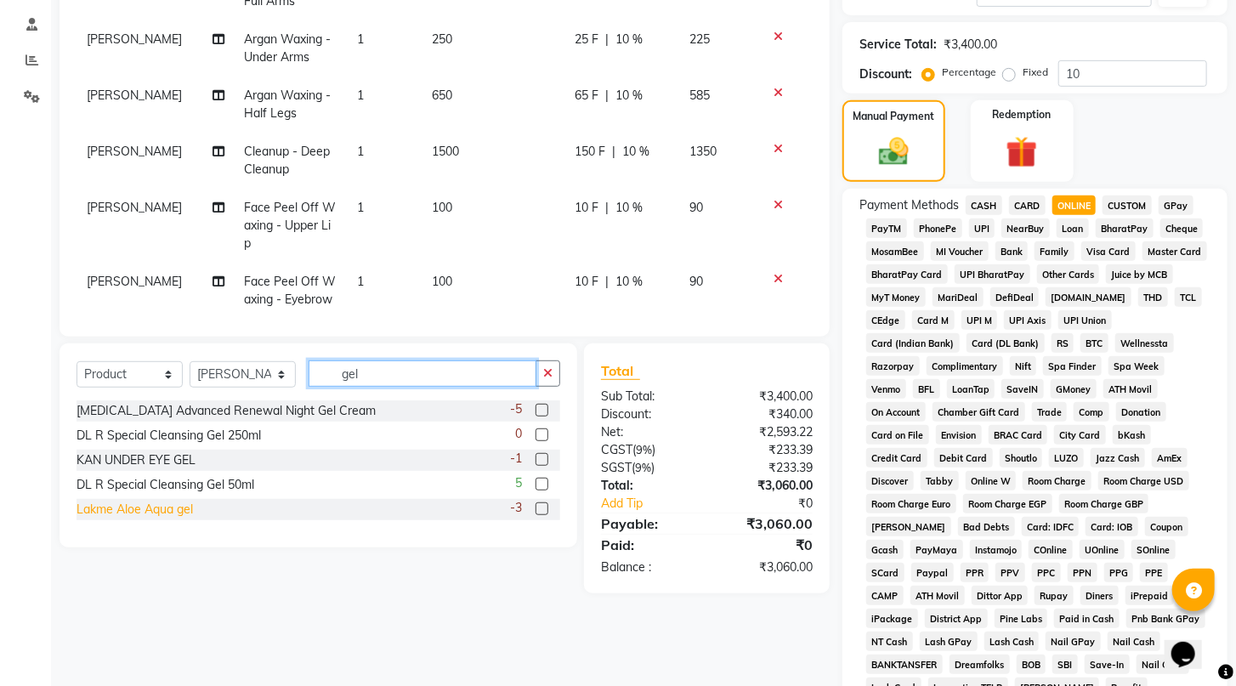
type input "gel"
click at [131, 513] on div "Lakme Aloe Aqua gel" at bounding box center [135, 510] width 116 height 18
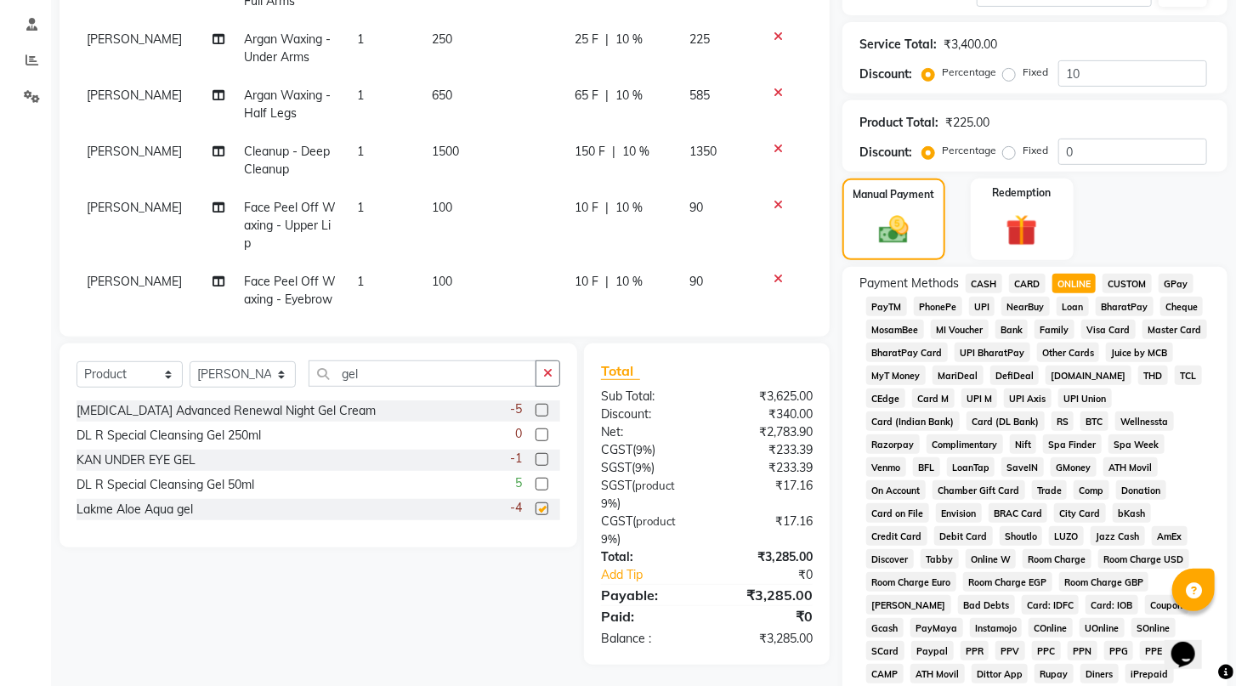
checkbox input "false"
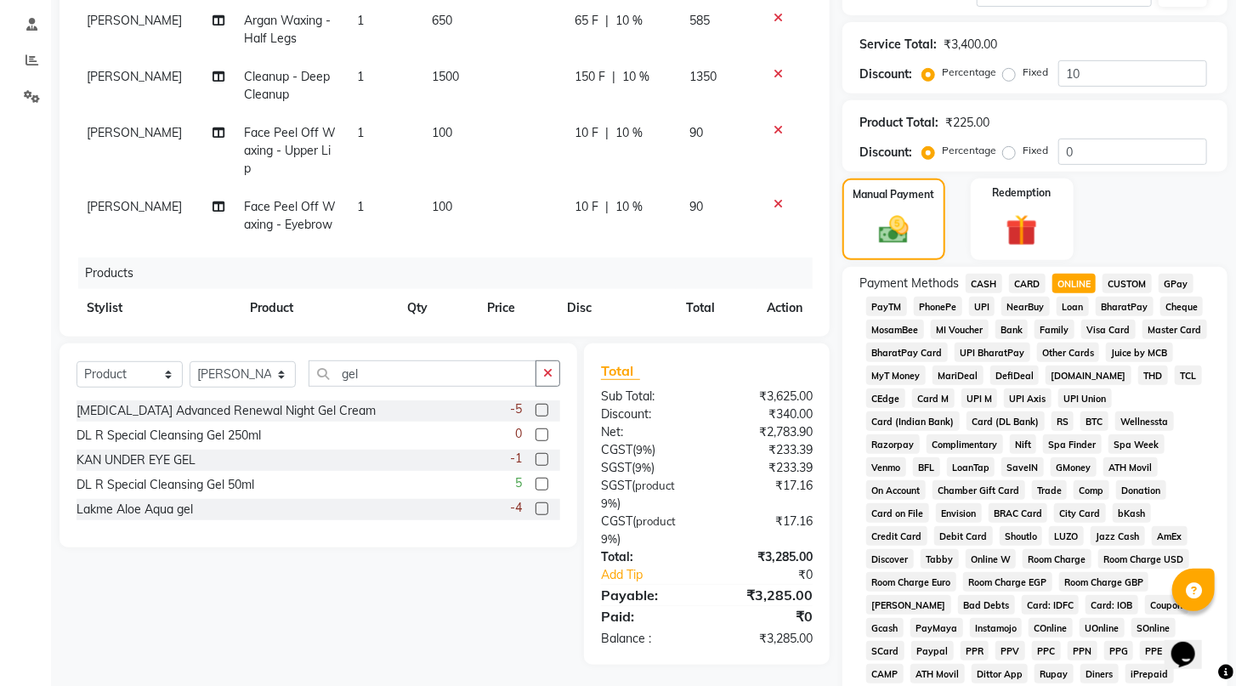
scroll to position [146, 0]
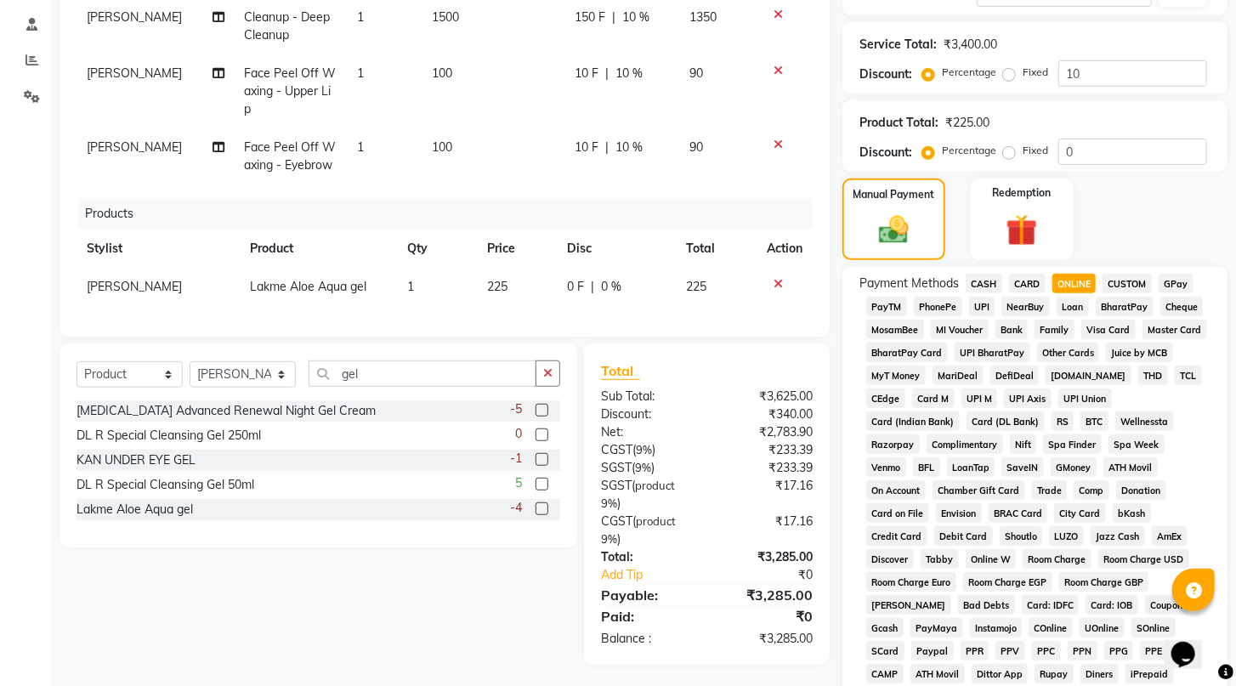
click at [503, 272] on td "225" at bounding box center [517, 287] width 81 height 38
select select "29289"
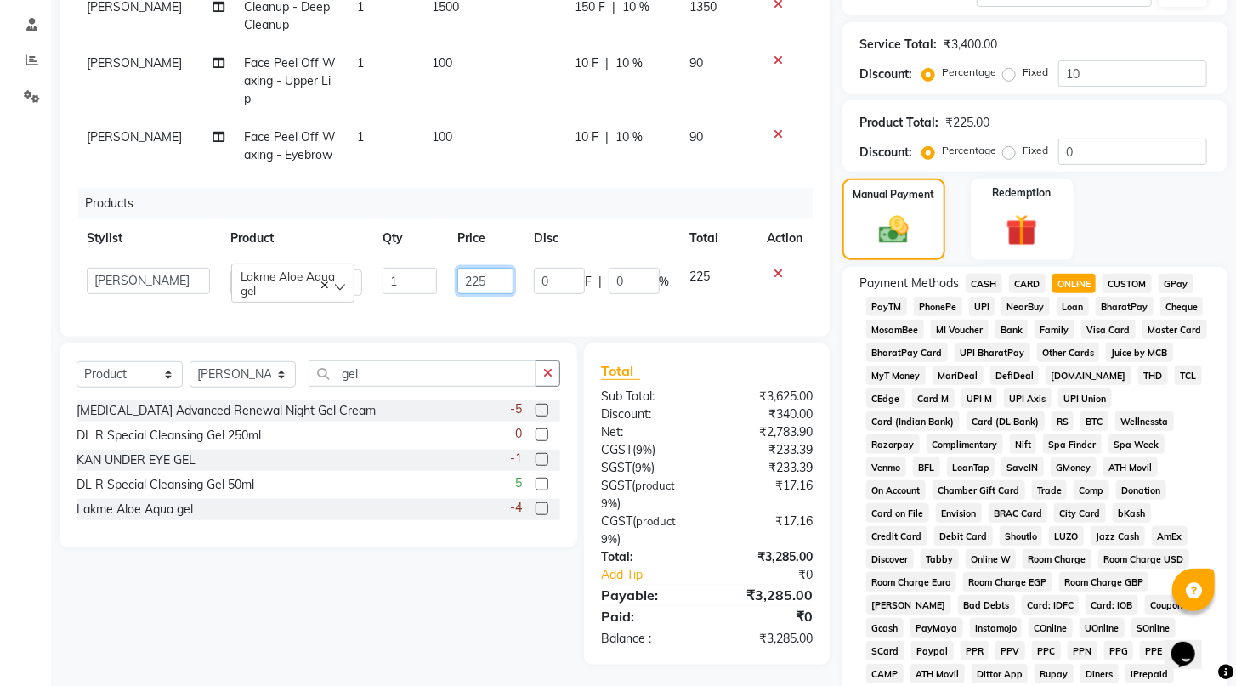
click at [486, 275] on input "225" at bounding box center [485, 281] width 56 height 26
type input "2"
type input "150"
click at [551, 140] on tr "[PERSON_NAME] Face Peel Off Waxing - Eyebrow 1 100 10 F | 10 % 90" at bounding box center [445, 146] width 736 height 56
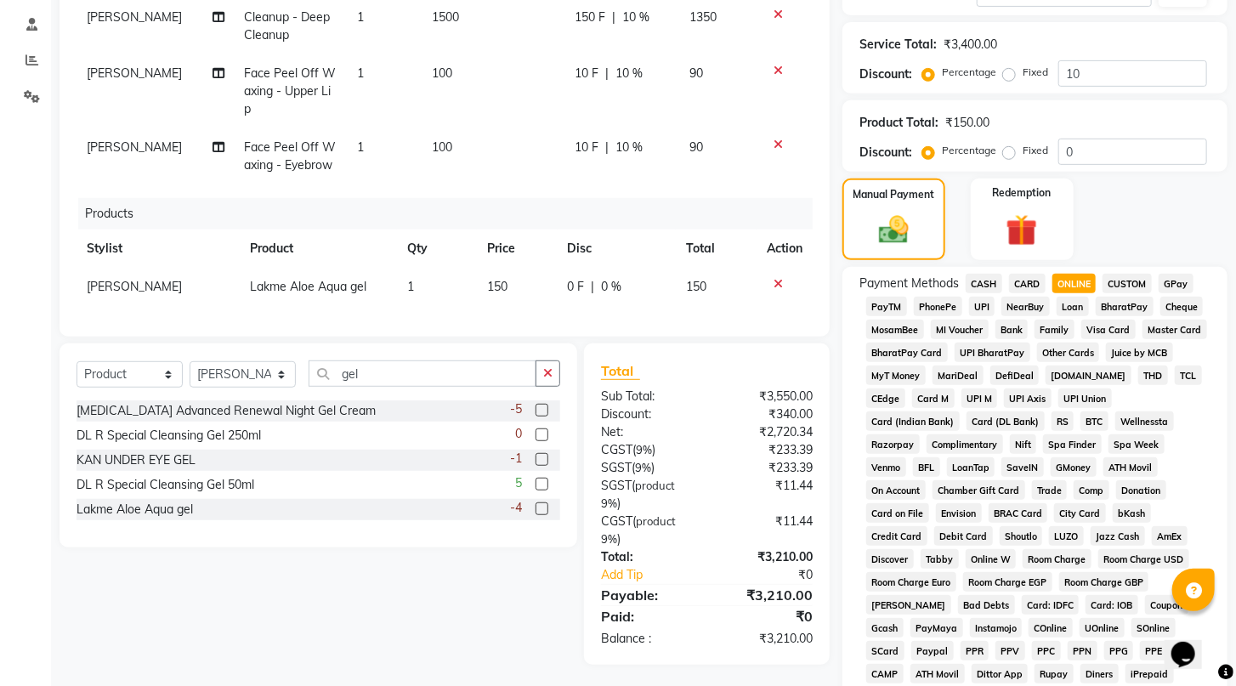
scroll to position [656, 0]
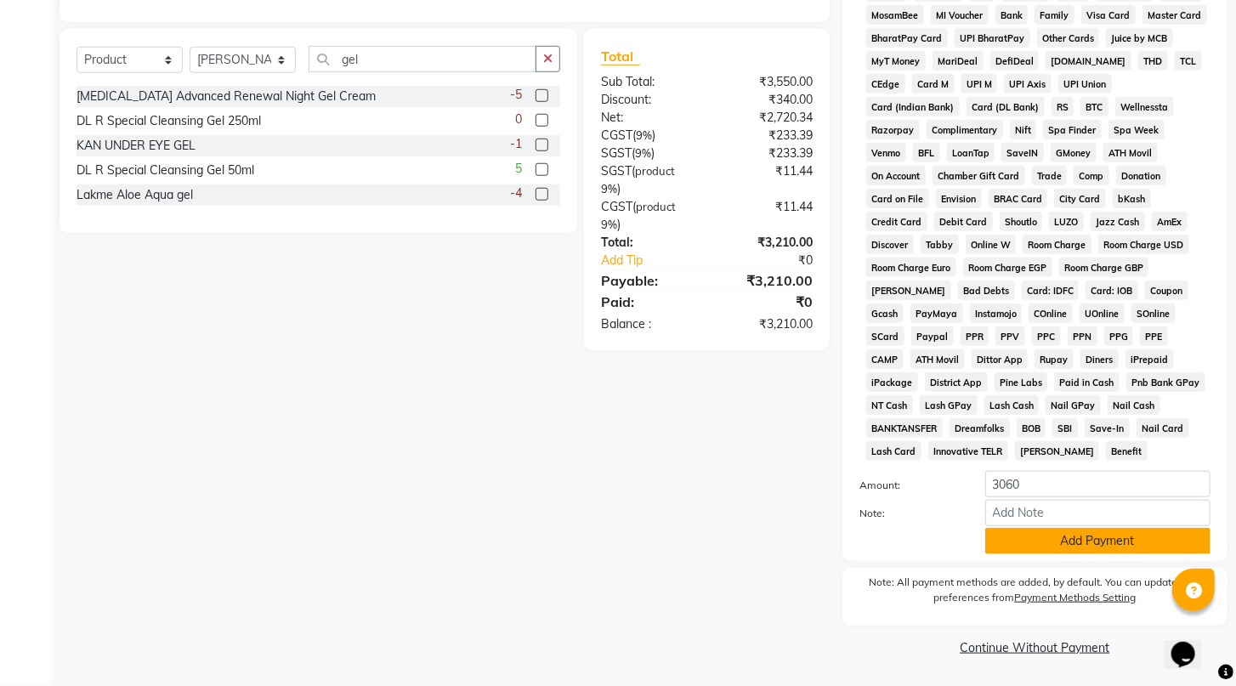
click at [1062, 554] on button "Add Payment" at bounding box center [1097, 541] width 225 height 26
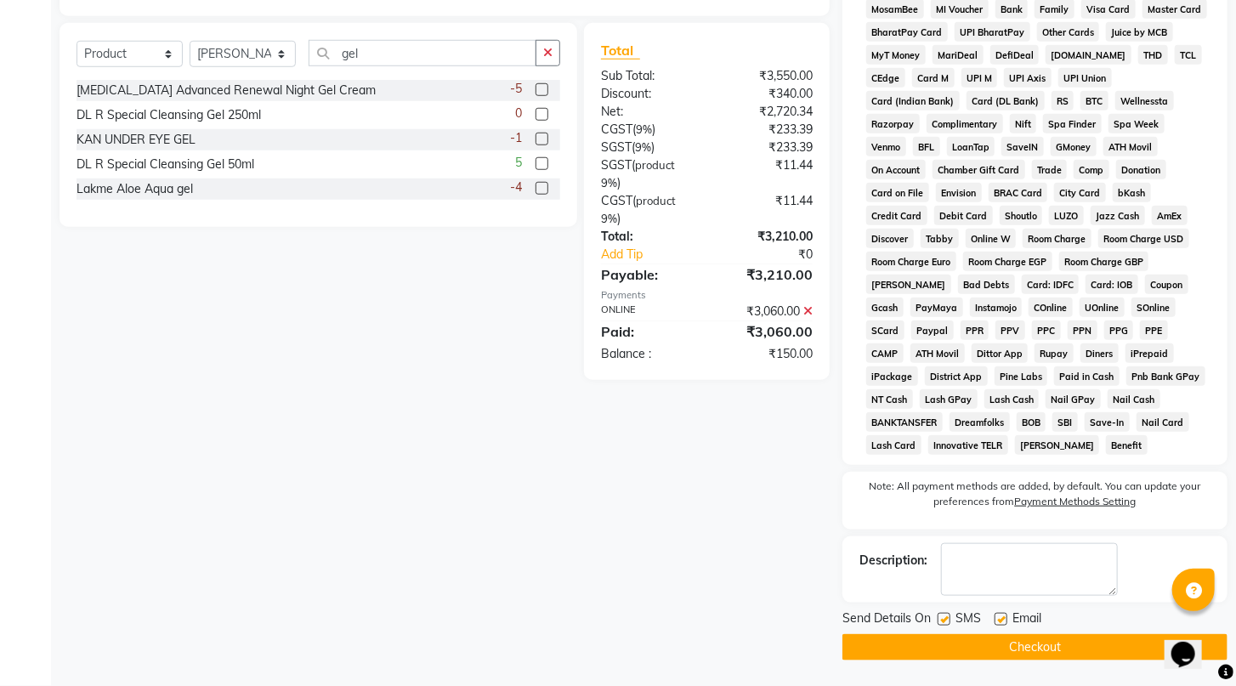
scroll to position [690, 0]
click at [1030, 650] on button "Checkout" at bounding box center [1035, 647] width 385 height 26
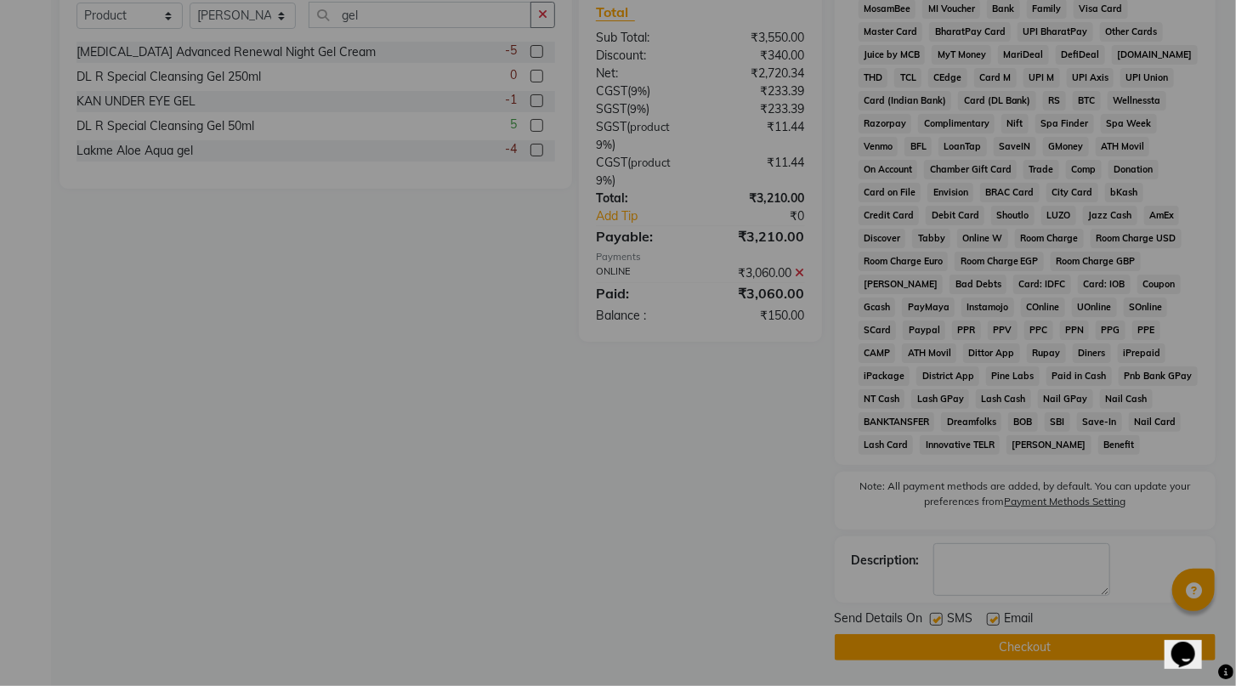
scroll to position [667, 0]
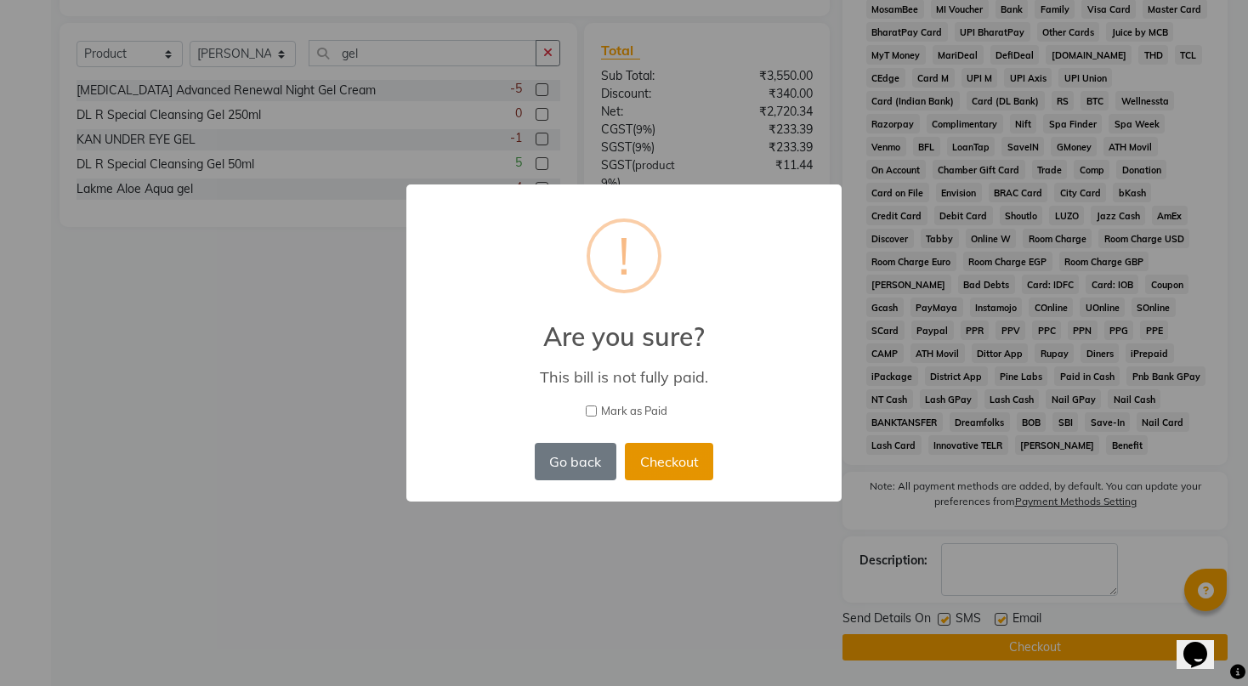
click at [701, 471] on button "Checkout" at bounding box center [669, 461] width 88 height 37
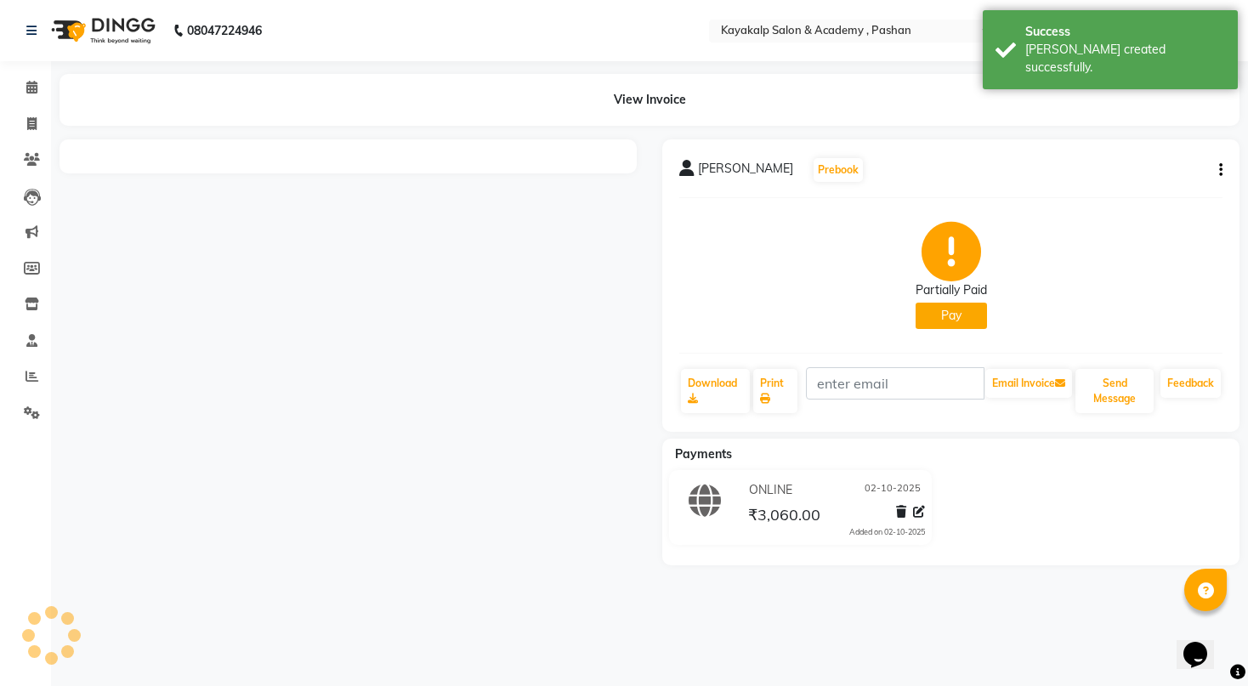
drag, startPoint x: 941, startPoint y: 312, endPoint x: 939, endPoint y: 322, distance: 10.5
click at [939, 322] on button "Pay" at bounding box center [951, 316] width 71 height 26
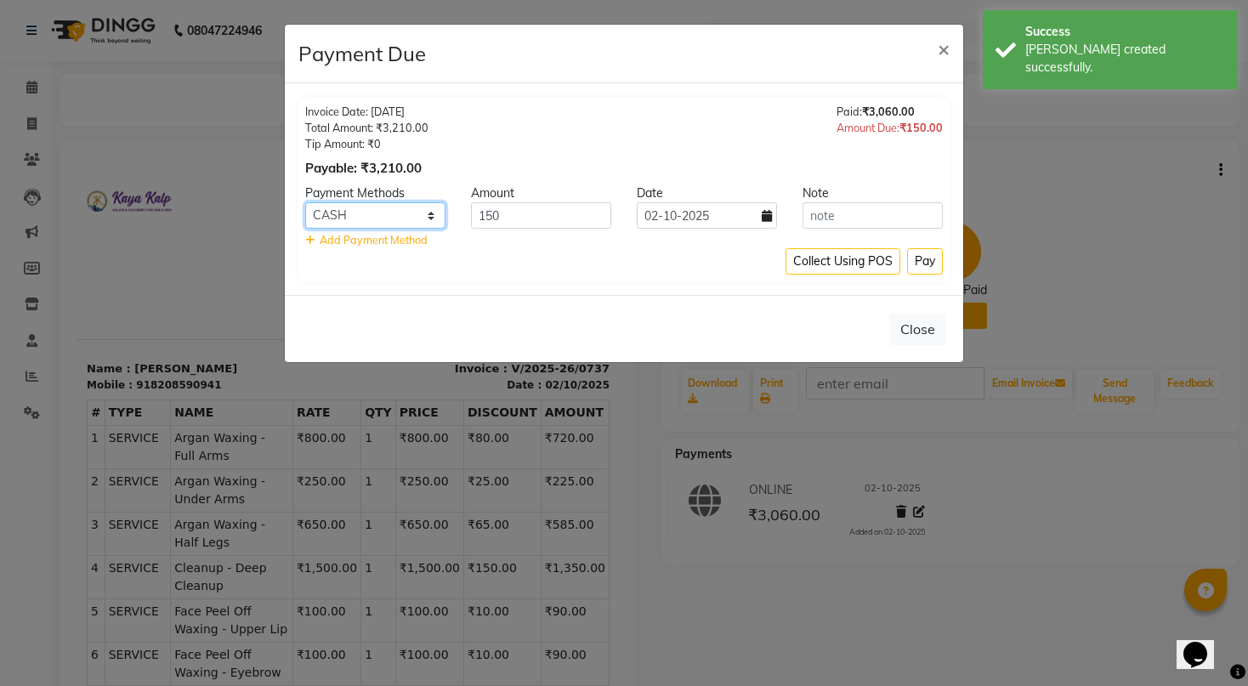
click at [416, 218] on select "CASH CARD ONLINE CUSTOM GPay PayTM PhonePe UPI NearBuy Loan BharatPay Cheque Mo…" at bounding box center [375, 215] width 140 height 26
select select "3"
click at [305, 202] on select "CASH CARD ONLINE CUSTOM GPay PayTM PhonePe UPI NearBuy Loan BharatPay Cheque Mo…" at bounding box center [375, 215] width 140 height 26
click at [923, 265] on button "Pay" at bounding box center [925, 261] width 36 height 26
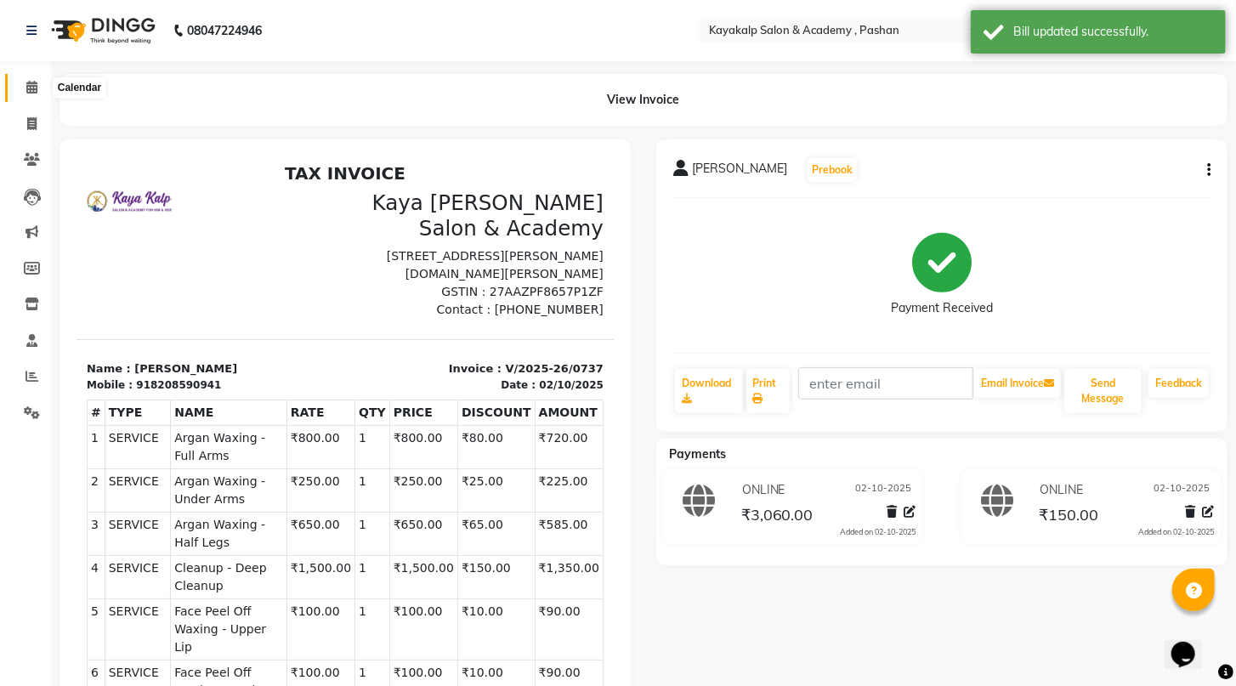
click at [30, 91] on icon at bounding box center [31, 87] width 11 height 13
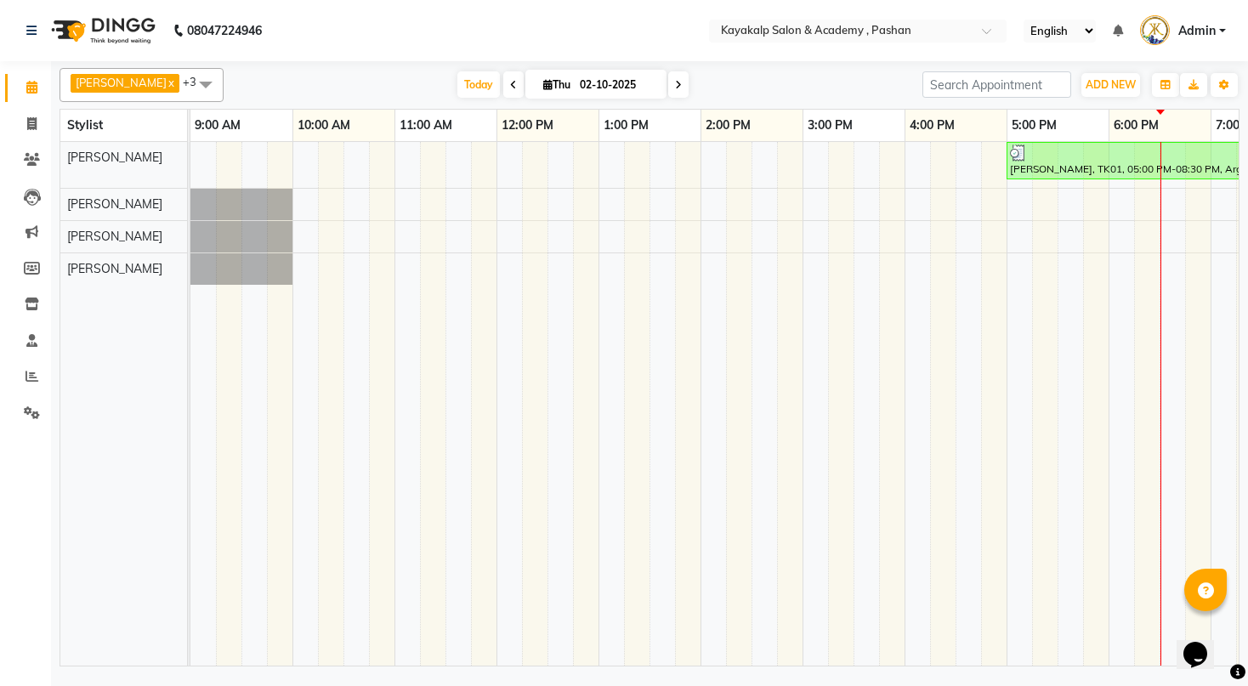
click at [719, 230] on div "[PERSON_NAME], TK01, 05:00 PM-08:30 PM, Argan Waxing - Full Arms,Argan Waxing -…" at bounding box center [802, 404] width 1224 height 524
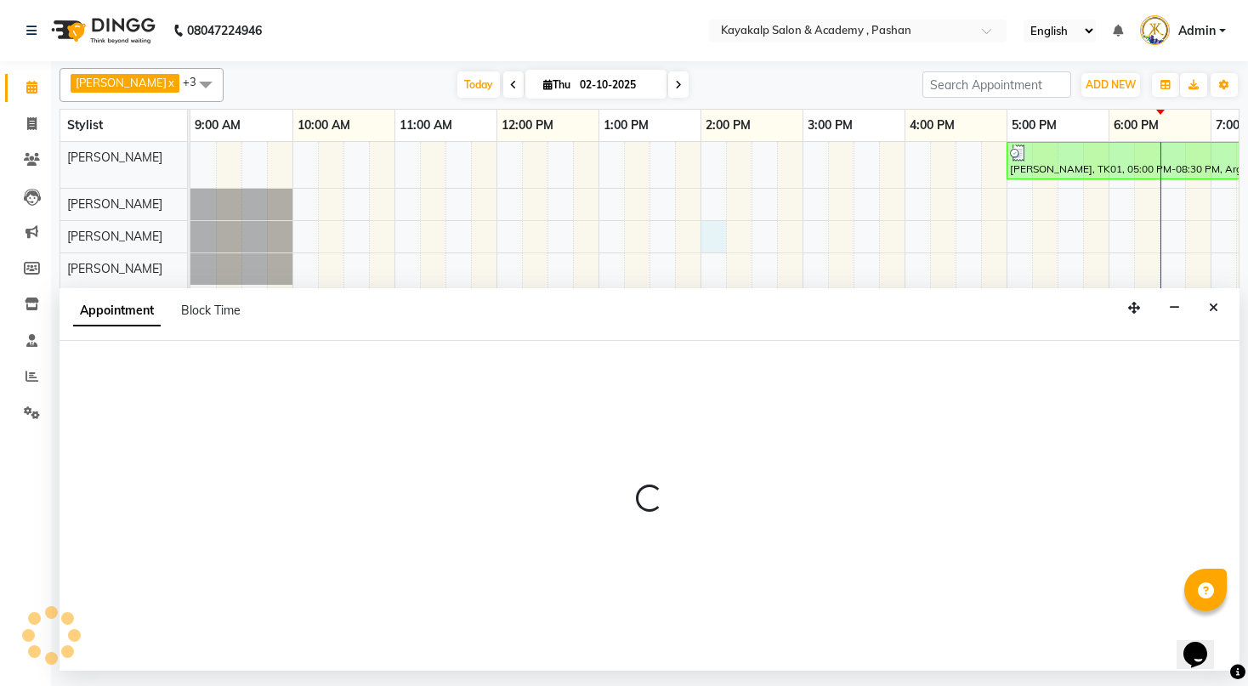
select select "89426"
select select "840"
select select "tentative"
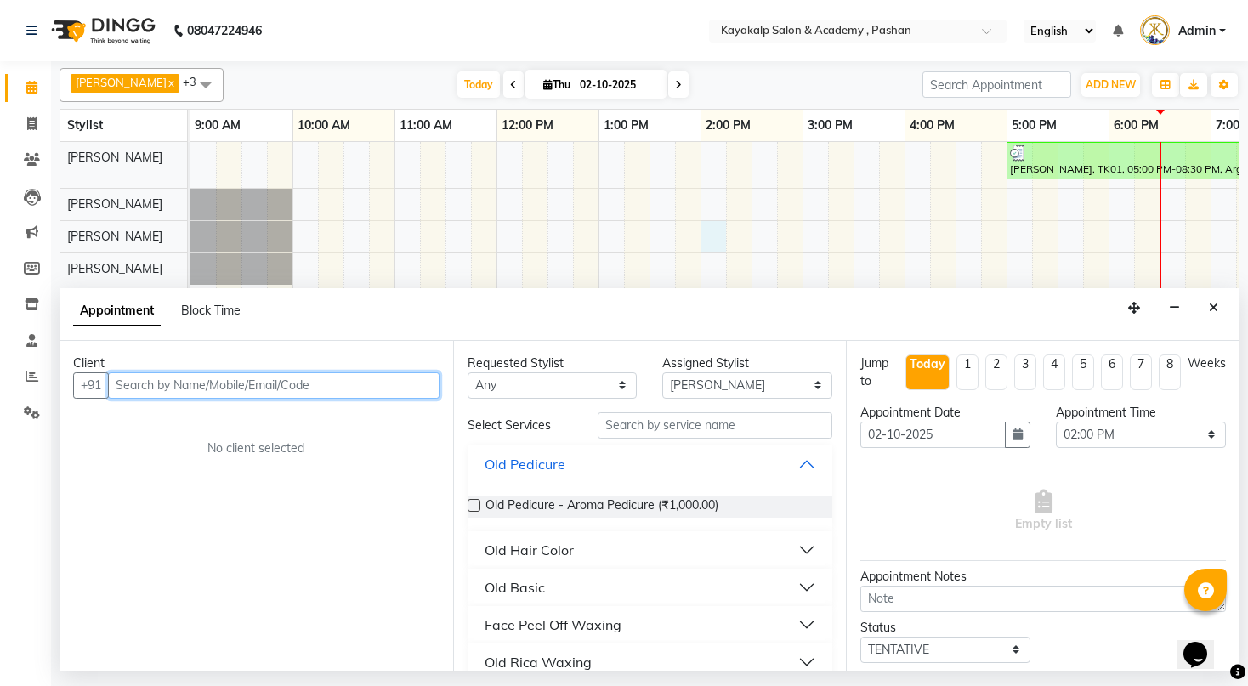
click at [361, 375] on input "text" at bounding box center [274, 385] width 332 height 26
type input "oil"
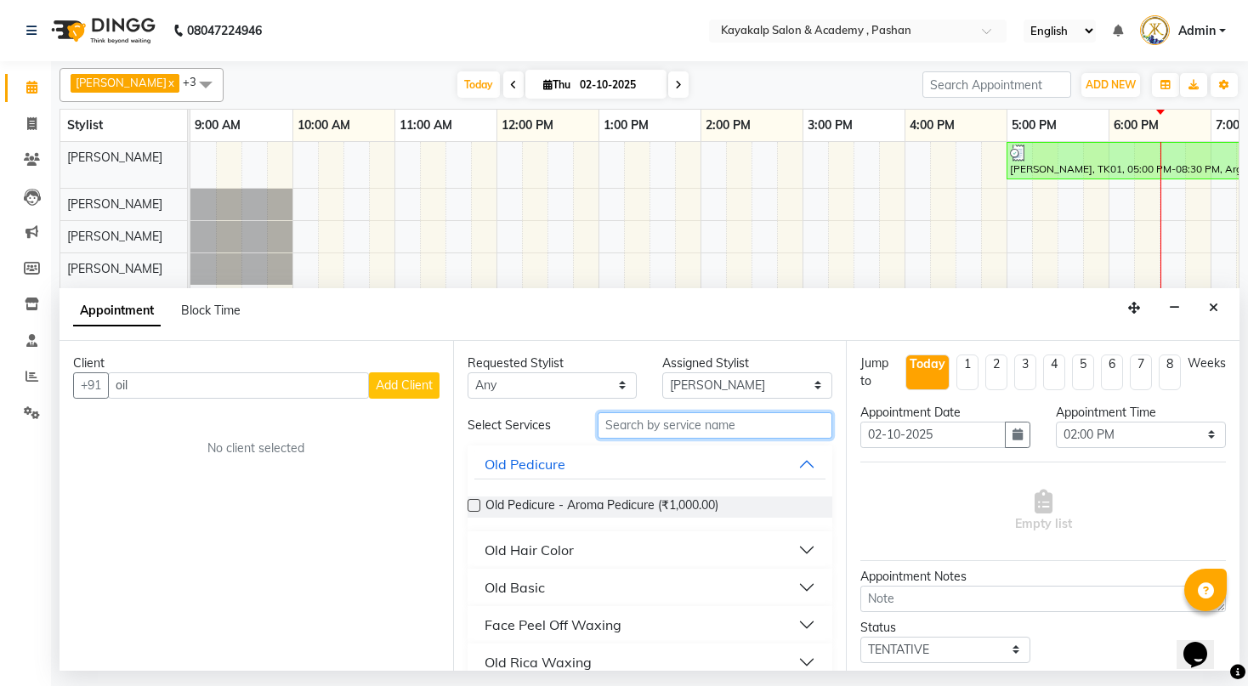
click at [704, 424] on input "text" at bounding box center [715, 425] width 235 height 26
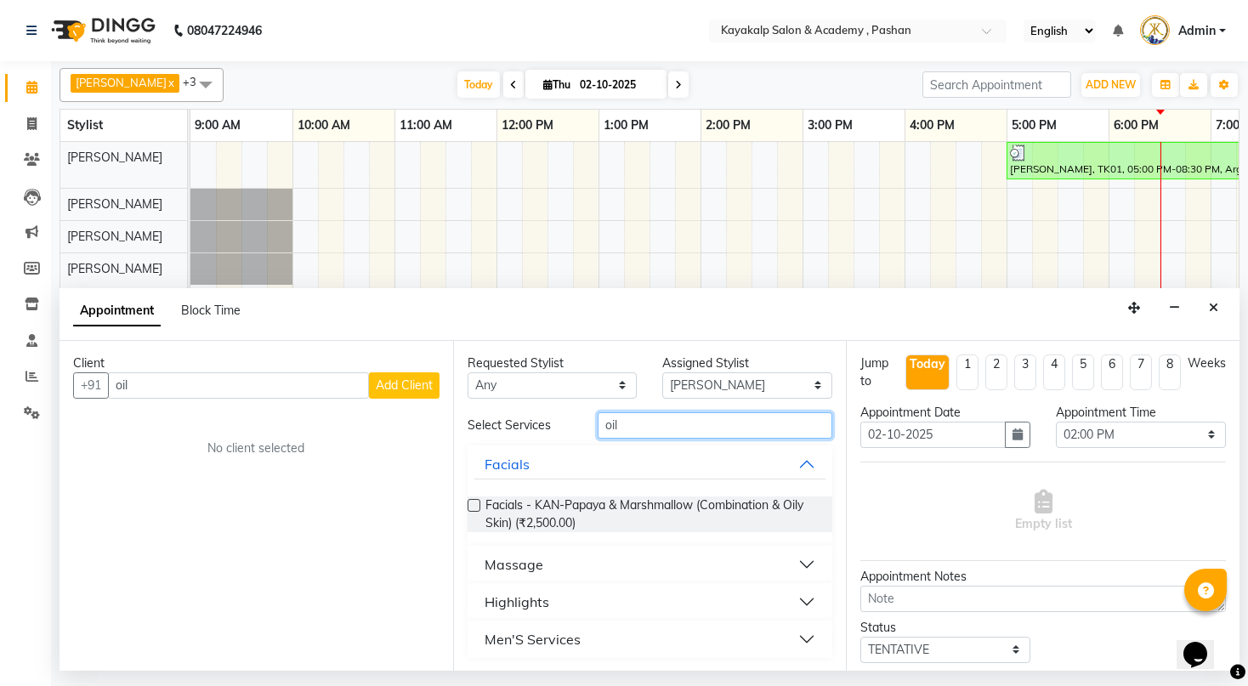
type input "oil"
click at [527, 571] on div "Massage" at bounding box center [514, 564] width 59 height 20
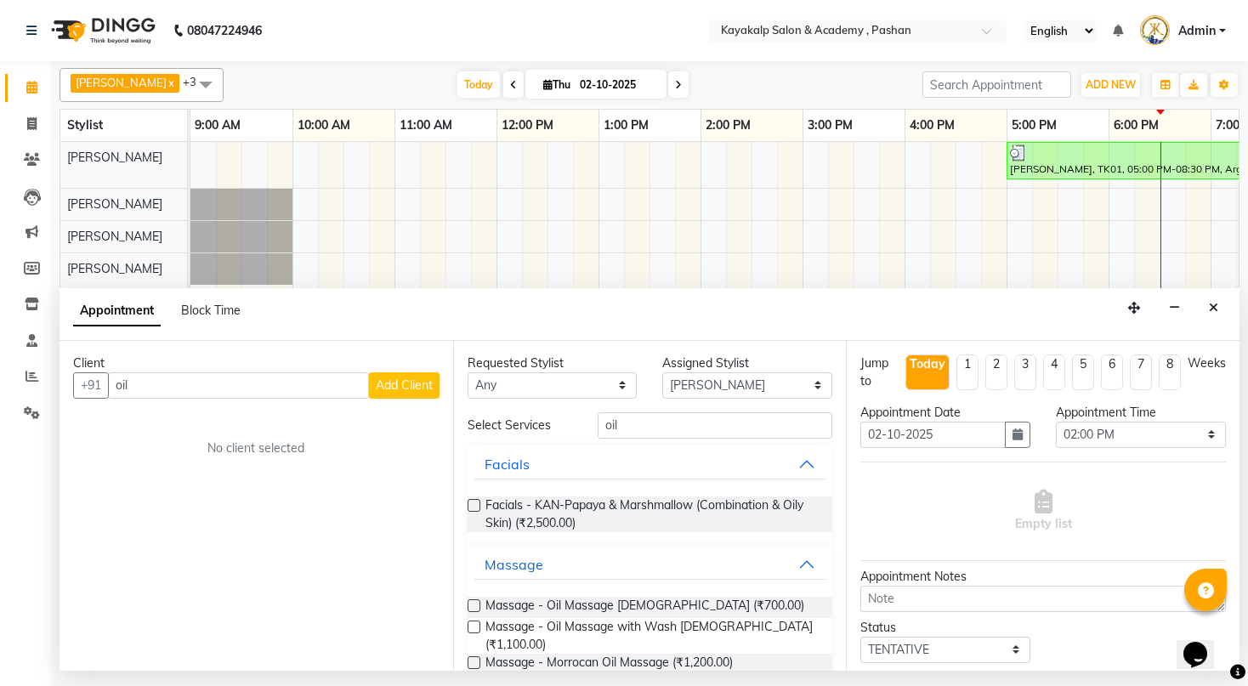
click at [473, 601] on label at bounding box center [474, 605] width 13 height 13
click at [473, 602] on input "checkbox" at bounding box center [473, 607] width 11 height 11
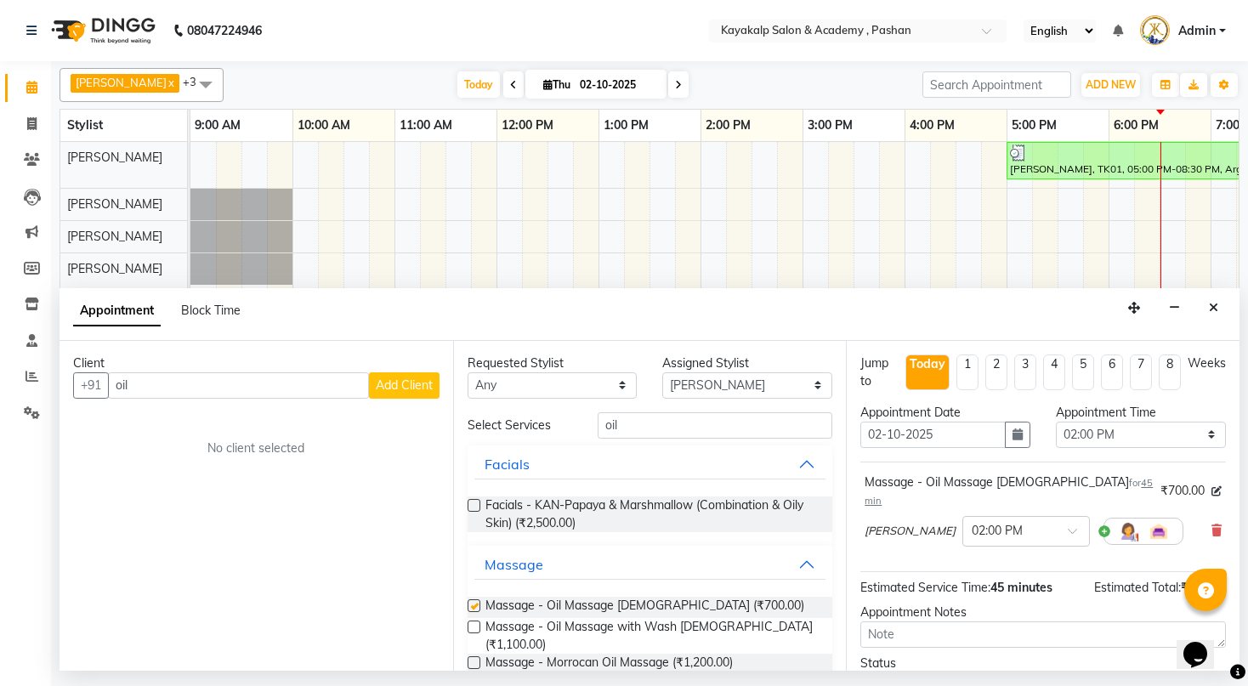
checkbox input "false"
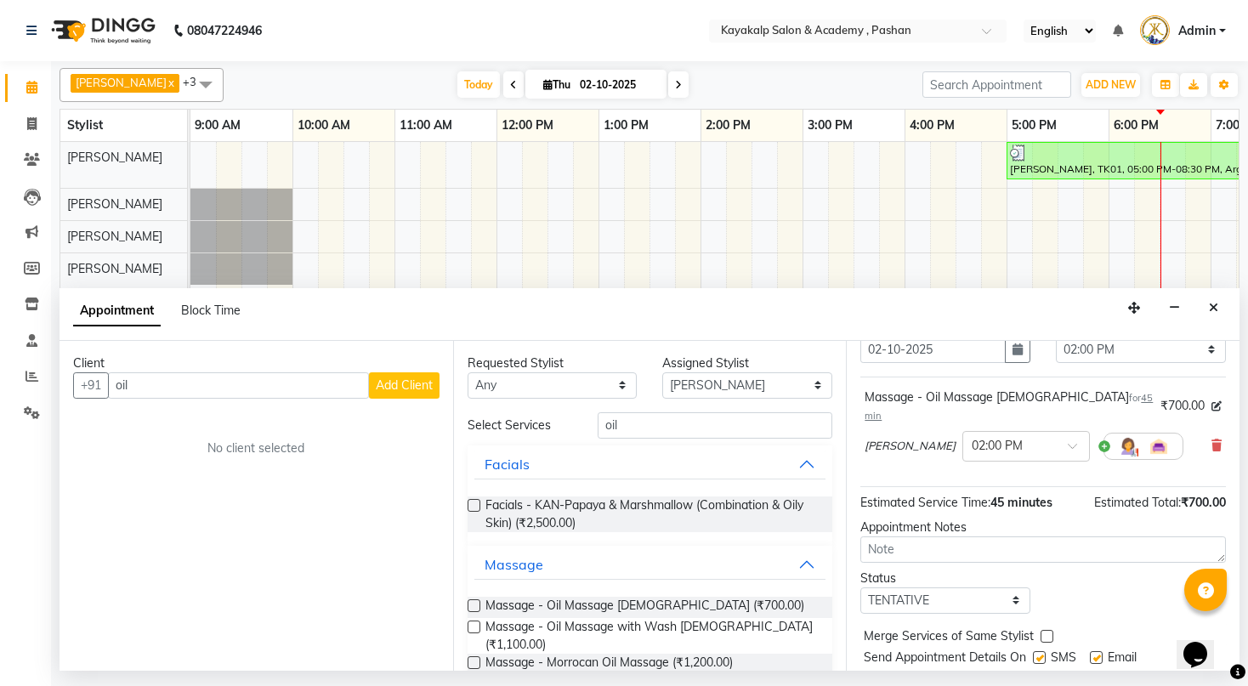
scroll to position [118, 0]
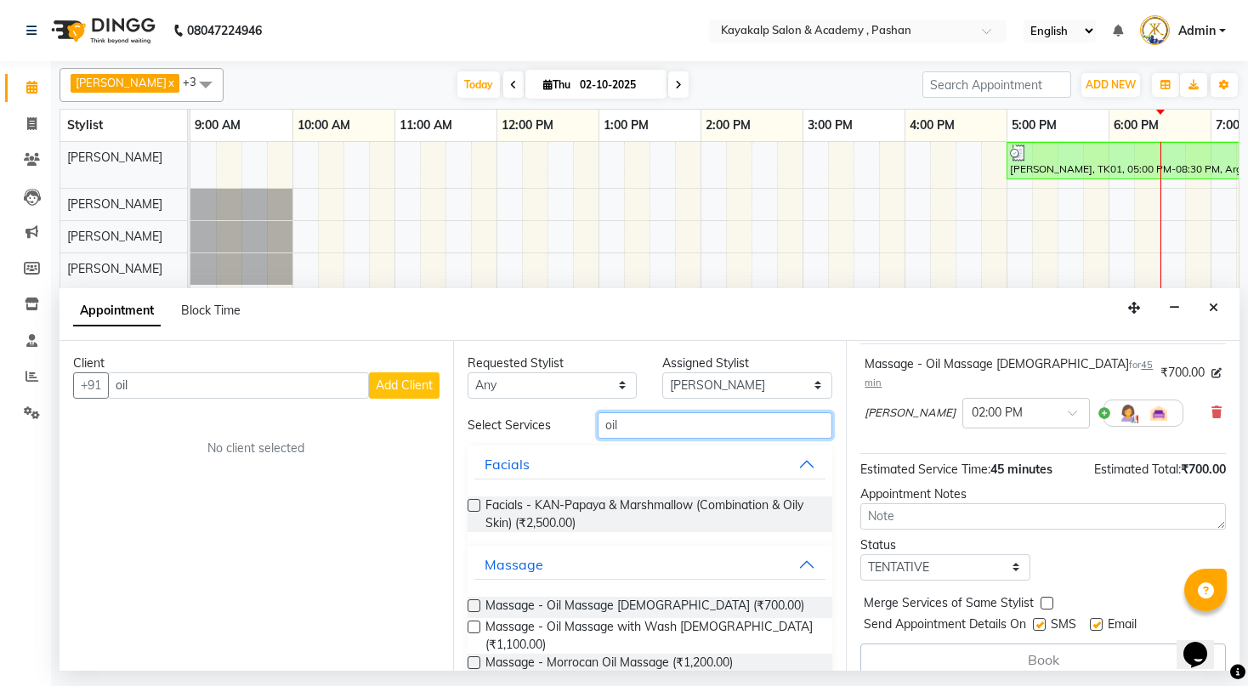
click at [646, 418] on input "oil" at bounding box center [715, 425] width 235 height 26
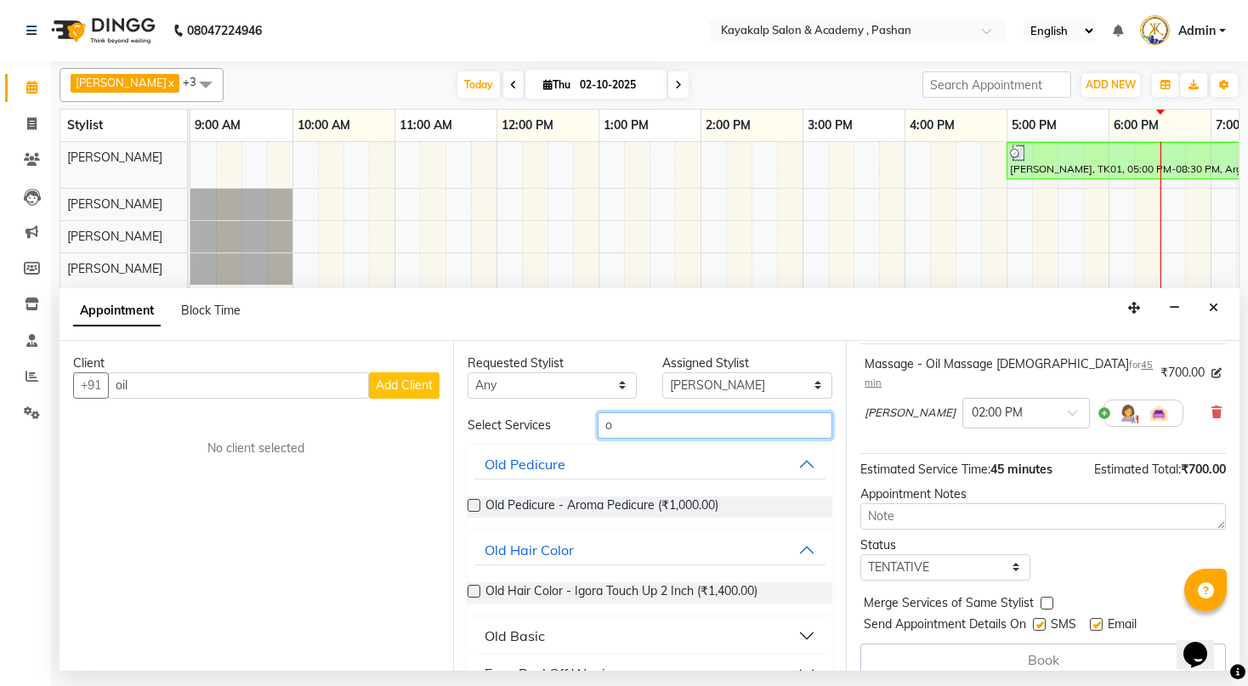
type input "o"
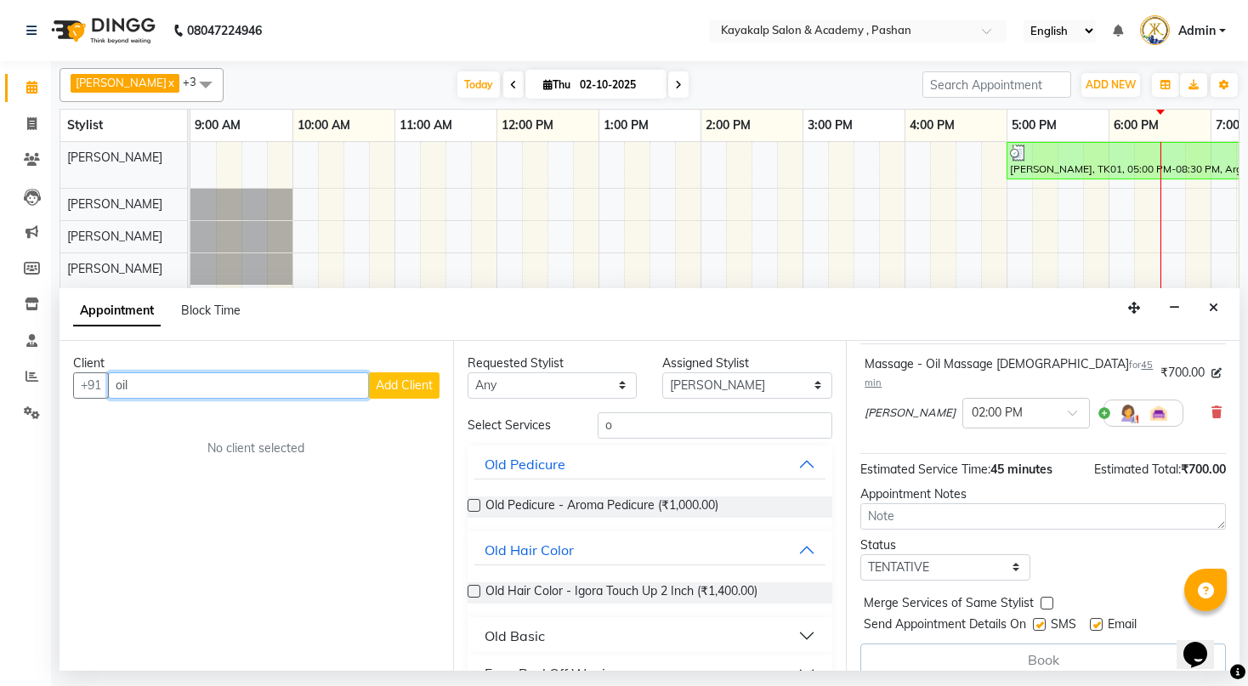
click at [161, 386] on input "oil" at bounding box center [238, 385] width 261 height 26
type input "o"
type input "9820763549"
click at [405, 383] on span "Add Client" at bounding box center [404, 385] width 57 height 15
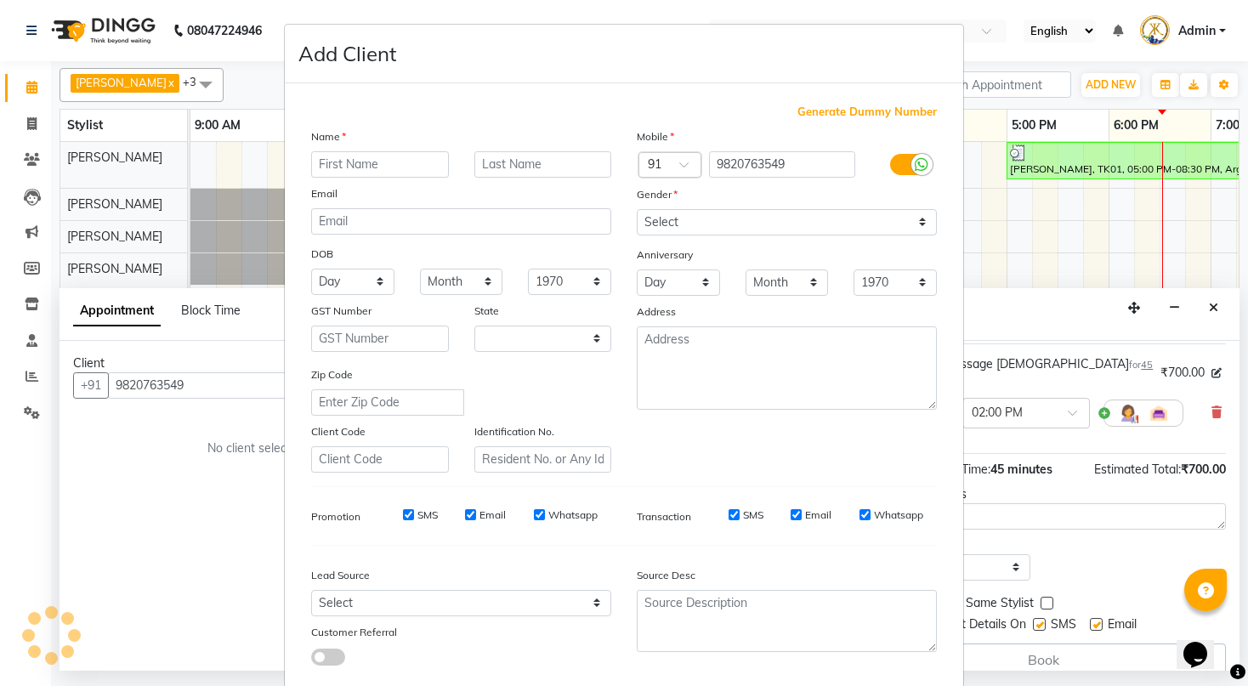
select select "22"
click at [421, 162] on input "text" at bounding box center [380, 164] width 138 height 26
click at [319, 160] on input "delanas" at bounding box center [380, 164] width 138 height 26
type input "Delanas"
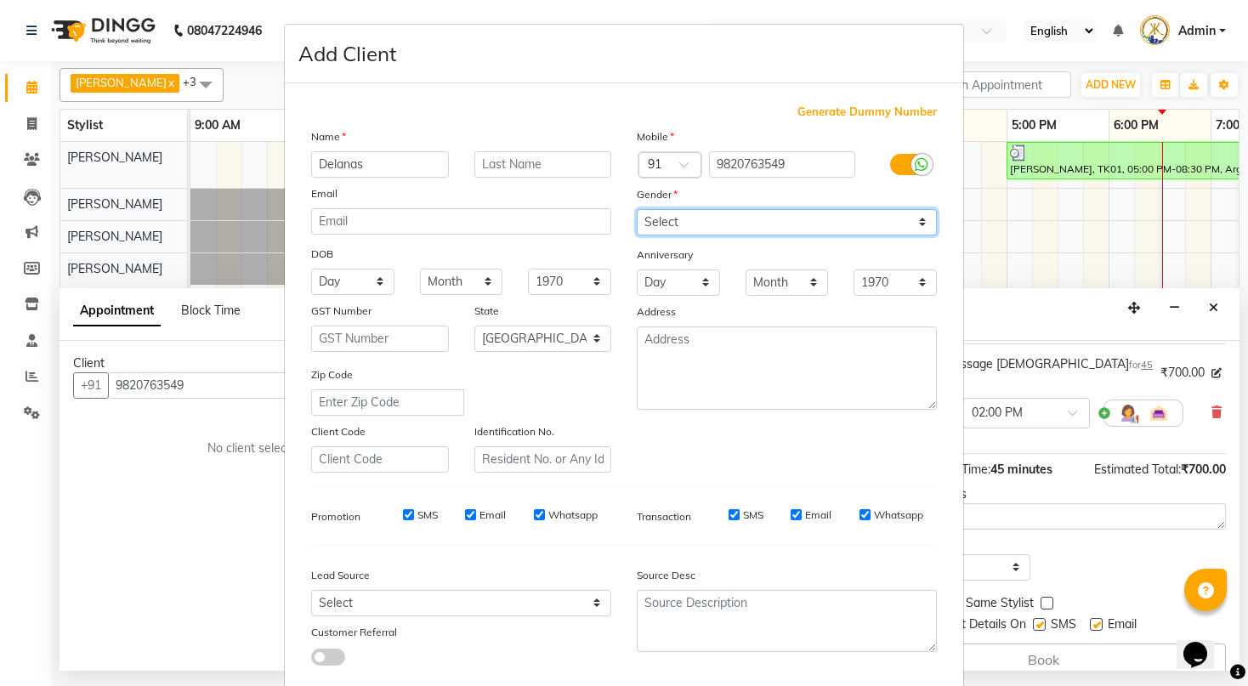
click at [669, 223] on select "Select [DEMOGRAPHIC_DATA] [DEMOGRAPHIC_DATA] Other Prefer Not To Say" at bounding box center [787, 222] width 300 height 26
select select "[DEMOGRAPHIC_DATA]"
click at [637, 210] on select "Select [DEMOGRAPHIC_DATA] [DEMOGRAPHIC_DATA] Other Prefer Not To Say" at bounding box center [787, 222] width 300 height 26
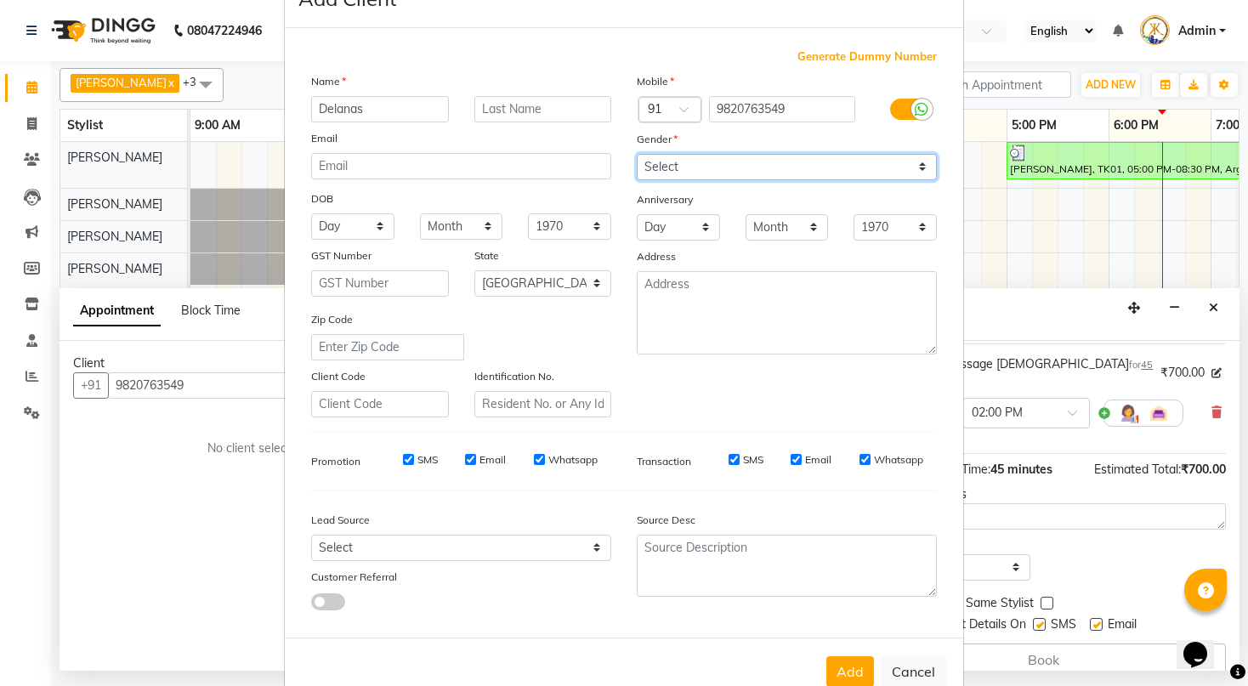
scroll to position [106, 0]
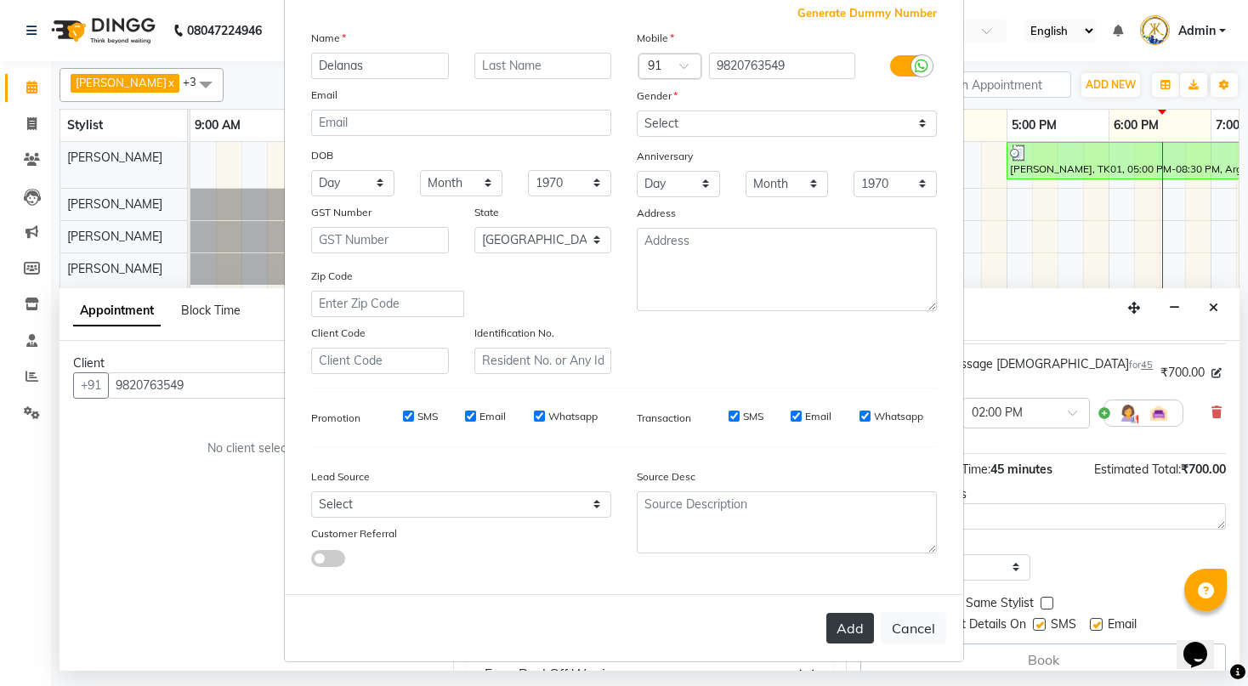
click at [840, 625] on button "Add" at bounding box center [850, 628] width 48 height 31
select select
select select "null"
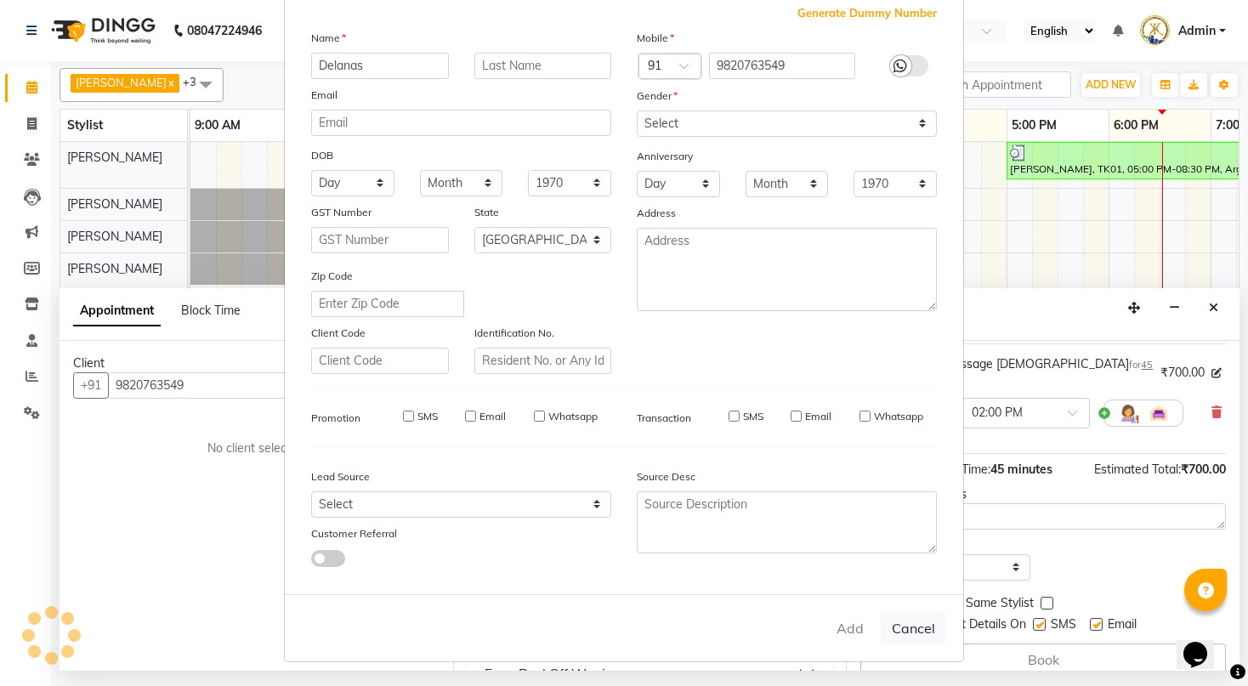
select select
checkbox input "false"
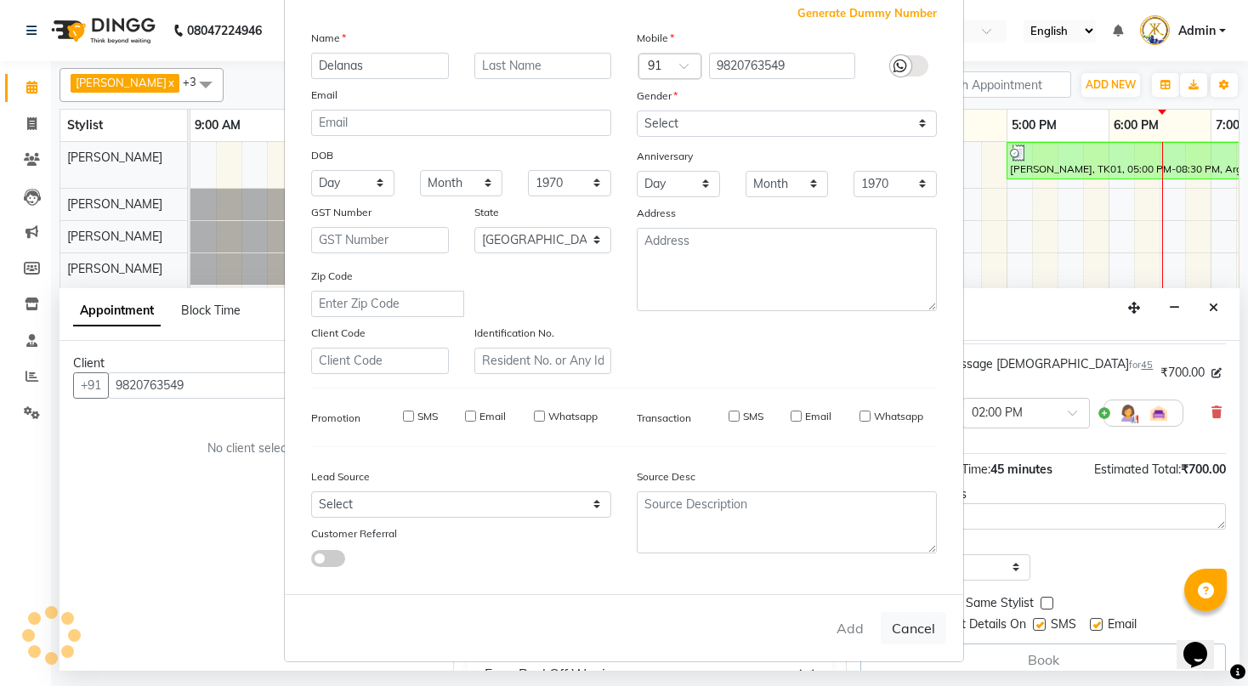
checkbox input "false"
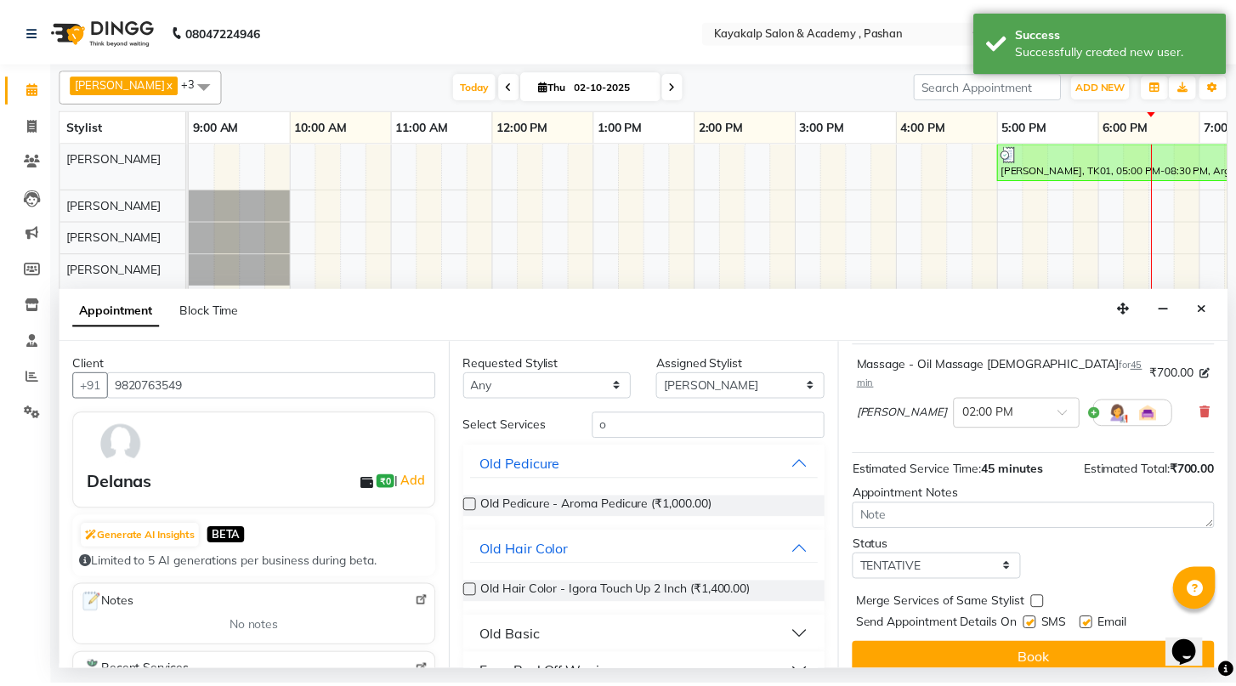
scroll to position [116, 0]
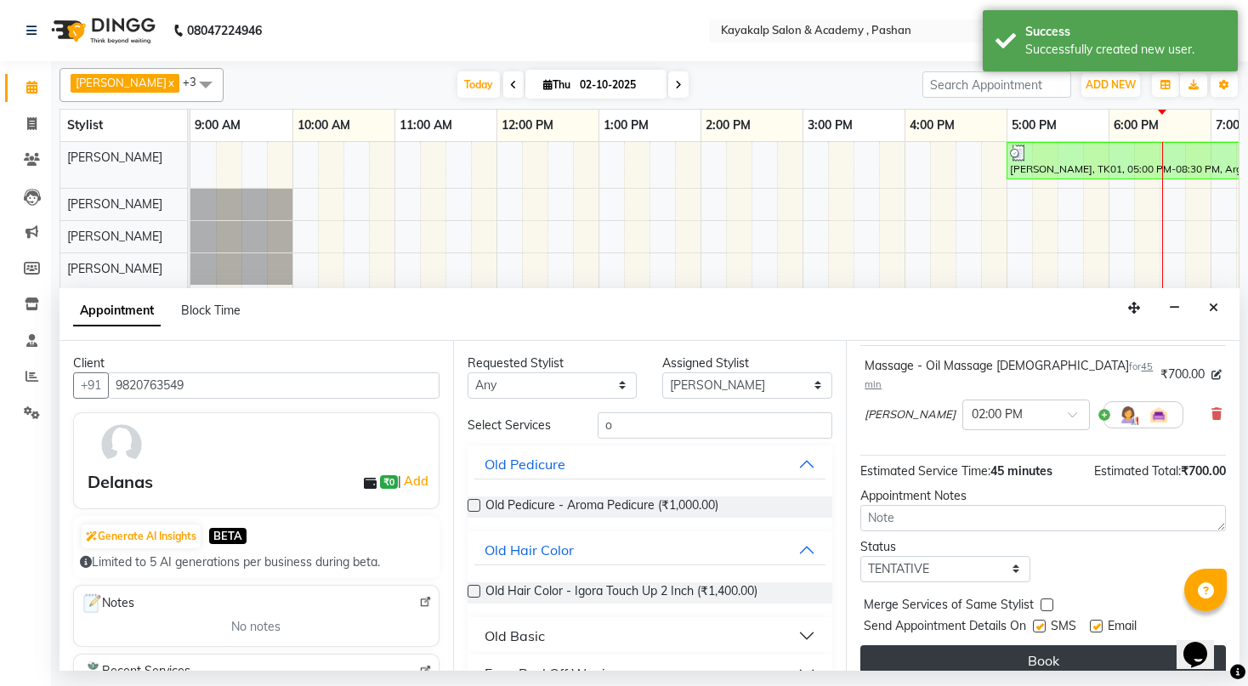
click at [997, 645] on button "Book" at bounding box center [1043, 660] width 366 height 31
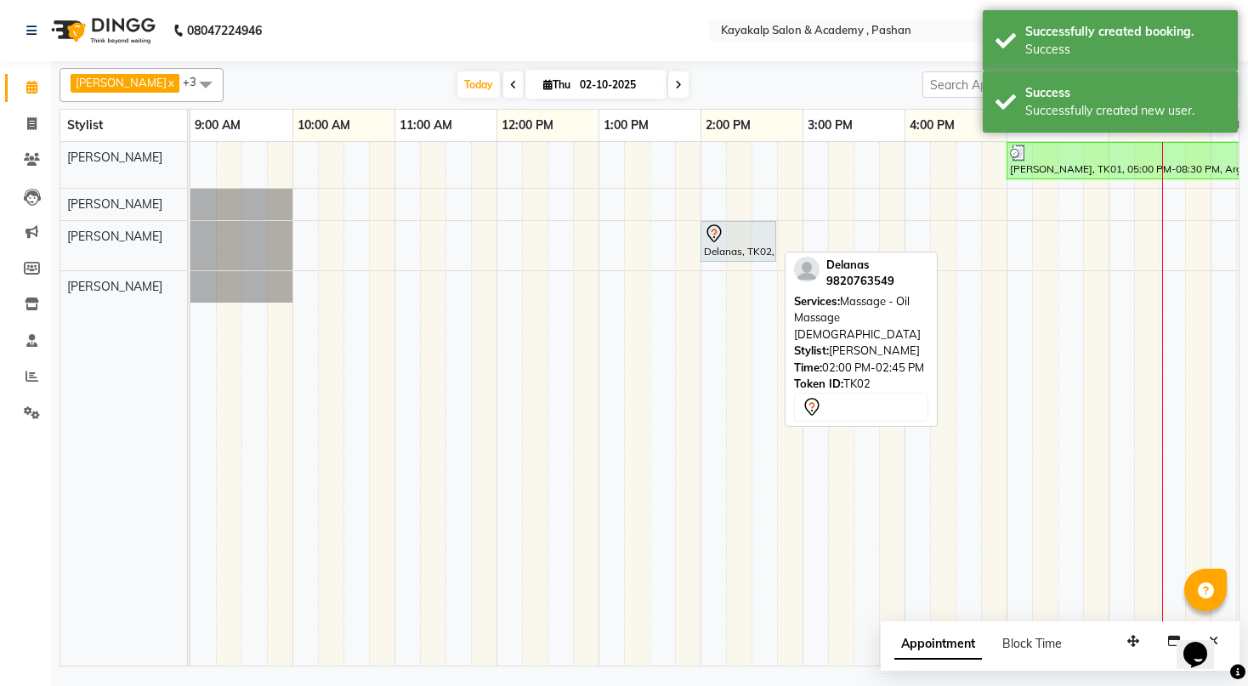
click at [736, 243] on div "Delanas, TK02, 02:00 PM-02:45 PM, Massage - Oil Massage [DEMOGRAPHIC_DATA]" at bounding box center [738, 242] width 72 height 36
select select "7"
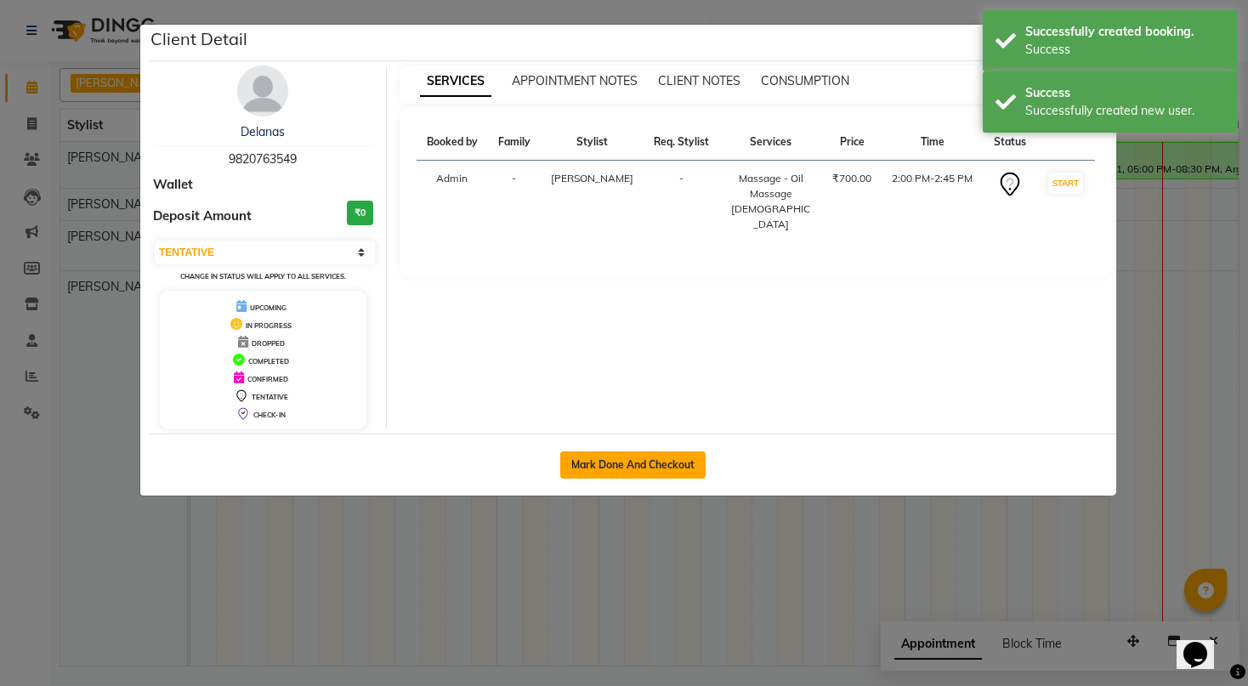
click at [633, 457] on button "Mark Done And Checkout" at bounding box center [632, 464] width 145 height 27
select select "service"
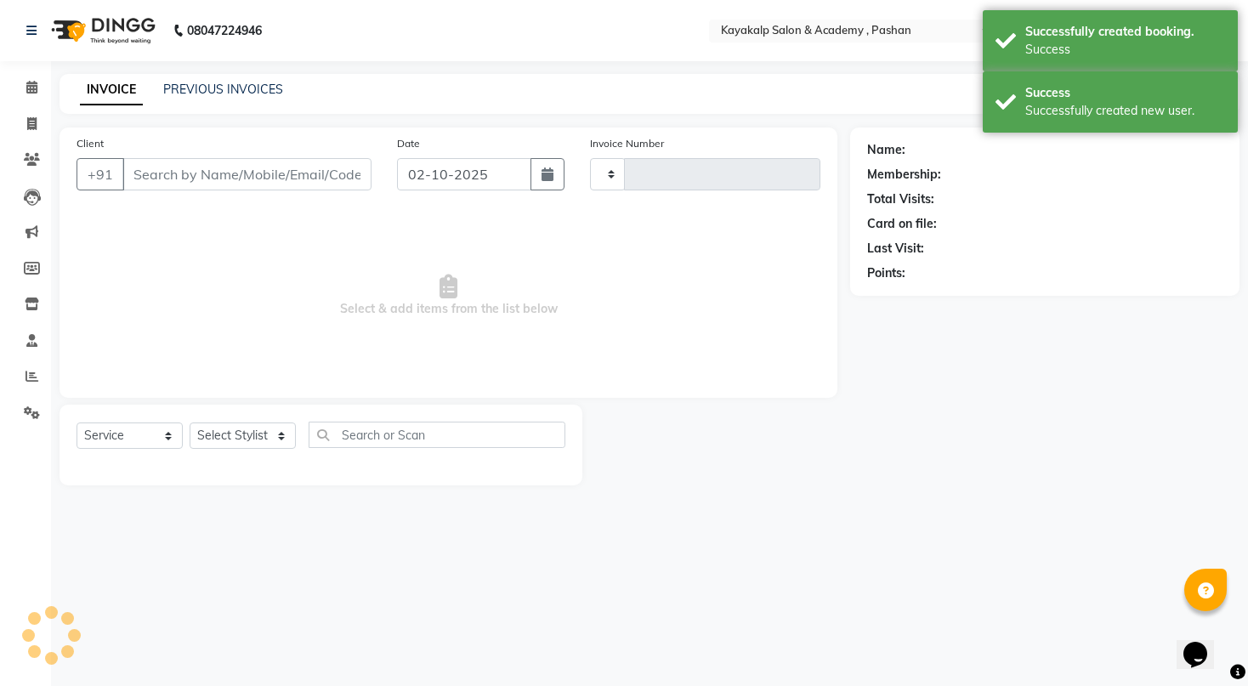
type input "0738"
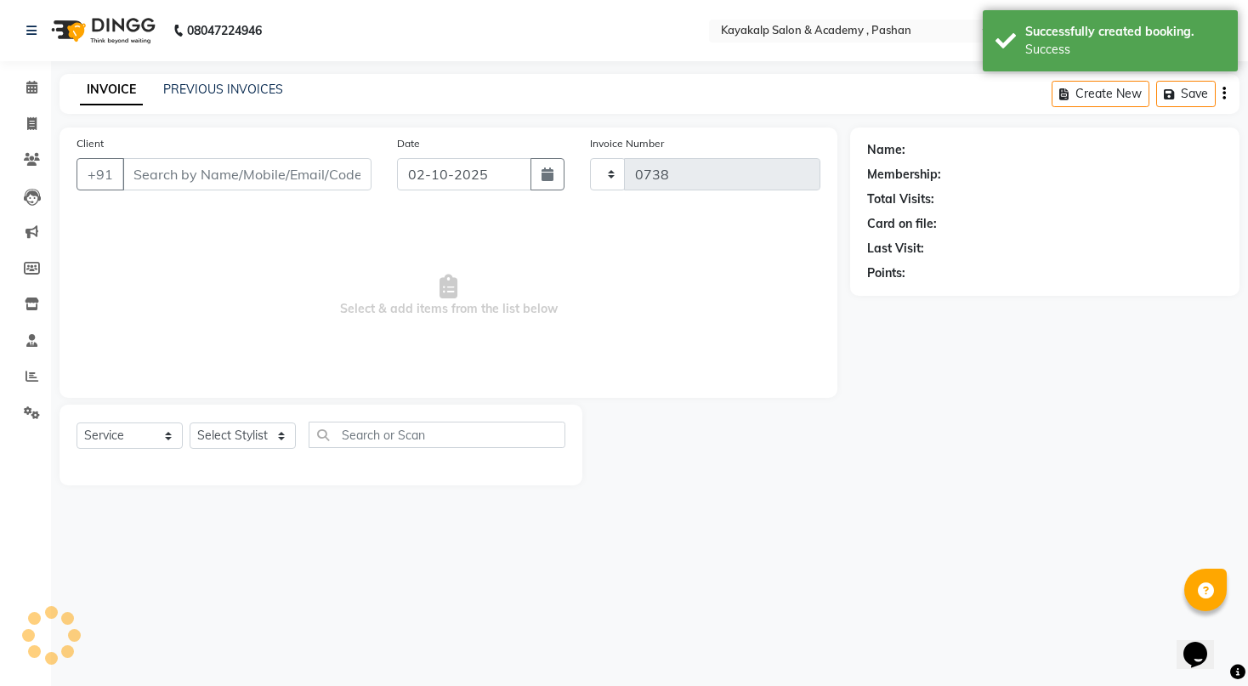
select select "4804"
type input "9820763549"
select select "89426"
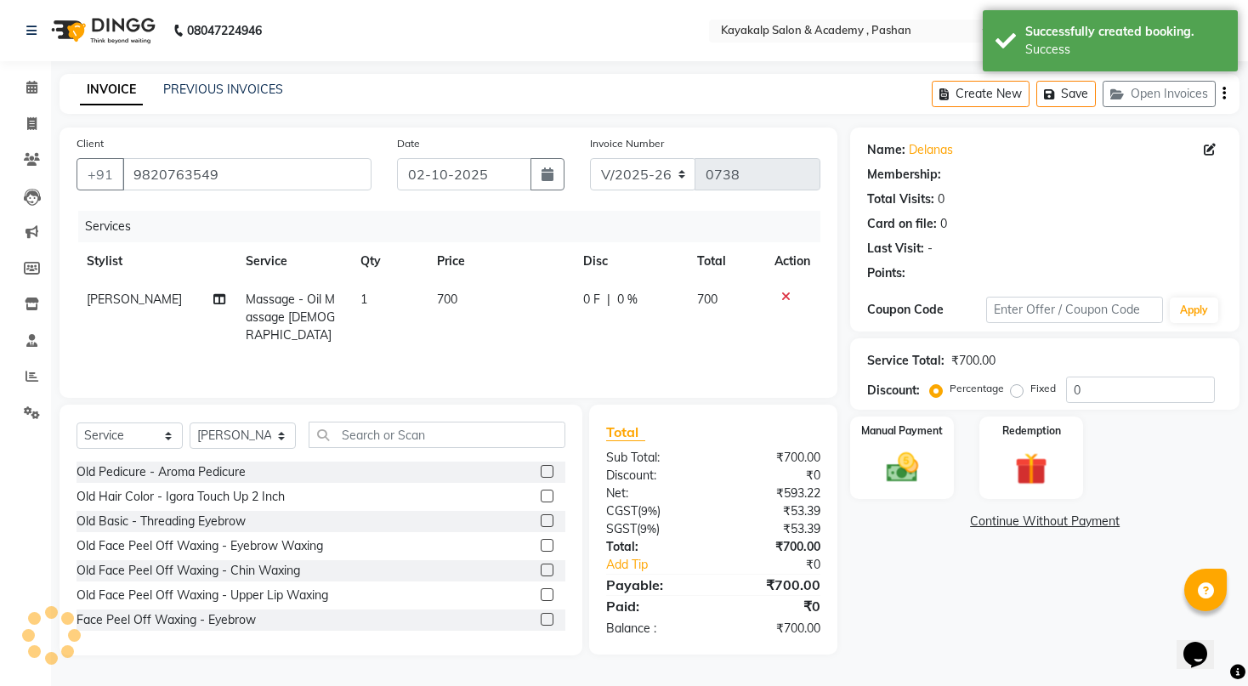
select select "1: Object"
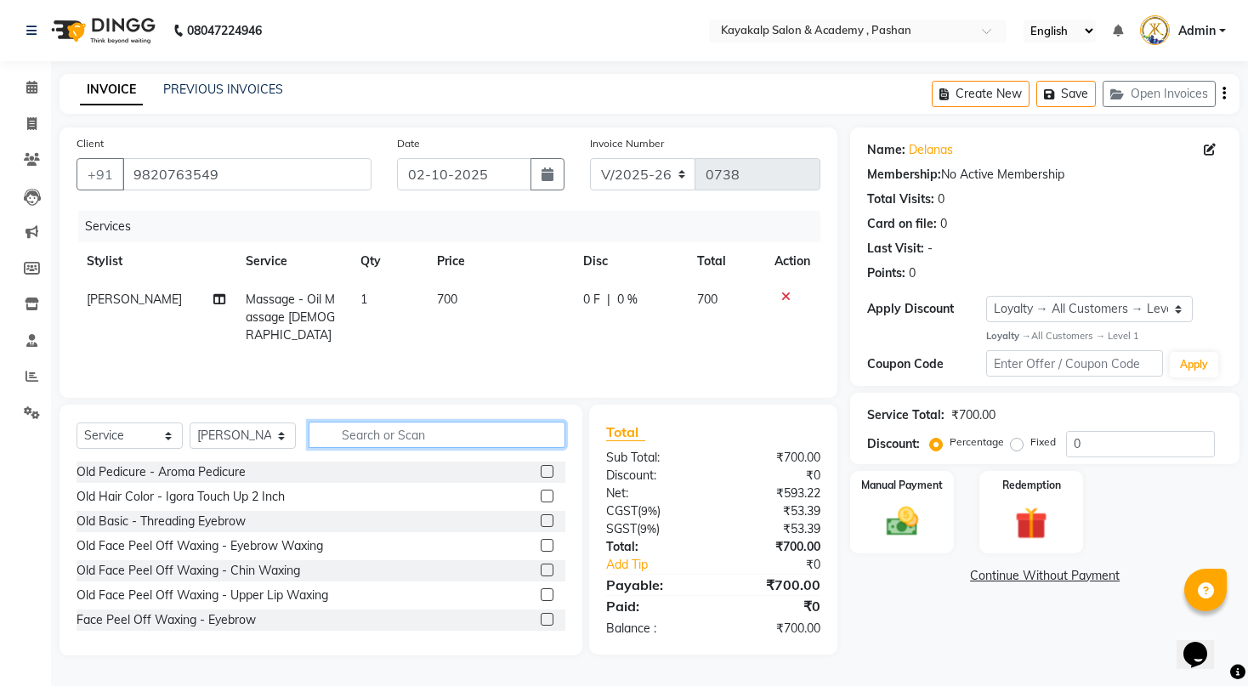
click at [431, 435] on input "text" at bounding box center [437, 435] width 257 height 26
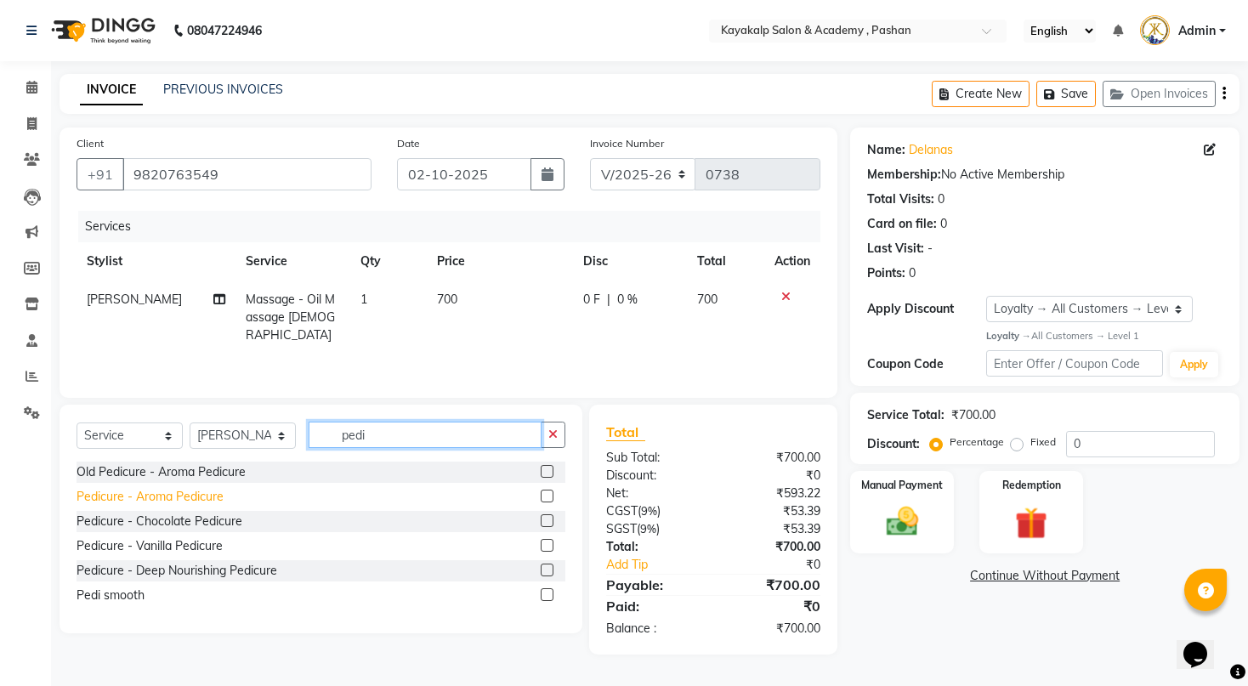
type input "pedi"
click at [193, 495] on div "Pedicure - Aroma Pedicure" at bounding box center [150, 497] width 147 height 18
checkbox input "false"
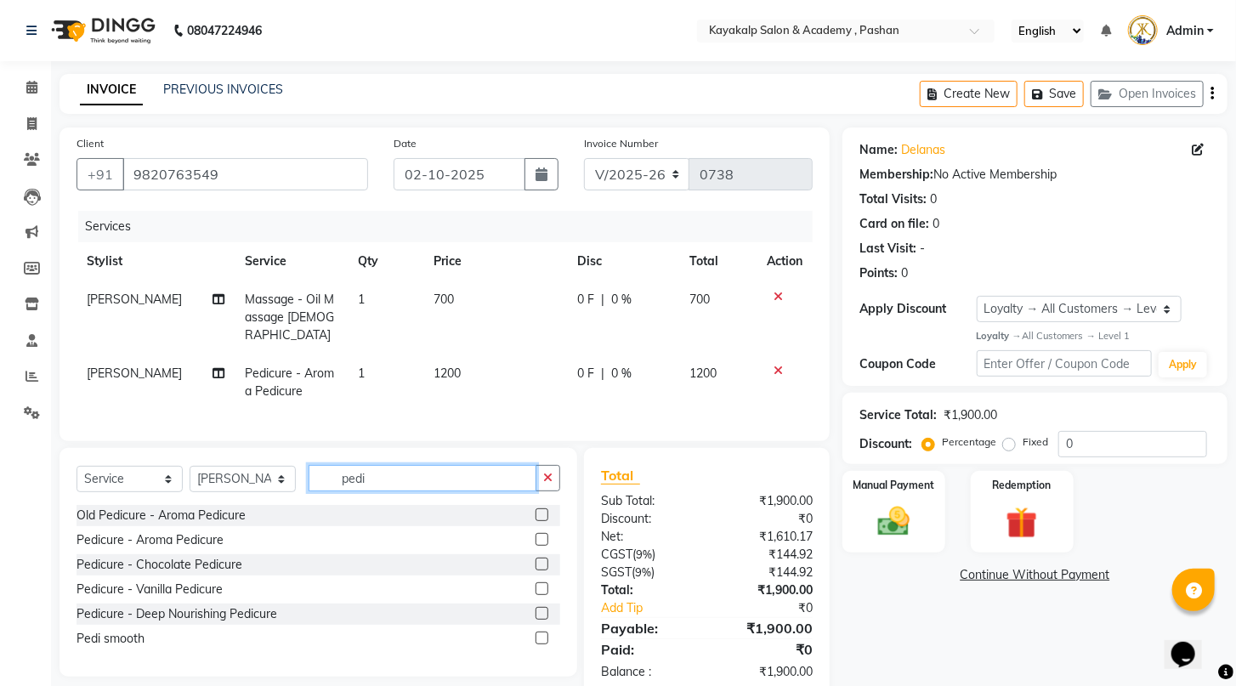
click at [440, 482] on input "pedi" at bounding box center [423, 478] width 228 height 26
type input "p"
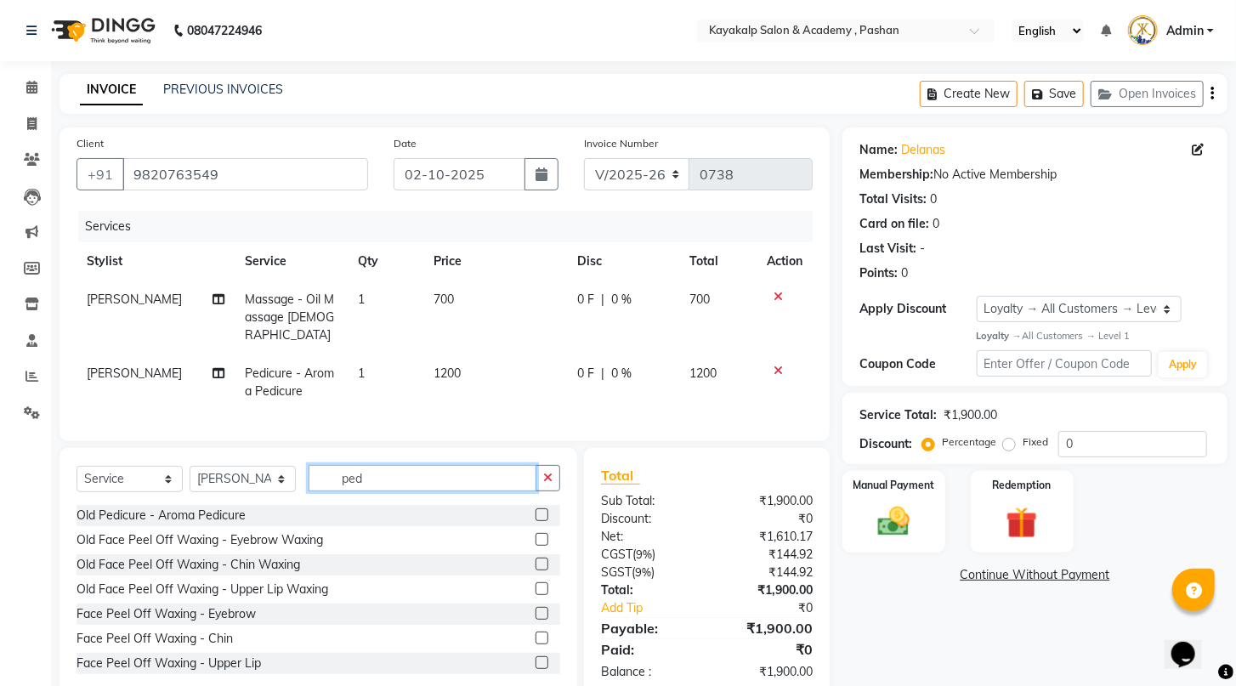
type input "pedi"
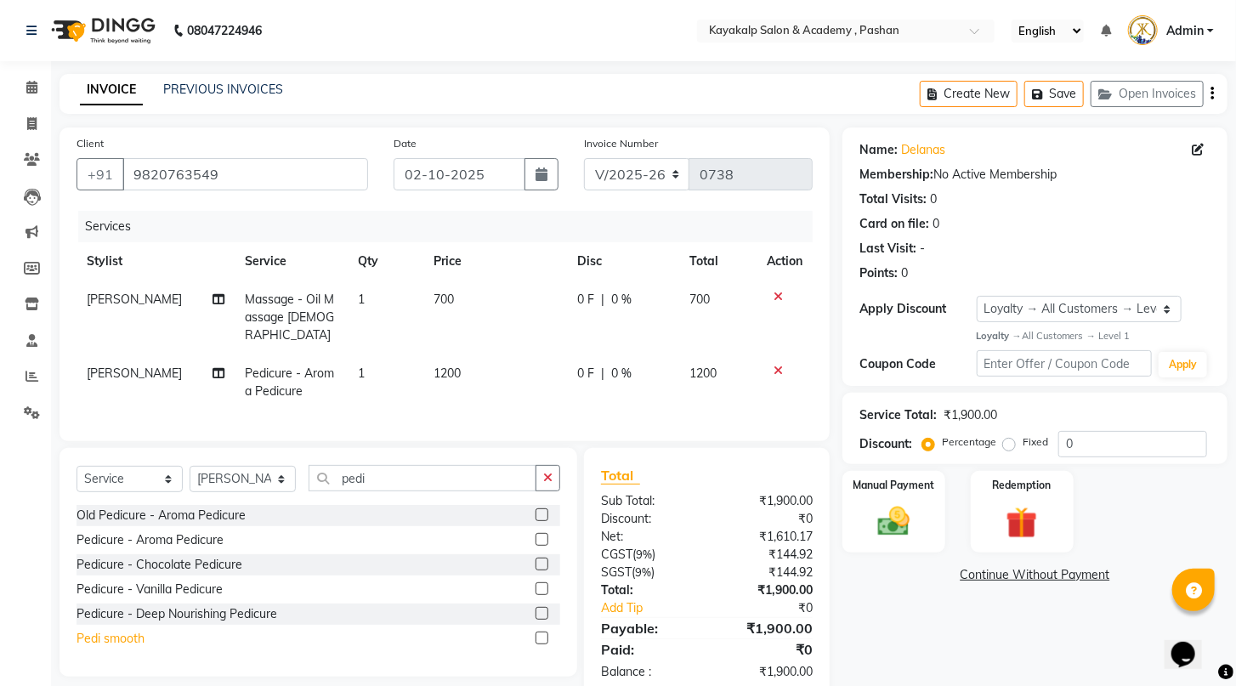
click at [111, 630] on div "Pedi smooth" at bounding box center [111, 639] width 68 height 18
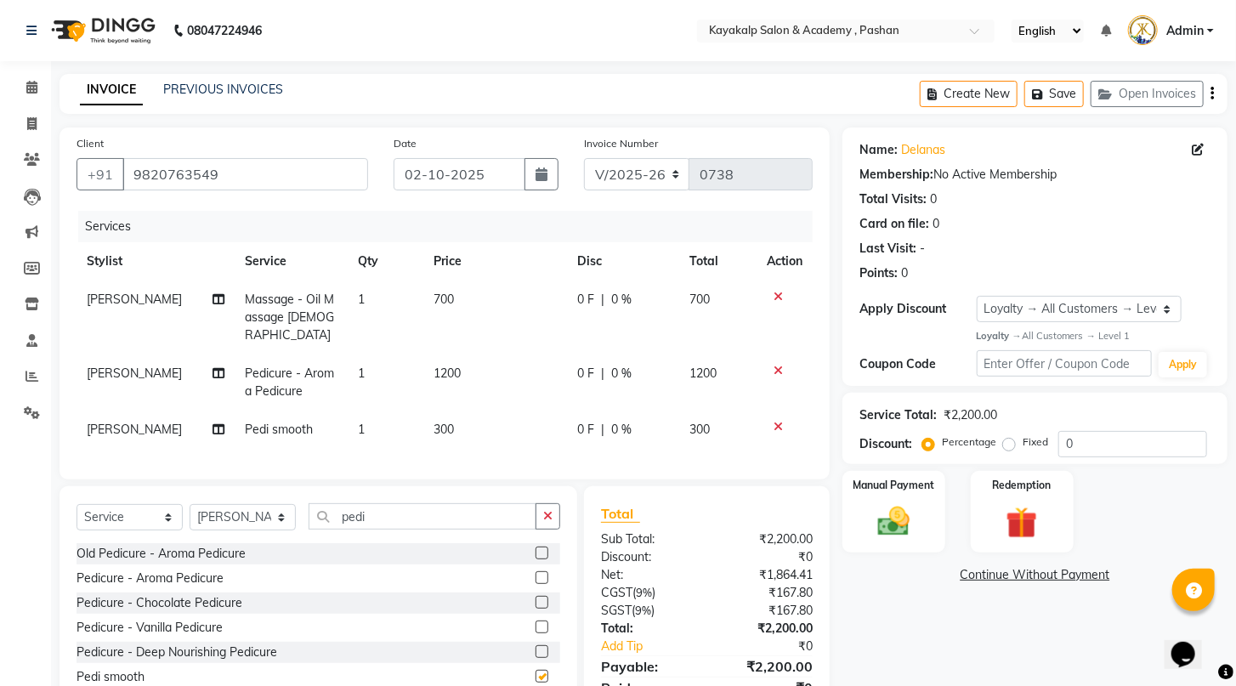
checkbox input "false"
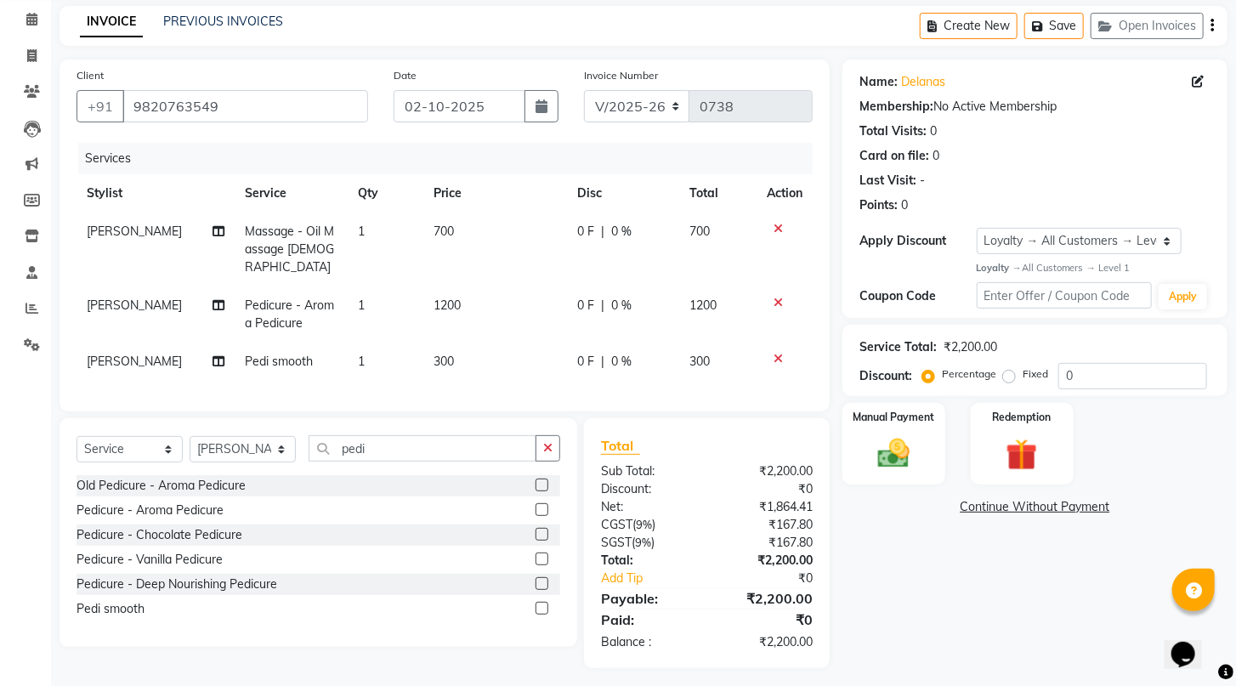
scroll to position [70, 0]
click at [910, 471] on img at bounding box center [894, 452] width 54 height 38
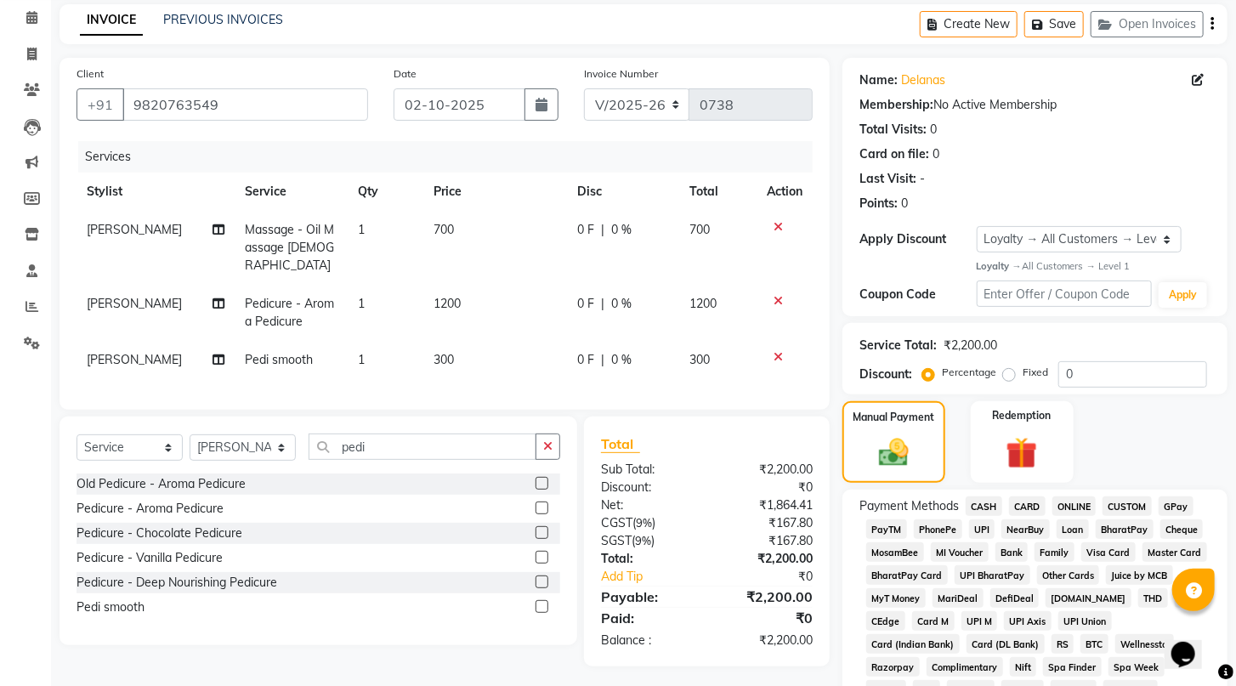
click at [1172, 516] on span "GPay" at bounding box center [1176, 507] width 35 height 20
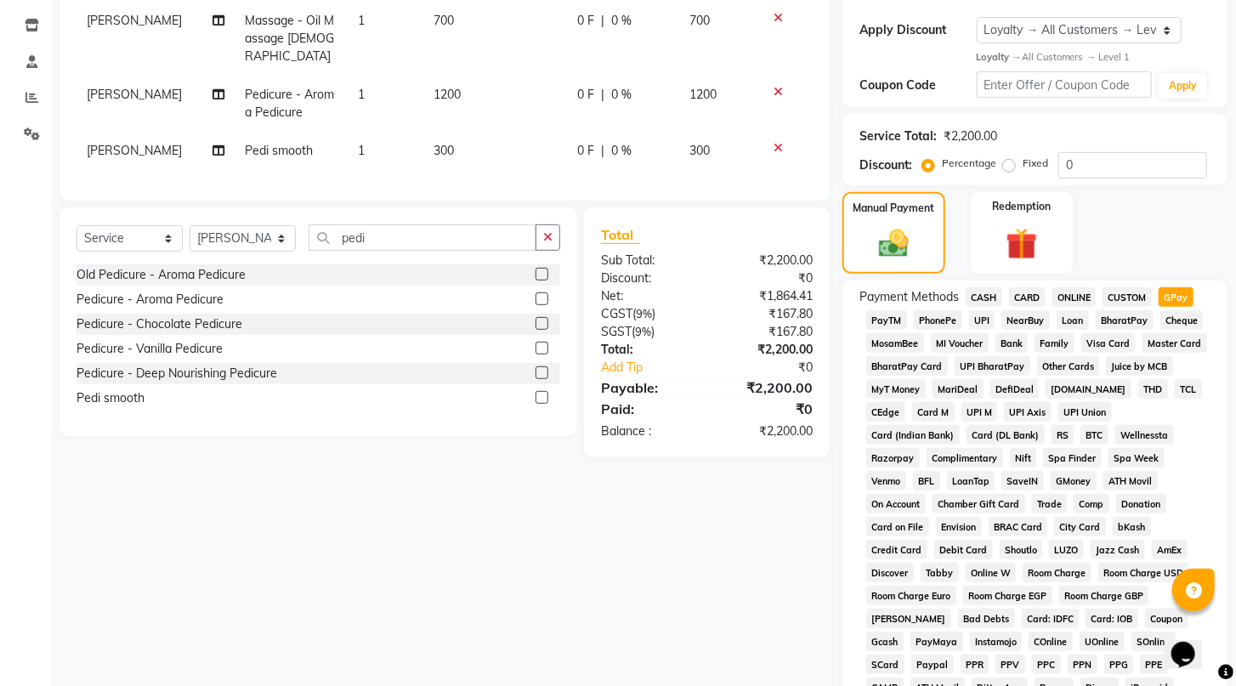
scroll to position [546, 0]
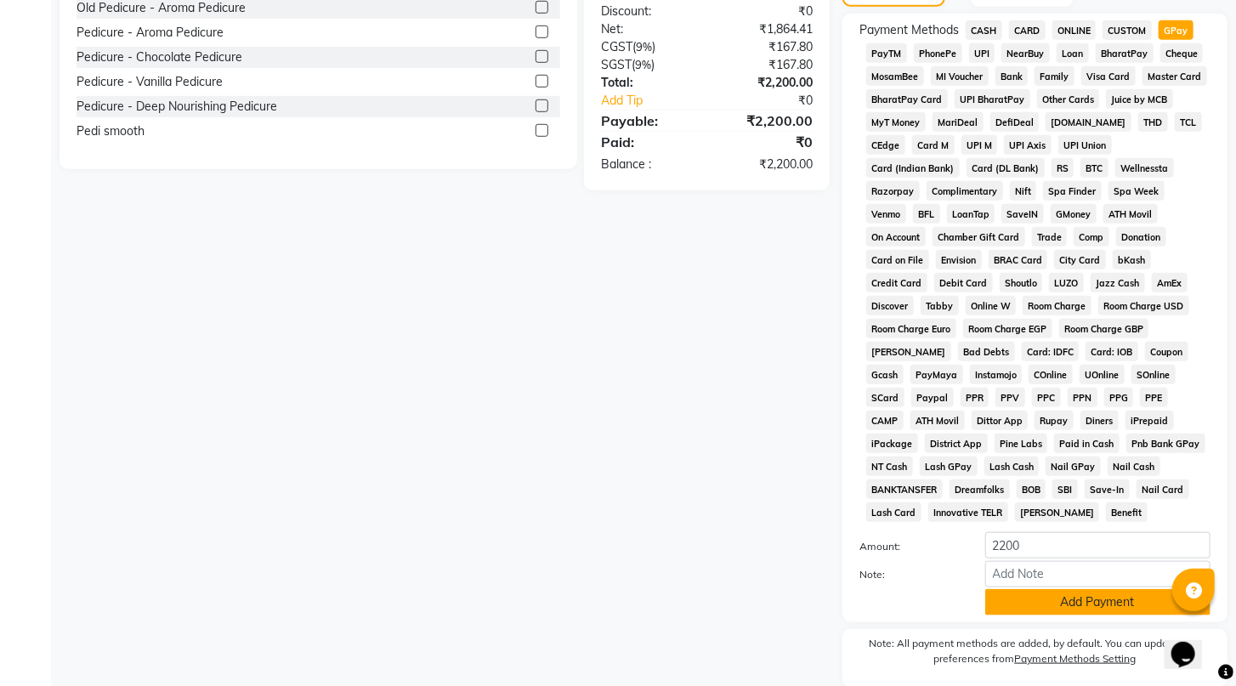
click at [1063, 616] on button "Add Payment" at bounding box center [1097, 602] width 225 height 26
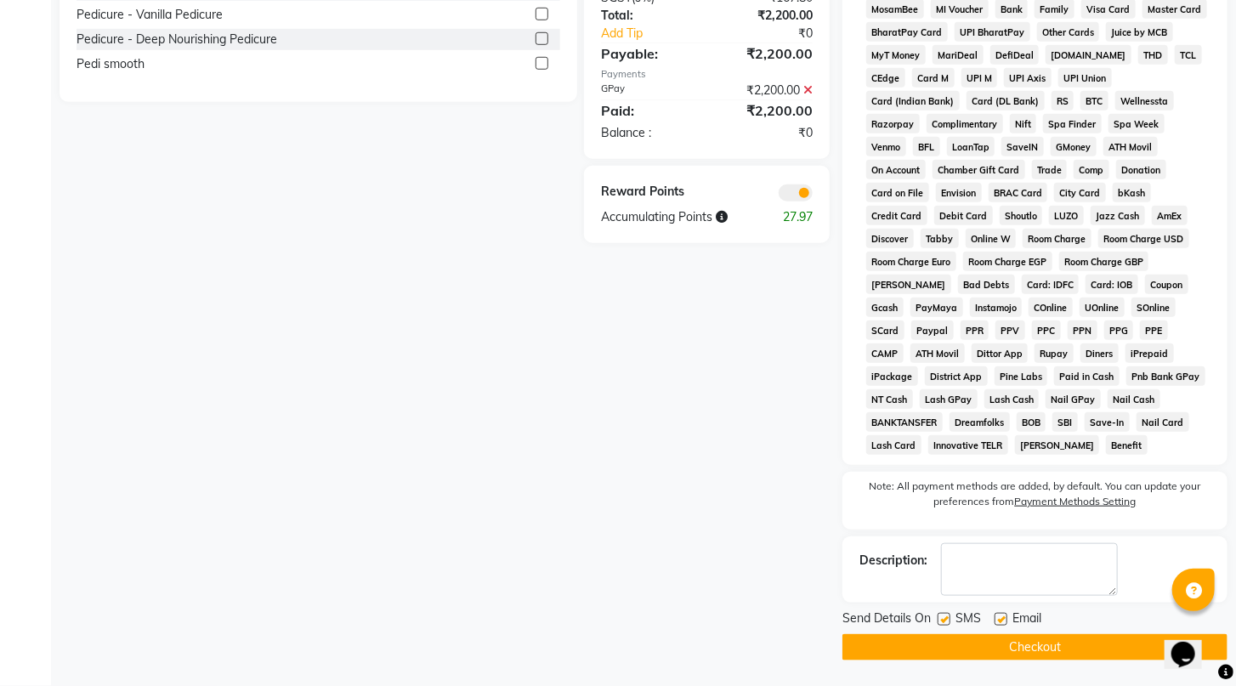
scroll to position [646, 0]
click at [1082, 645] on button "Checkout" at bounding box center [1035, 647] width 385 height 26
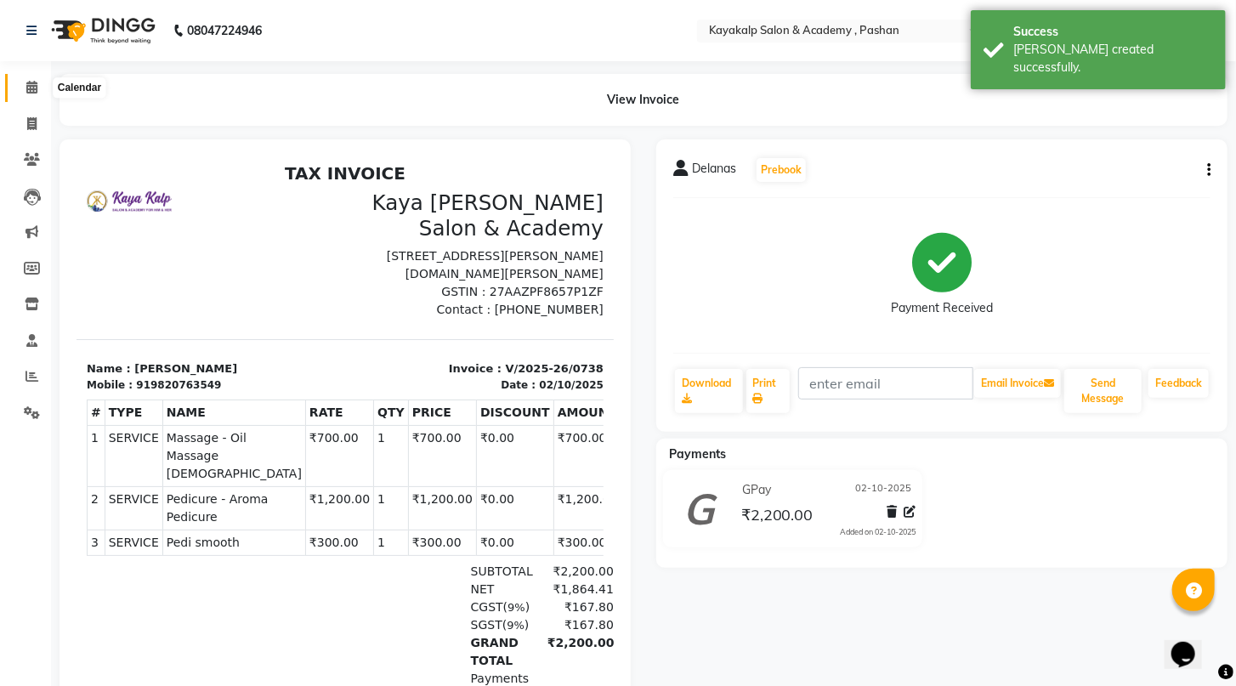
click at [31, 91] on icon at bounding box center [31, 87] width 11 height 13
